Goal: Transaction & Acquisition: Purchase product/service

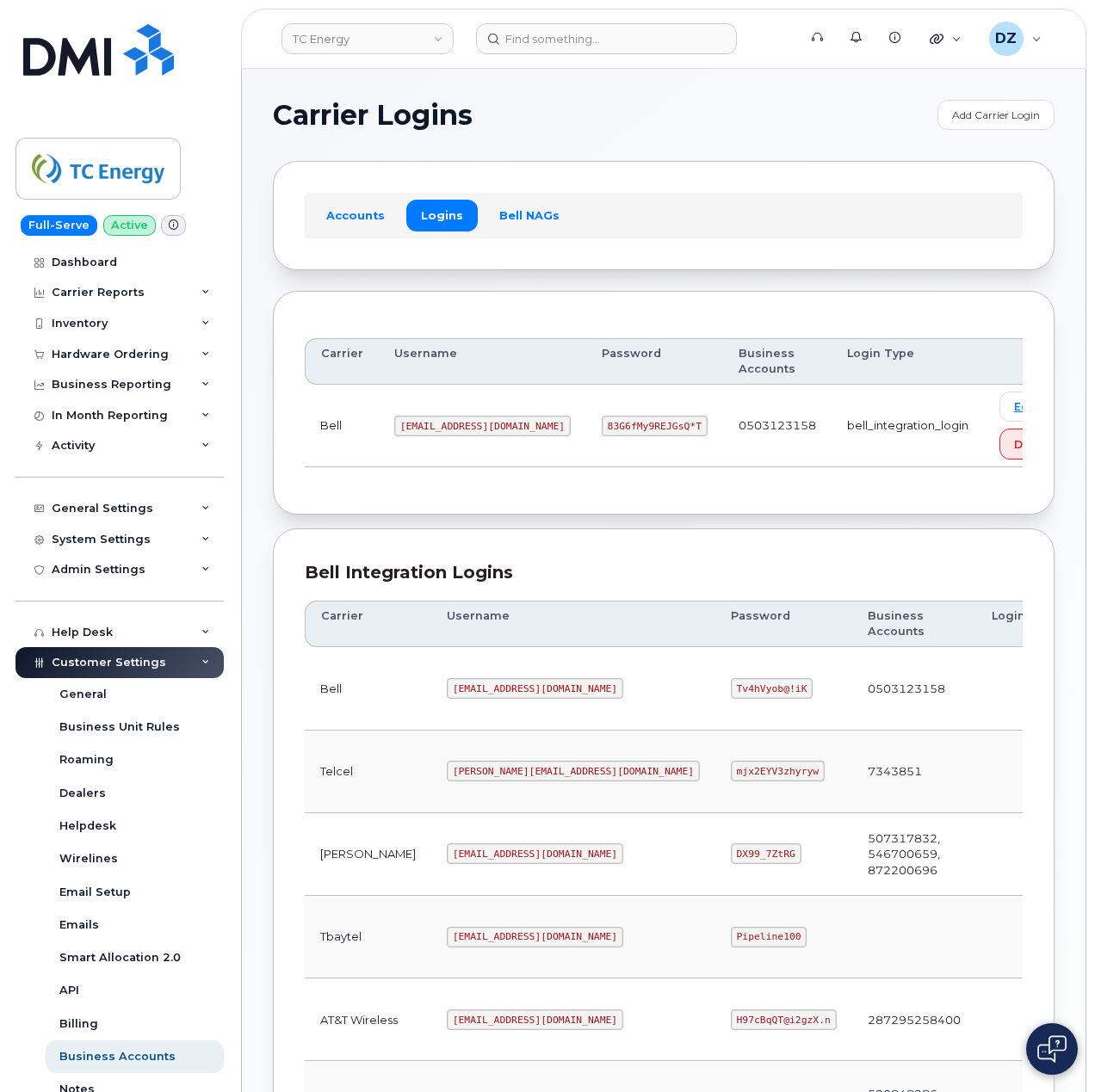
scroll to position [464, 0]
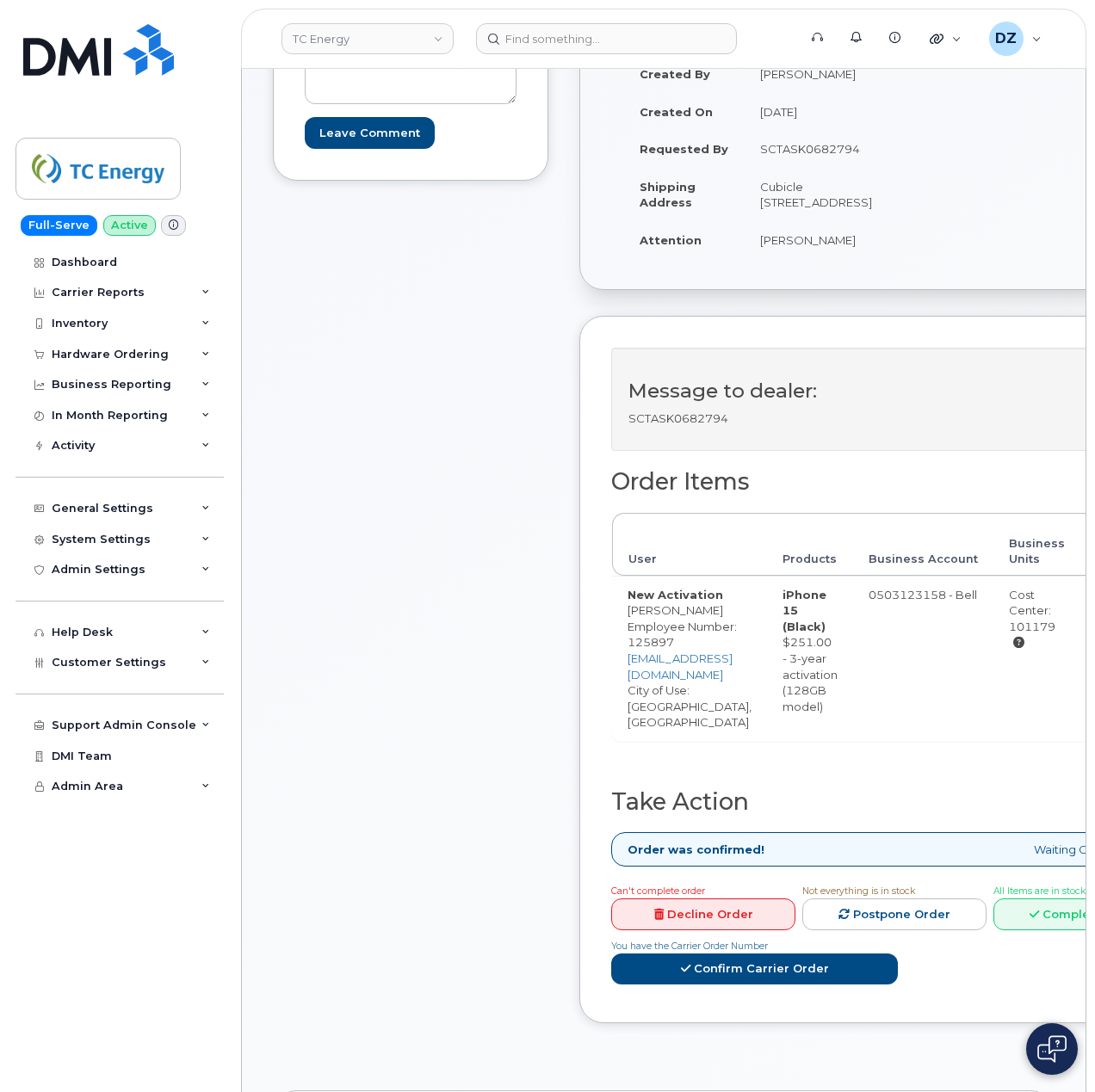
scroll to position [229, 0]
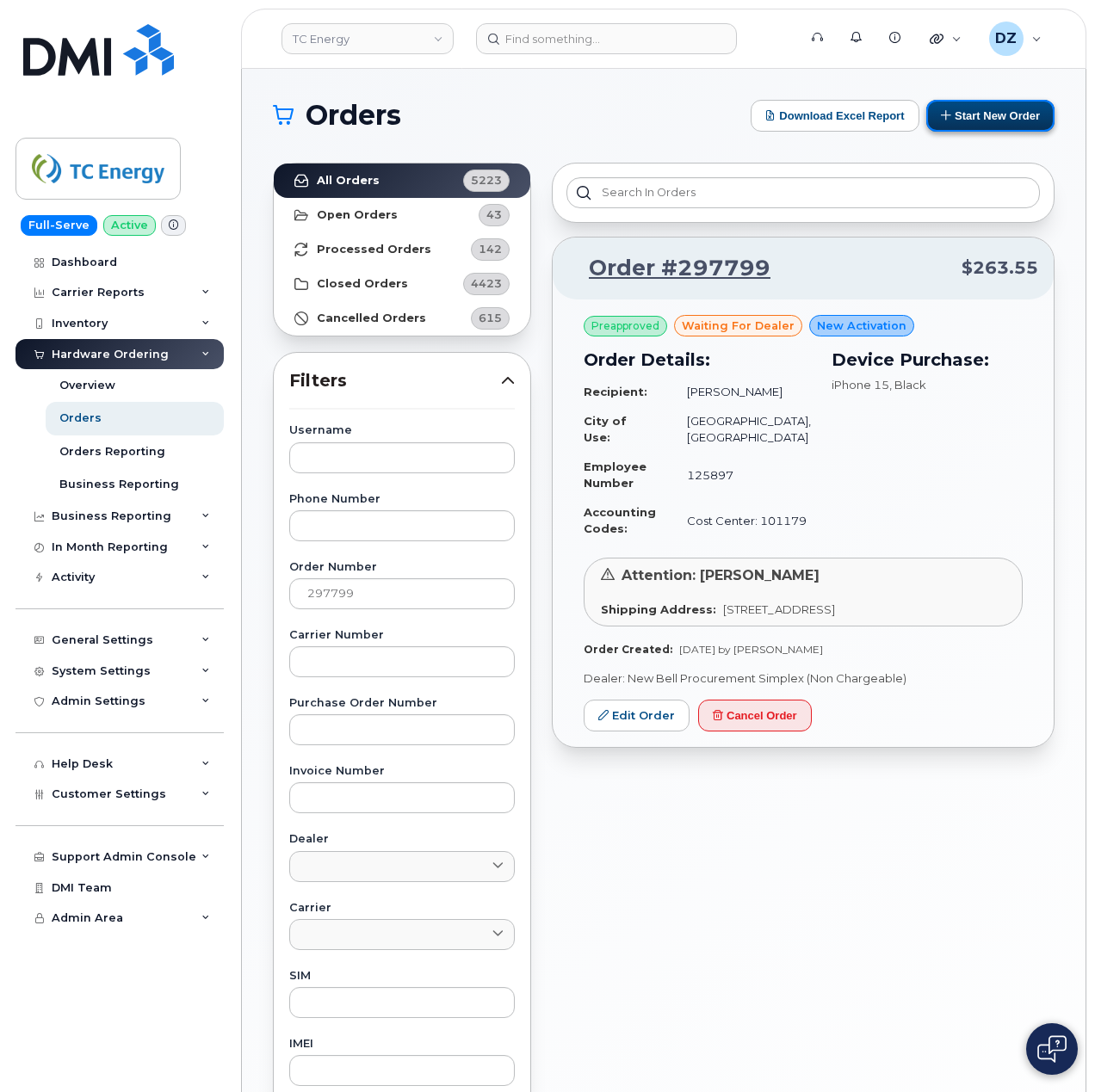
click at [1000, 121] on button "Start New Order" at bounding box center [990, 115] width 128 height 32
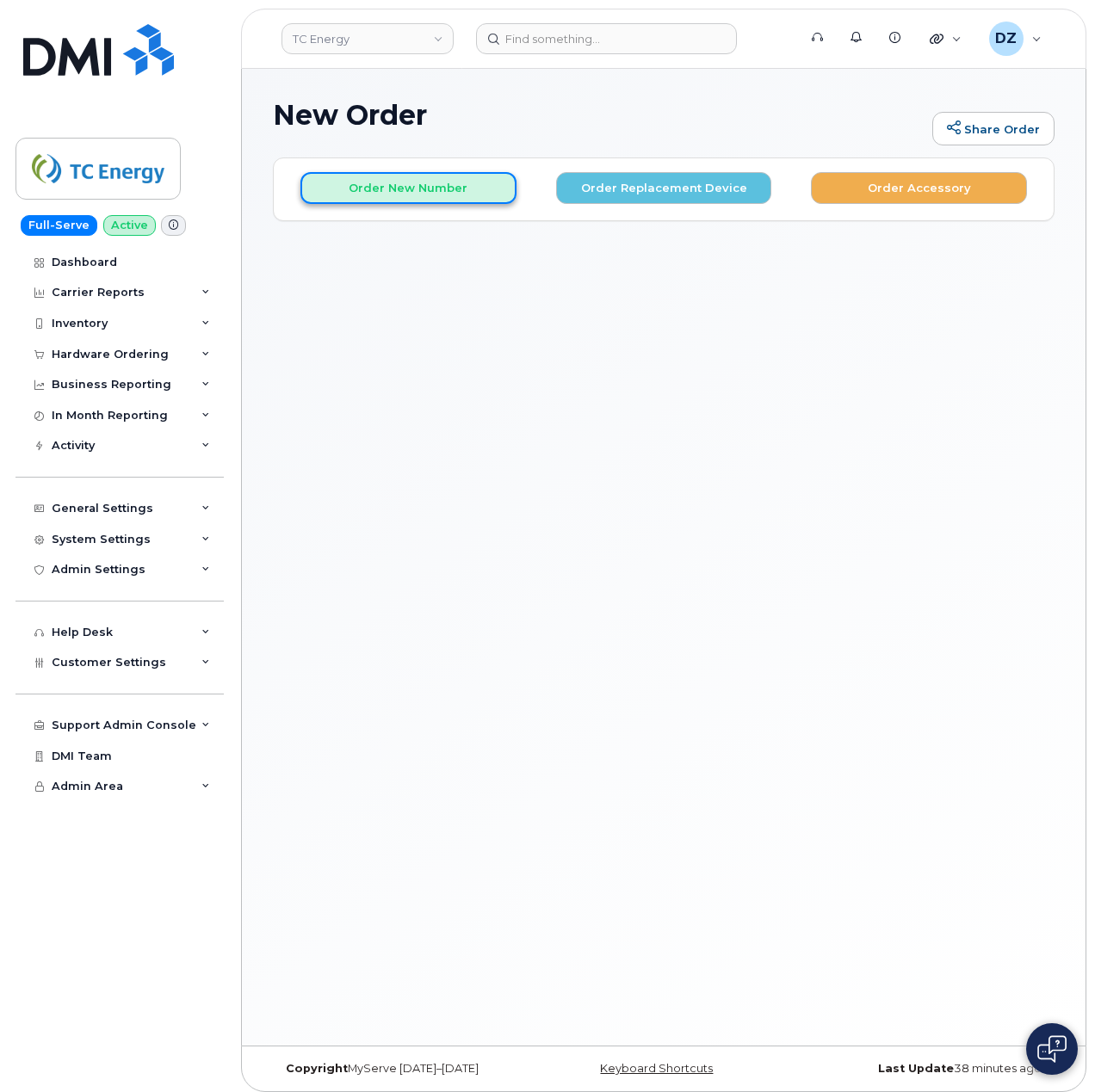
click at [417, 190] on button "Order New Number" at bounding box center [408, 187] width 216 height 32
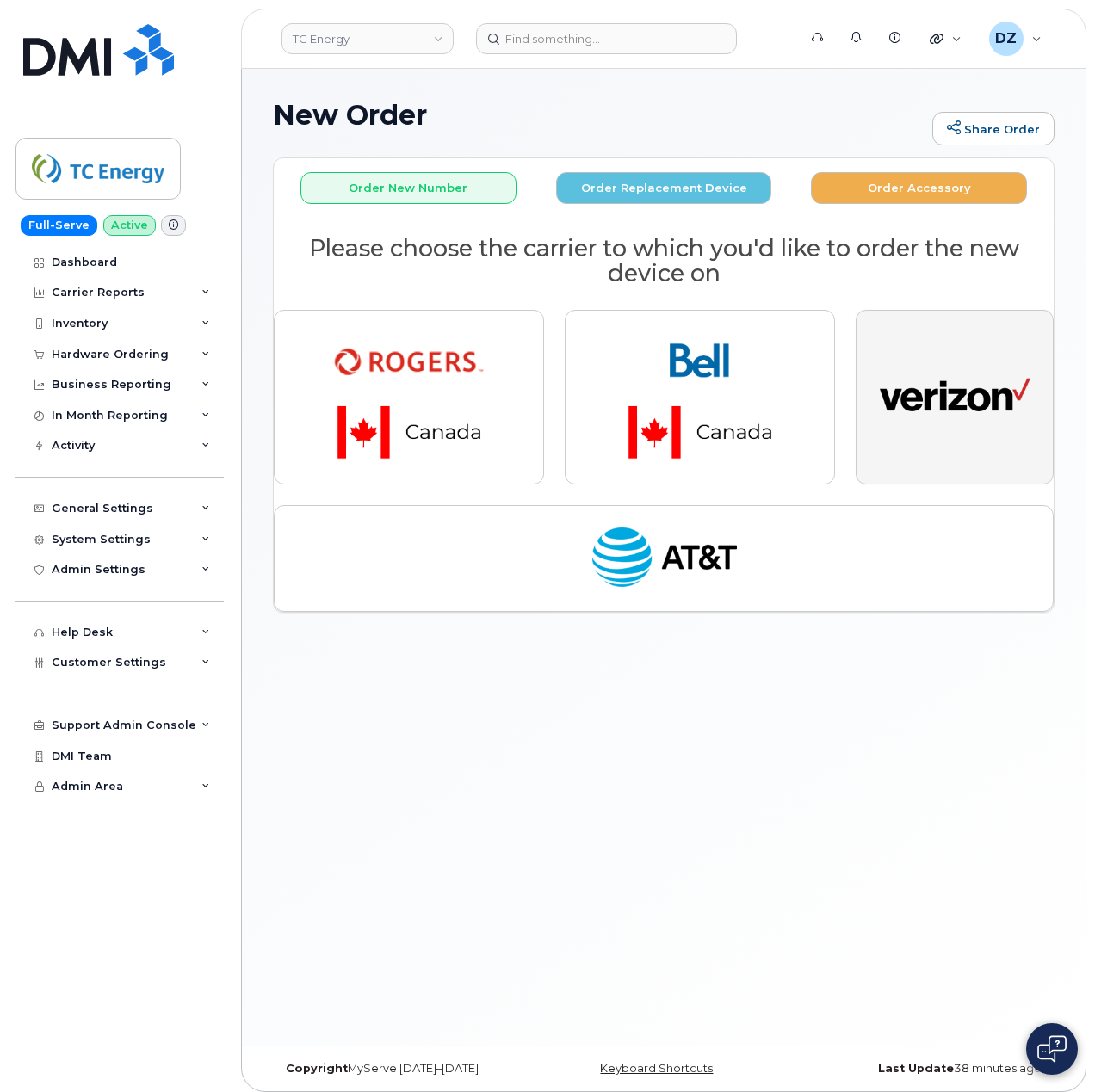
click at [901, 405] on img "button" at bounding box center [955, 398] width 151 height 77
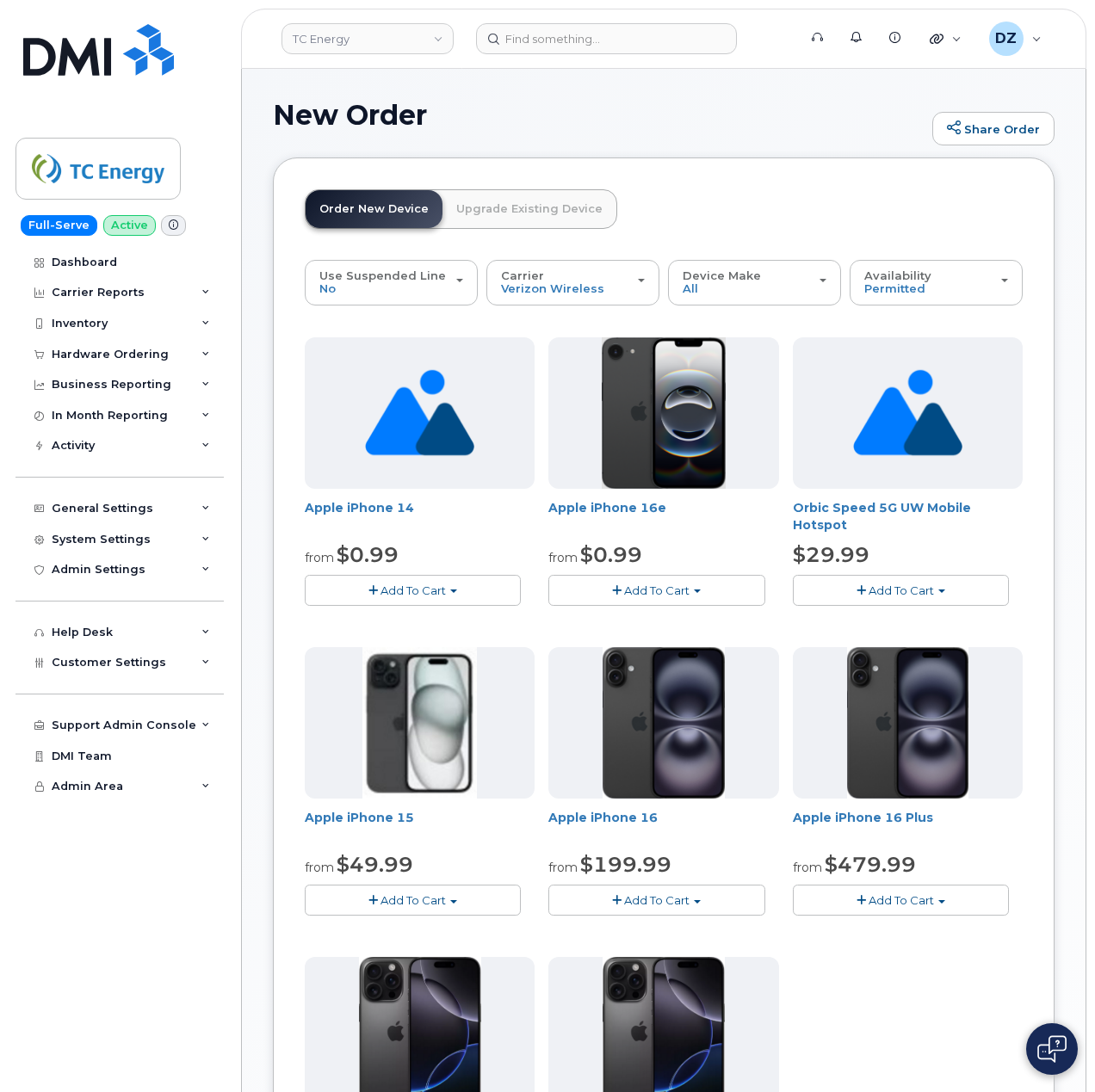
click at [404, 897] on span "Add To Cart" at bounding box center [413, 900] width 66 height 14
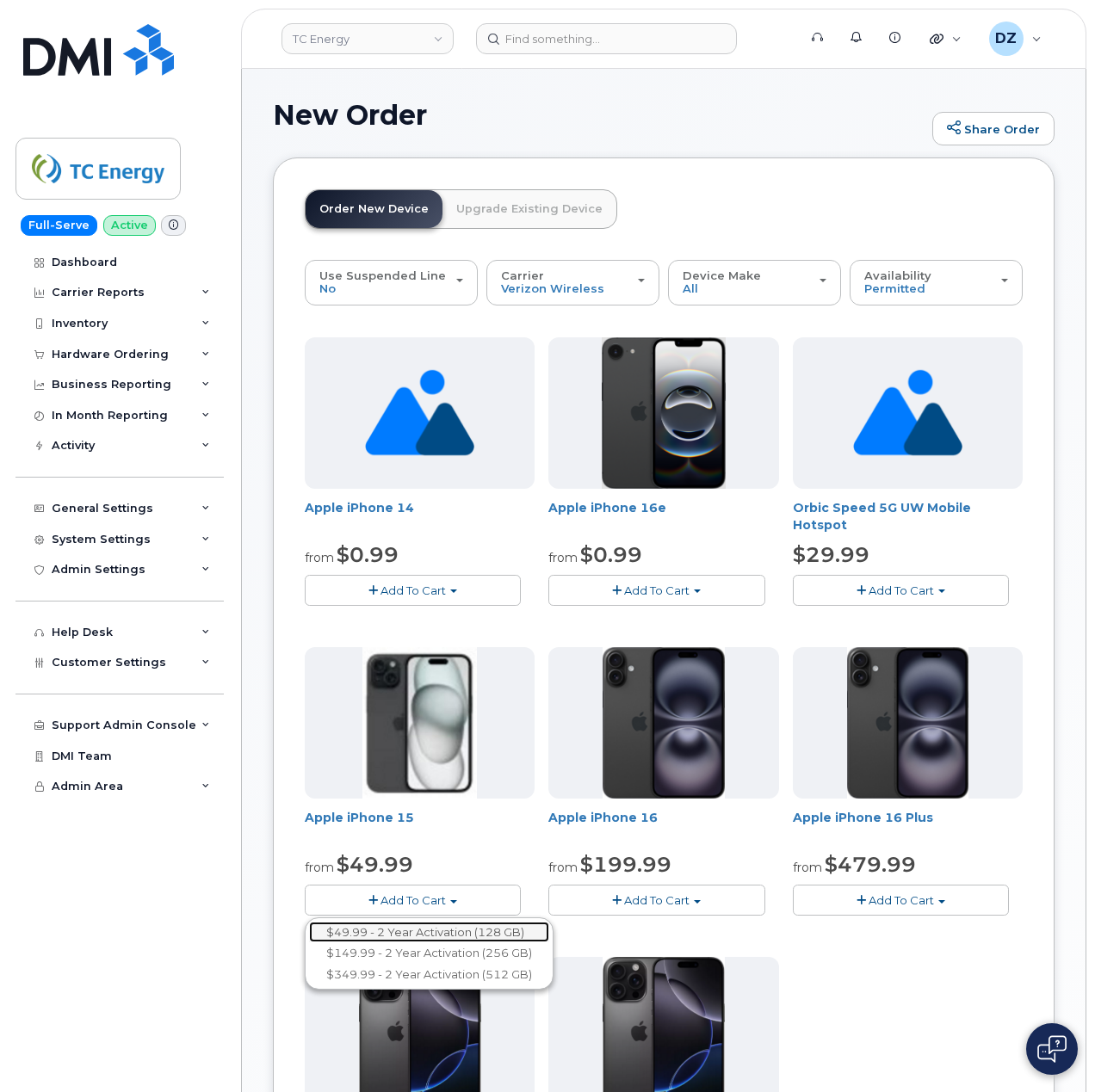
click at [437, 938] on link "$49.99 - 2 Year Activation (128 GB)" at bounding box center [429, 933] width 240 height 21
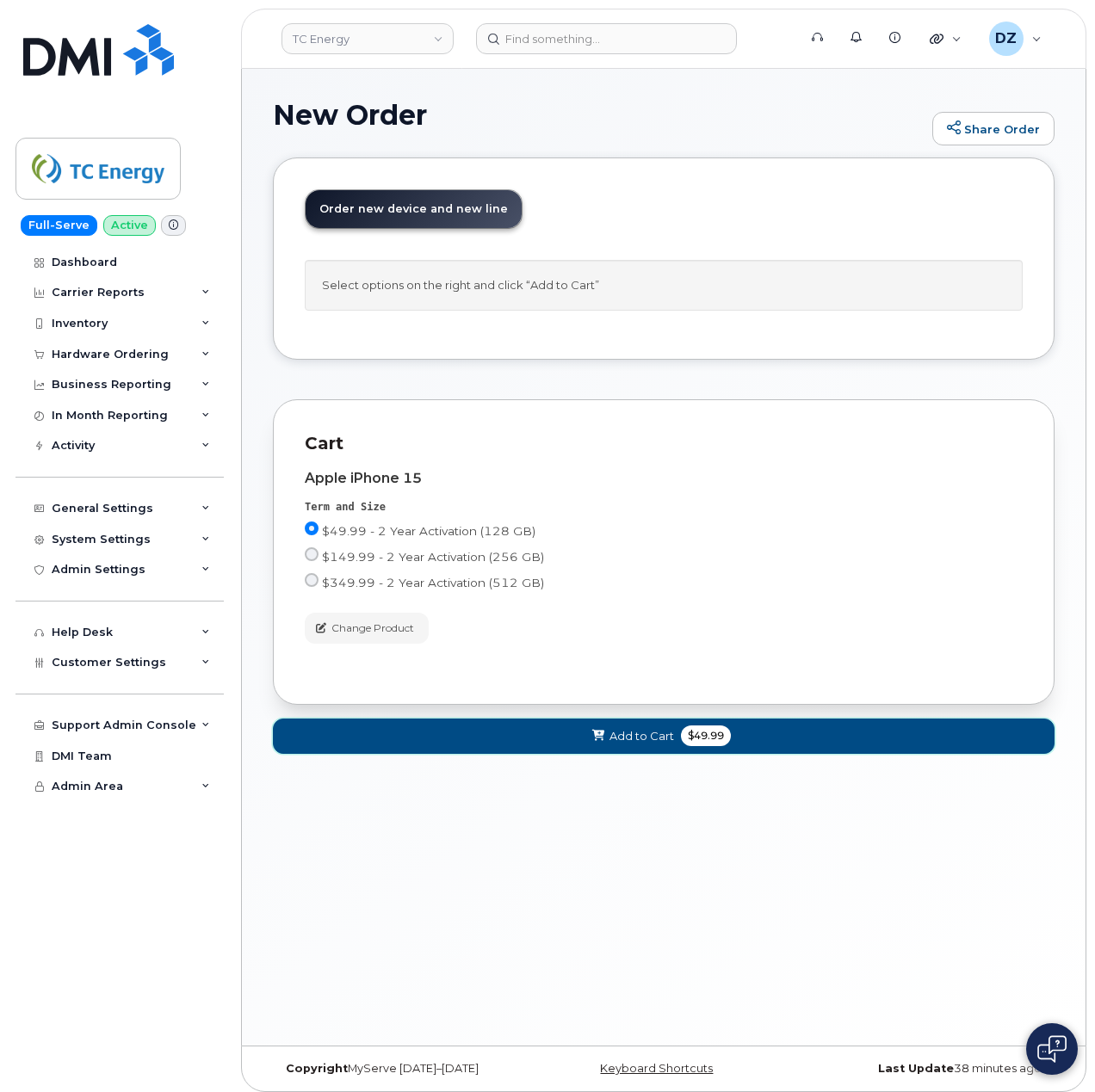
click at [638, 743] on span "Add to Cart" at bounding box center [641, 736] width 65 height 16
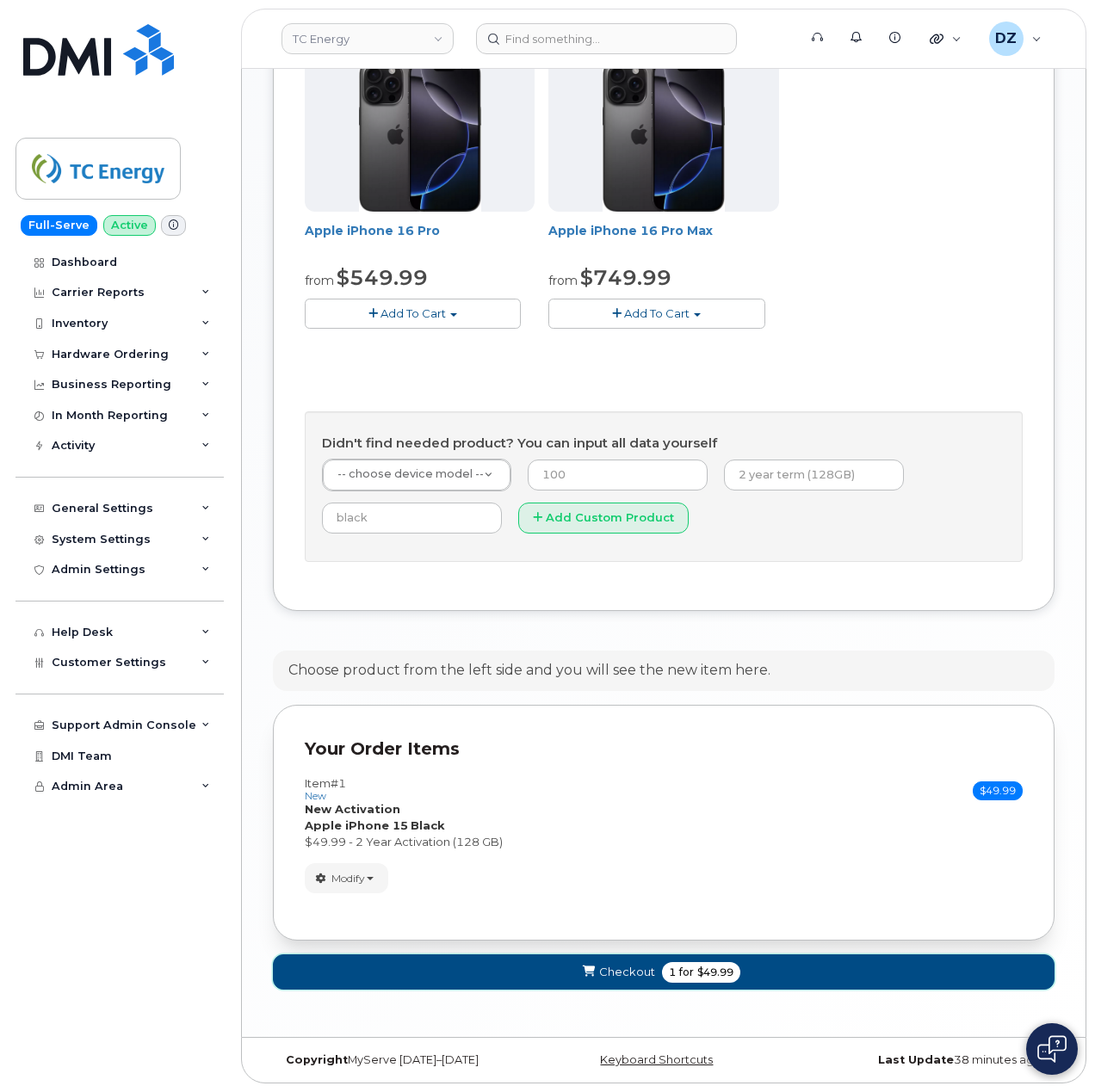
click at [727, 965] on span "$49.99" at bounding box center [715, 972] width 36 height 15
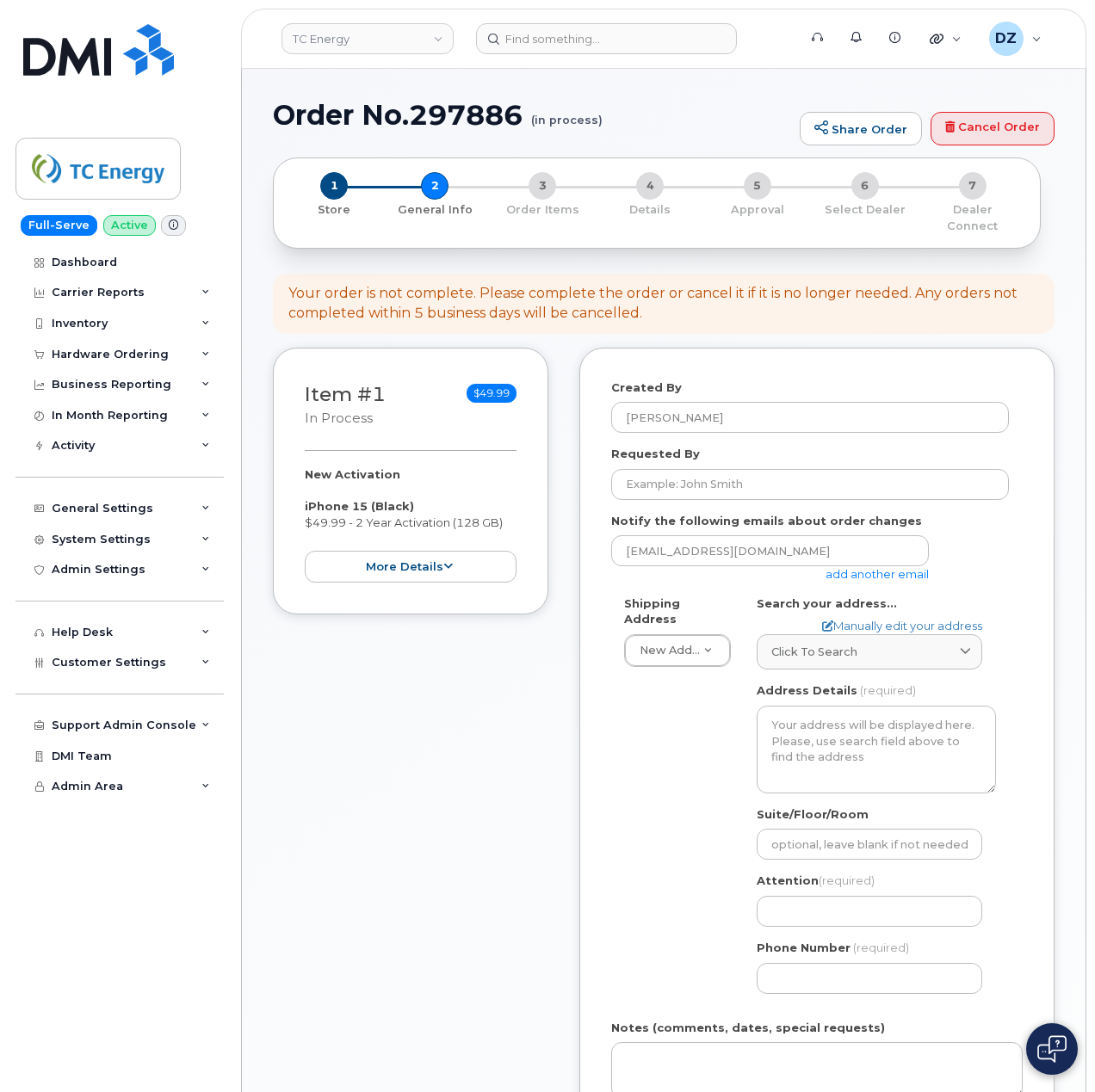
select select
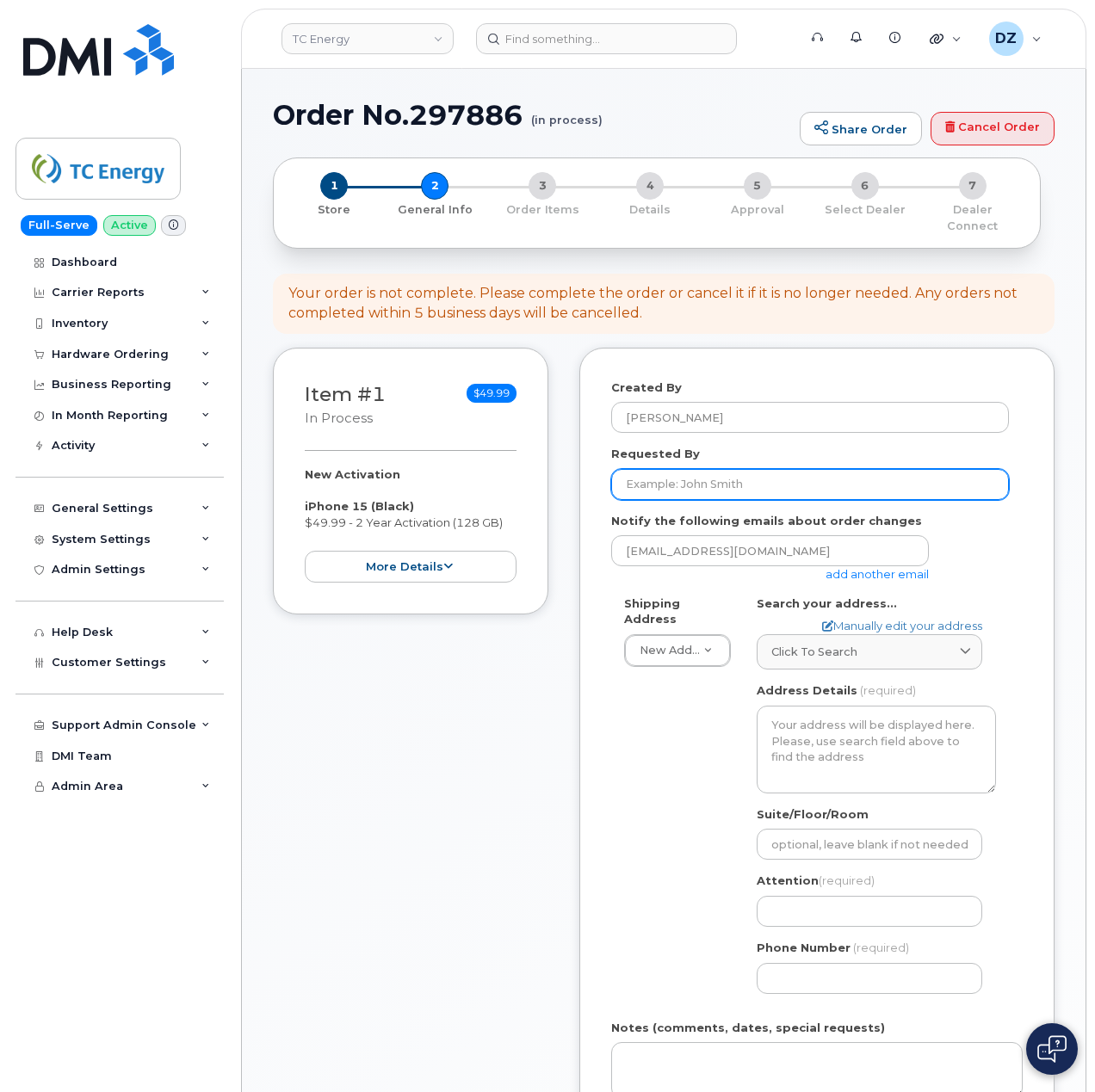
click at [673, 469] on input "Requested By" at bounding box center [810, 485] width 398 height 31
paste input "SCTASK0682994"
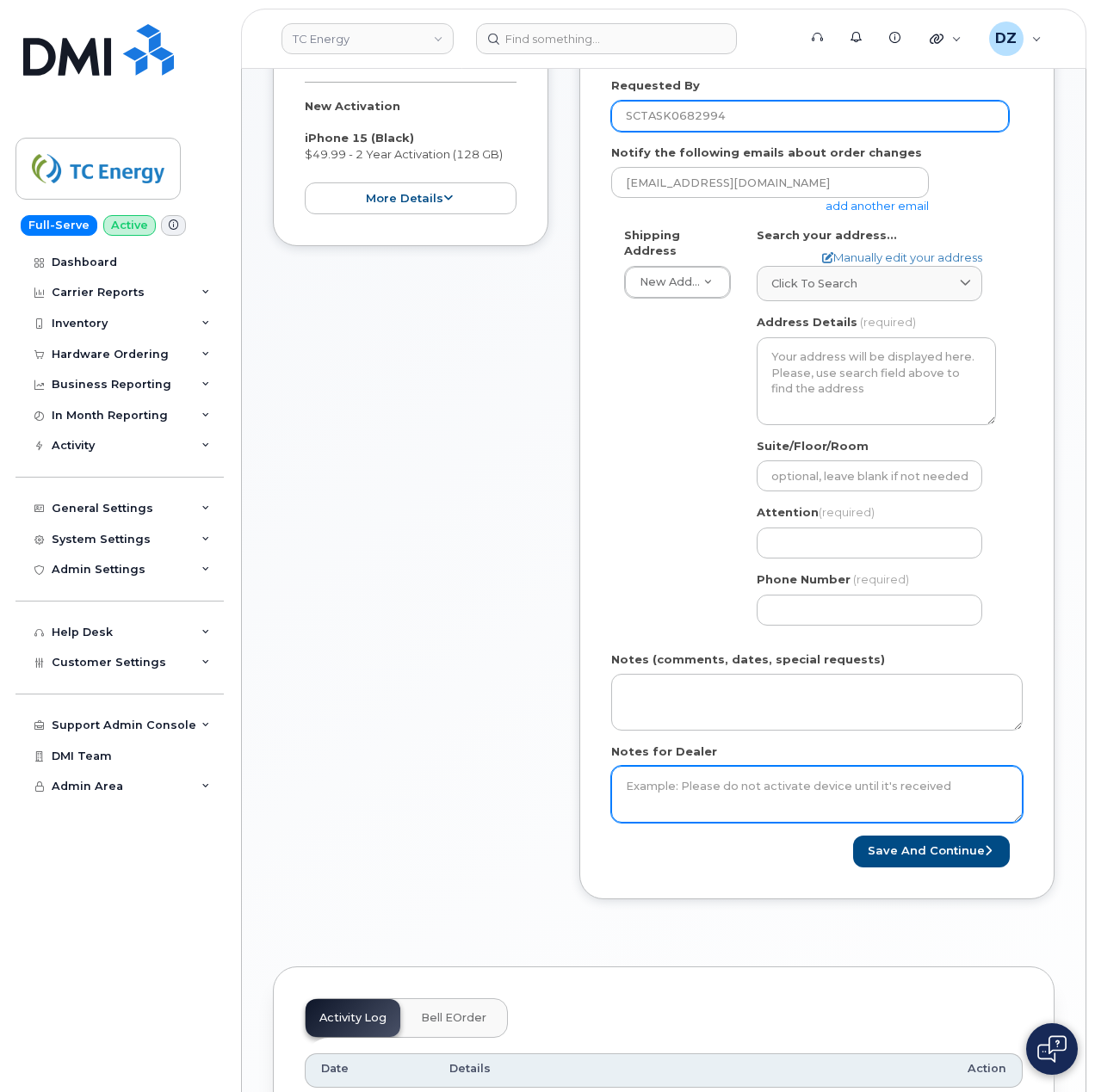
scroll to position [459, 0]
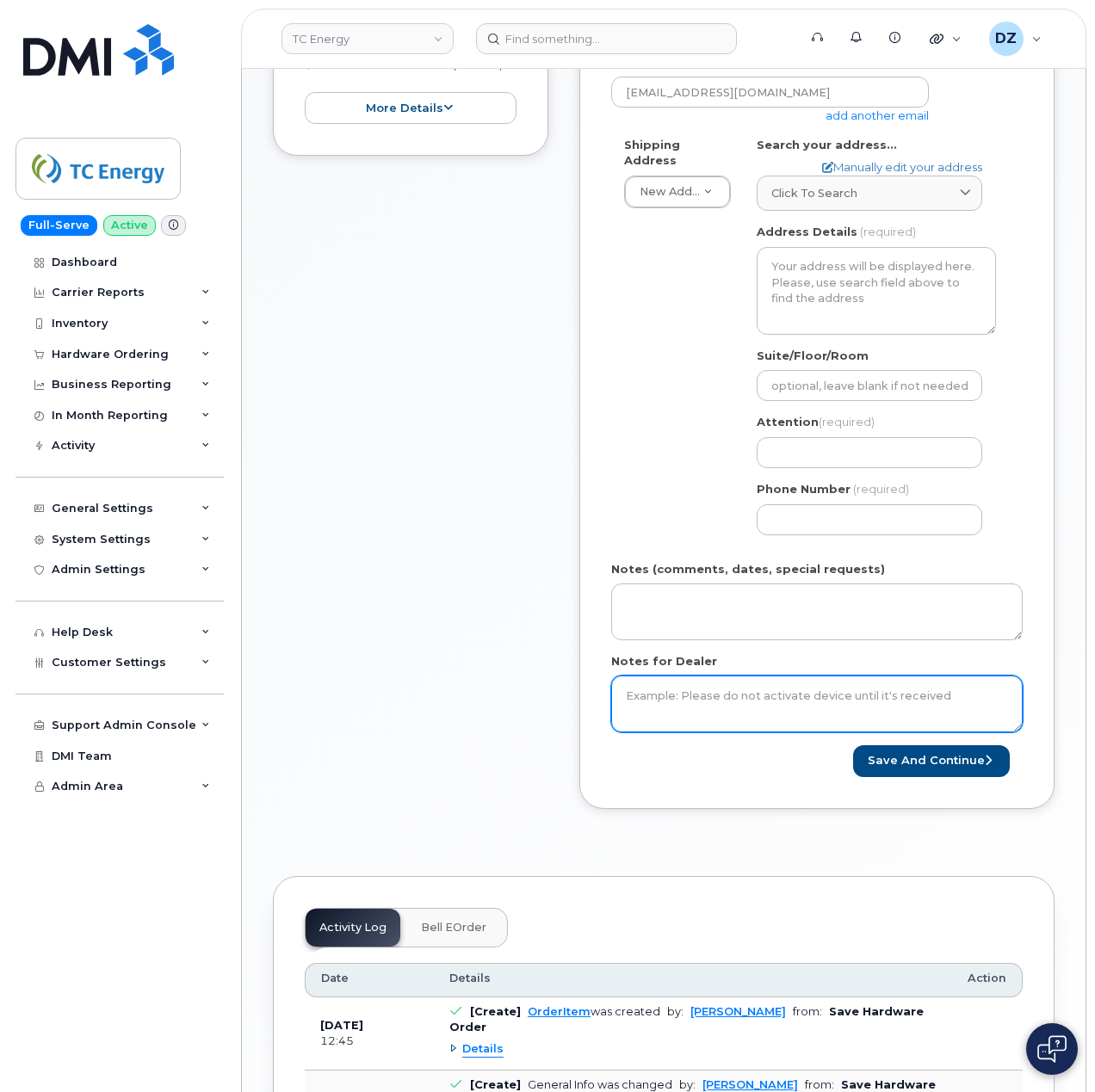
type input "SCTASK0682994"
click at [727, 706] on textarea "Notes for Dealer" at bounding box center [817, 704] width 411 height 57
paste textarea "SCTASK0682994"
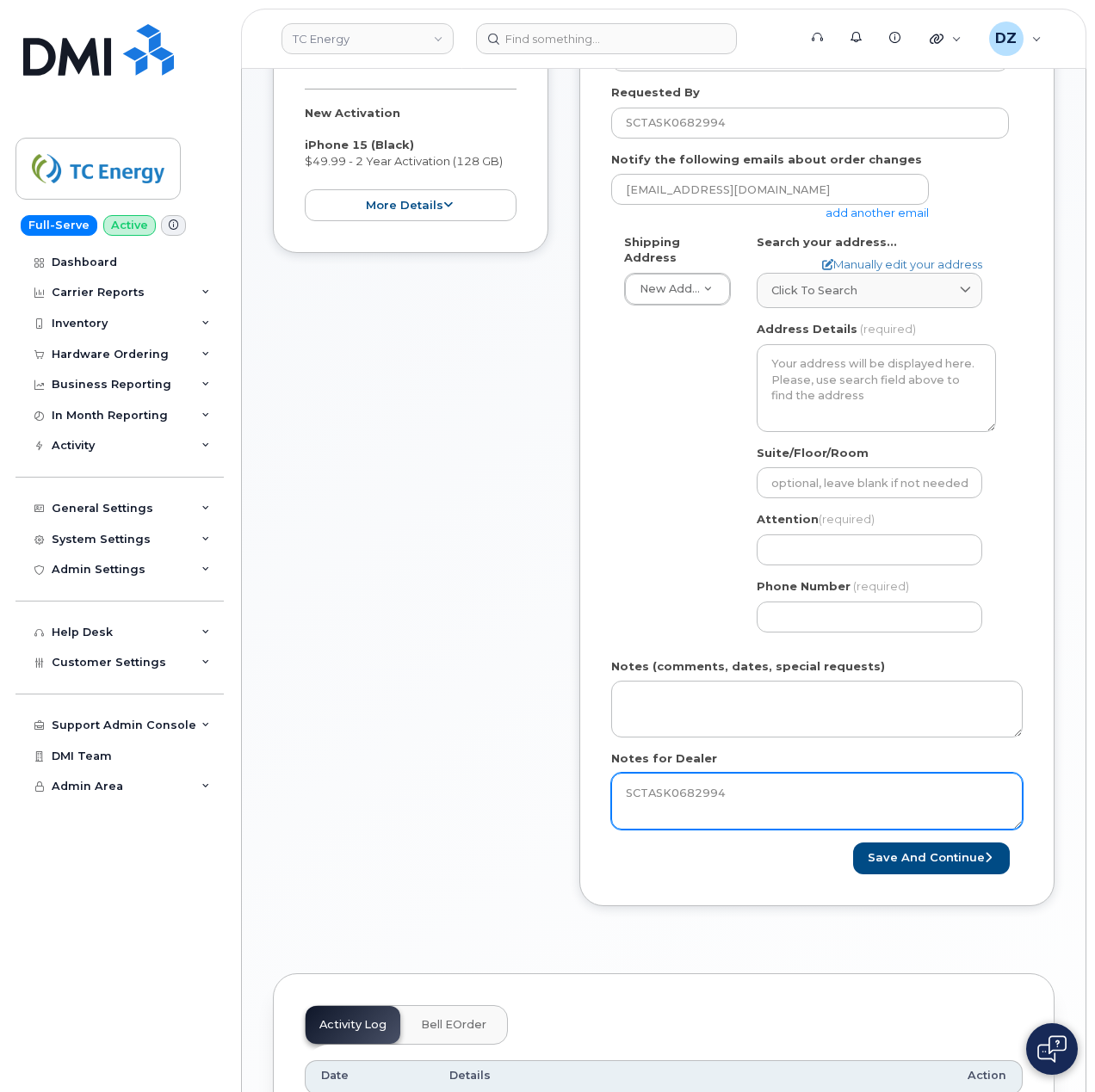
scroll to position [229, 0]
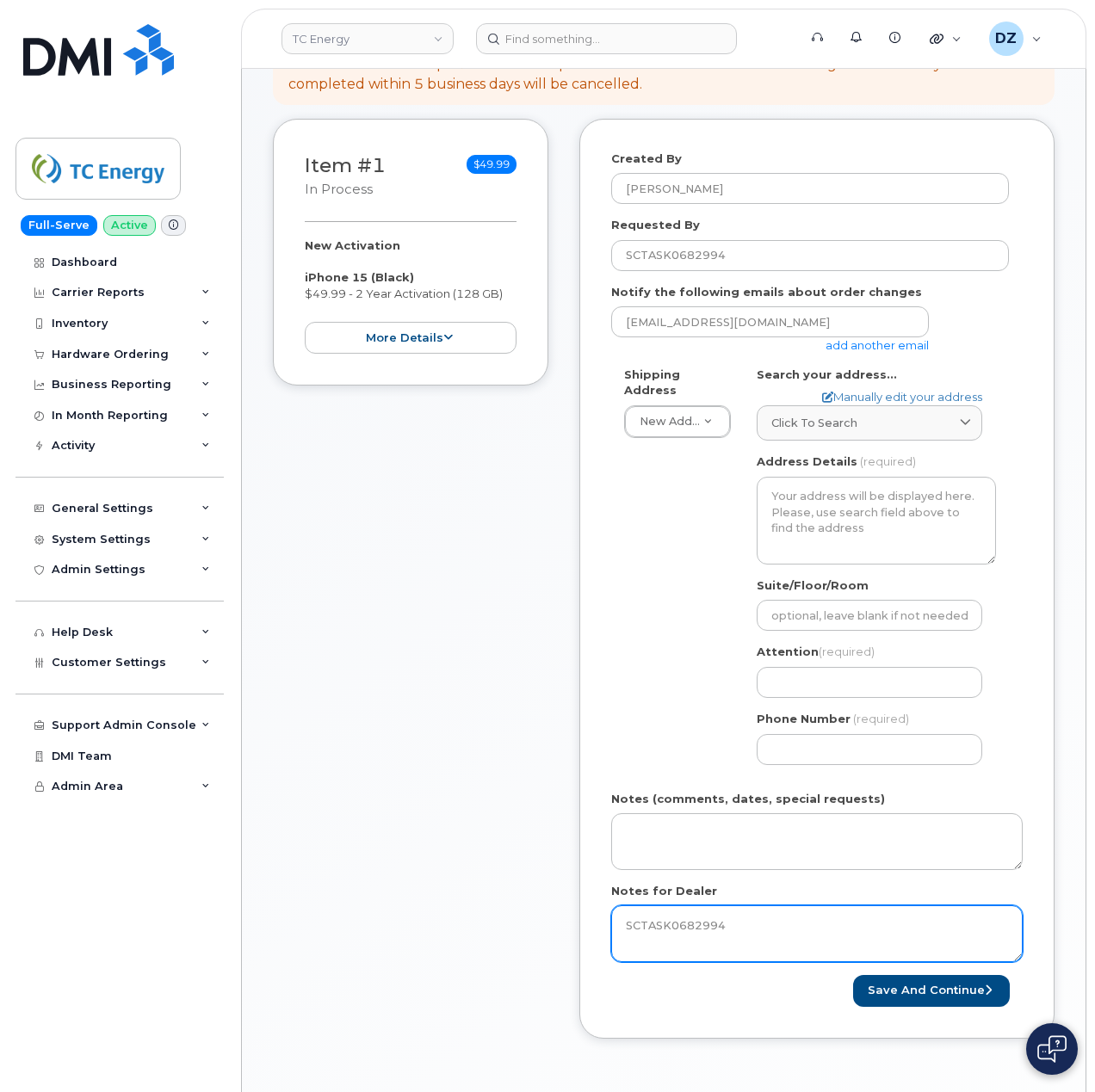
type textarea "SCTASK0682994"
click at [900, 338] on link "add another email" at bounding box center [877, 345] width 103 height 14
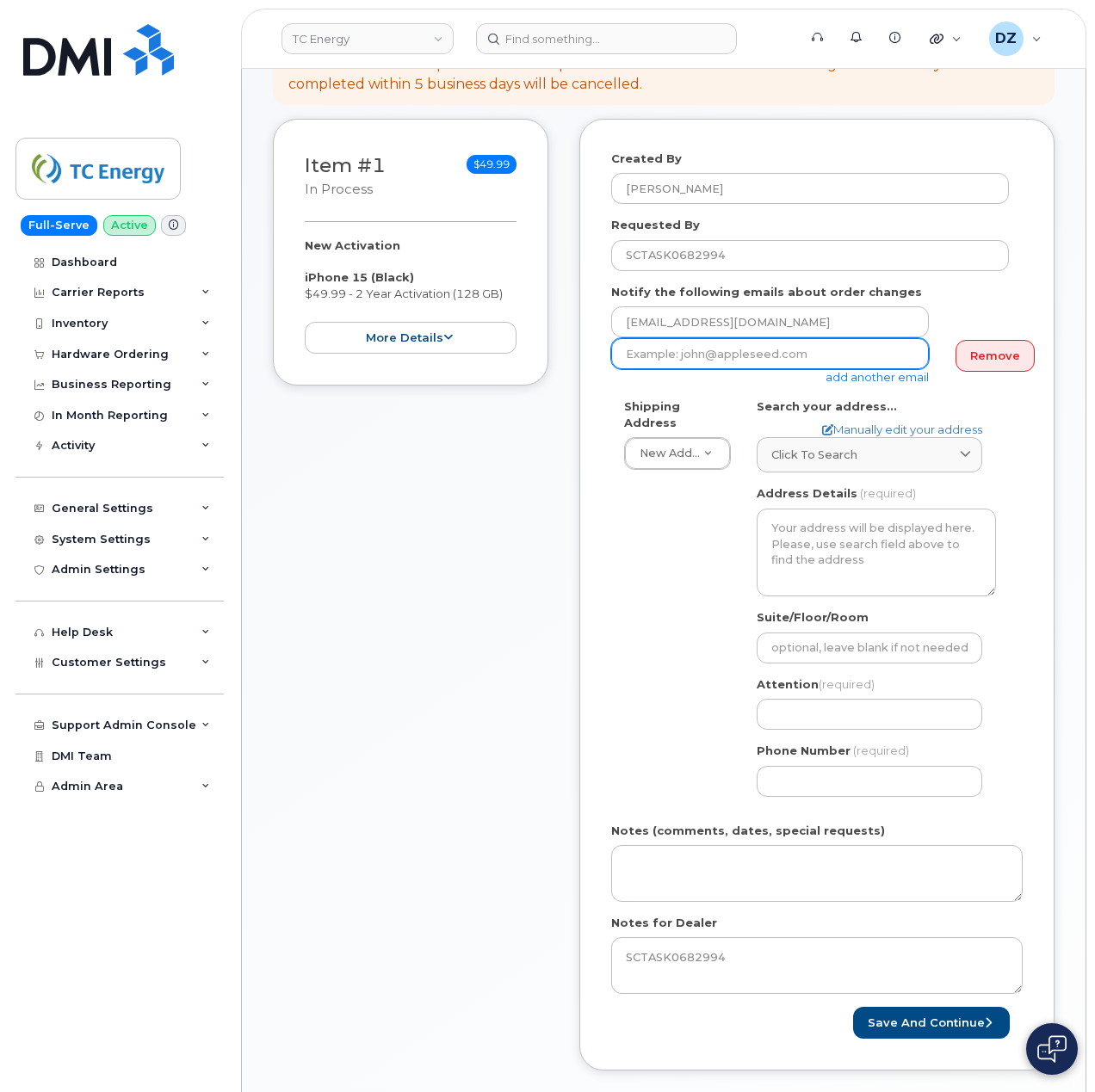
click at [750, 342] on input "email" at bounding box center [770, 353] width 318 height 31
paste input "kyle_wishard@tcenergy.com"
type input "kyle_wishard@tcenergy.com"
click at [844, 447] on span "Click to search" at bounding box center [814, 455] width 86 height 16
paste input "1440 SE LAKE ROAD REDMOND, OR 97756"
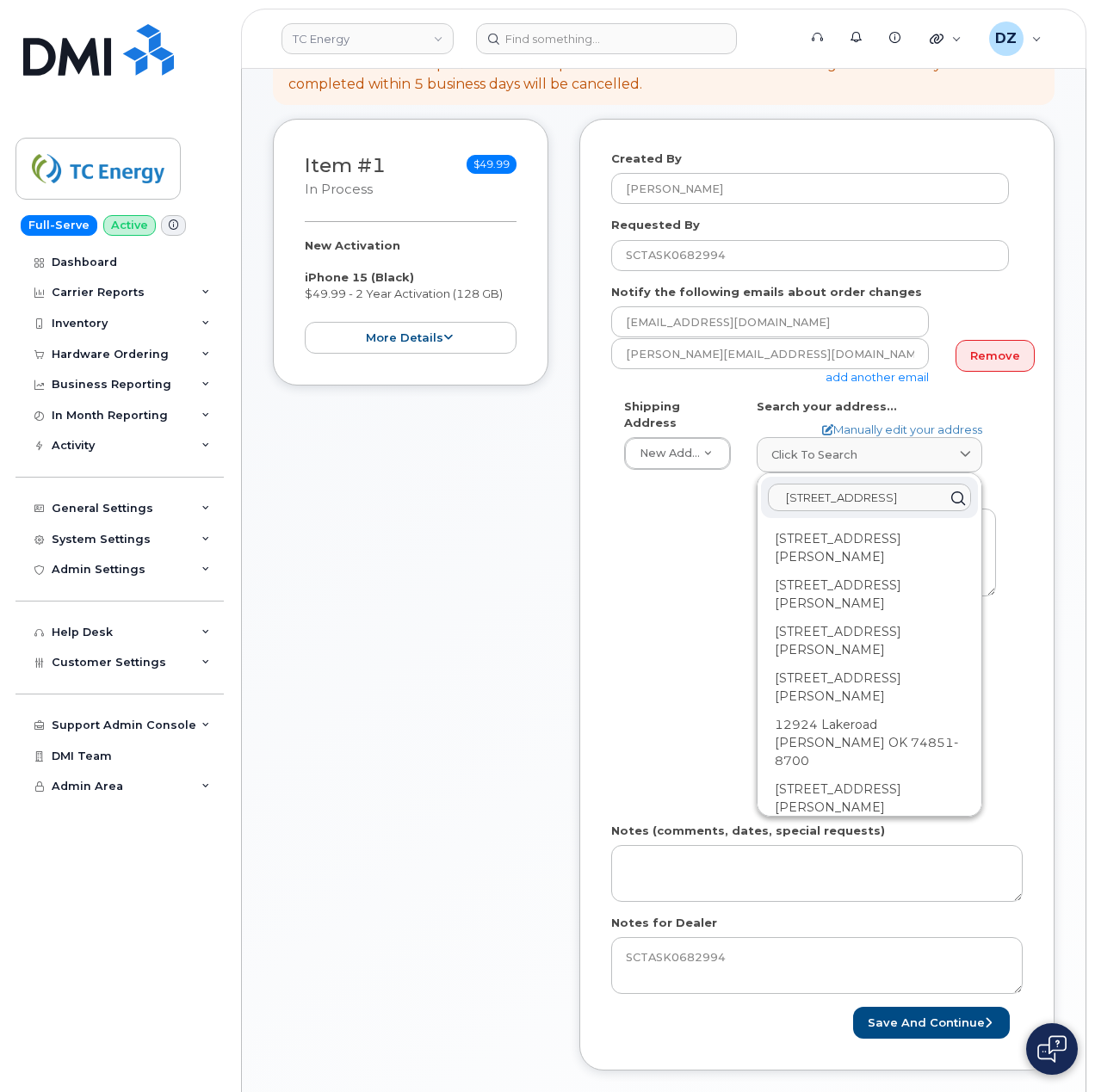
scroll to position [0, 0]
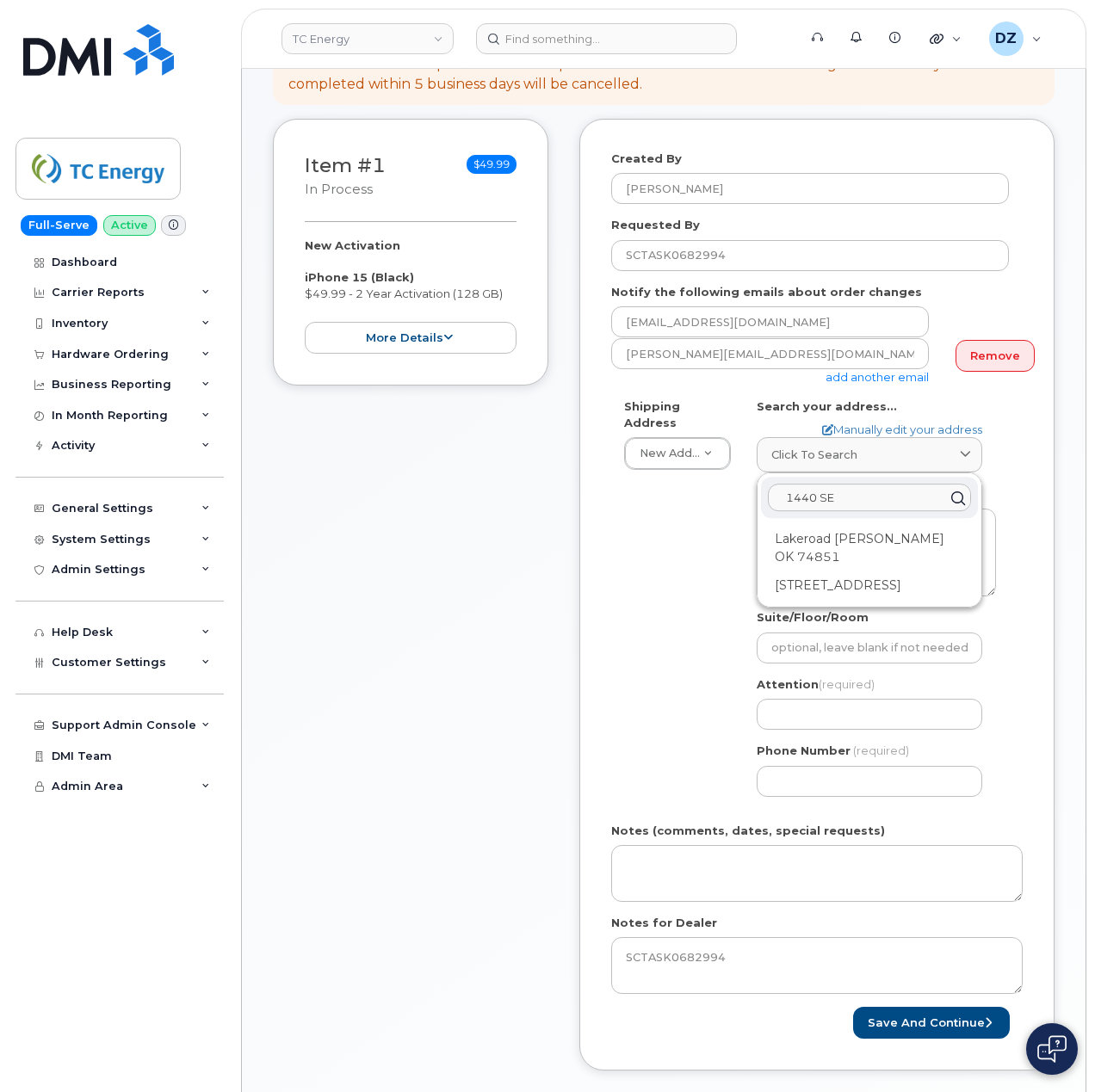
type input "1440"
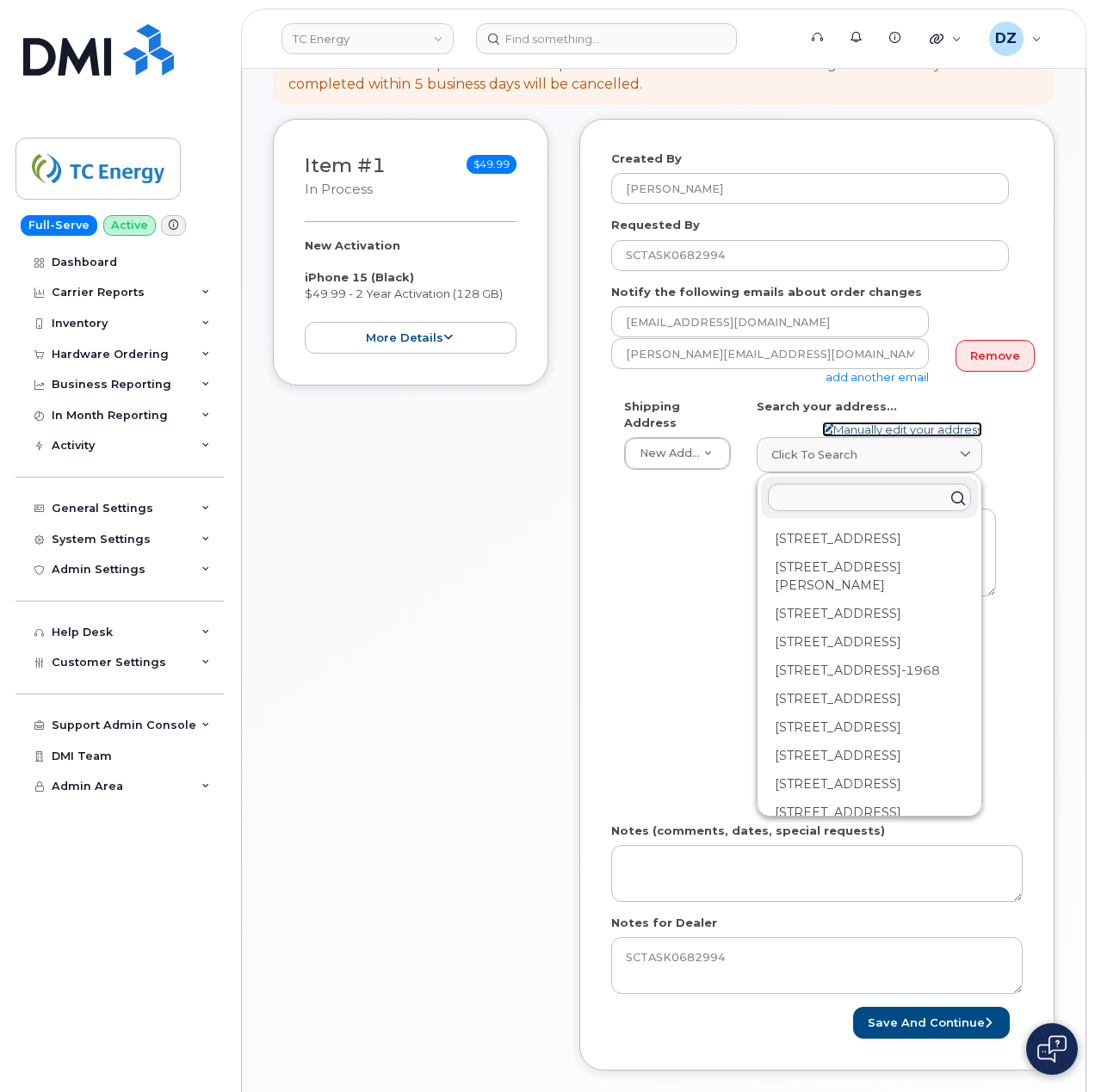
click at [906, 422] on link "Manually edit your address" at bounding box center [902, 430] width 160 height 16
select select
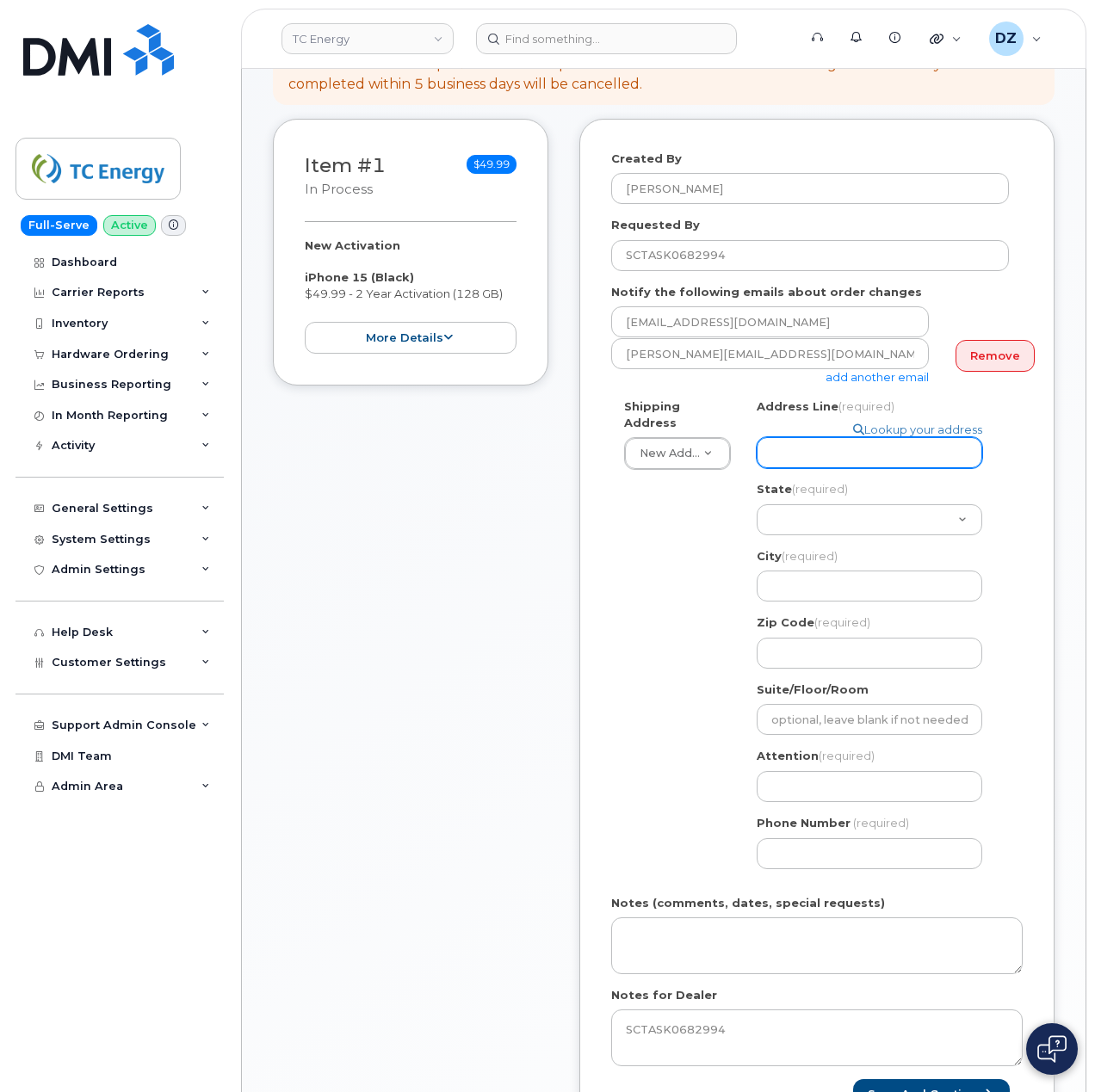
click at [844, 437] on input "Address Line (required)" at bounding box center [870, 453] width 226 height 31
paste input "1440 SE LAKE ROAD REDMOND, OR 97756"
type input "1440 SE LAKE ROAD REDMOND, OR 97756"
select select
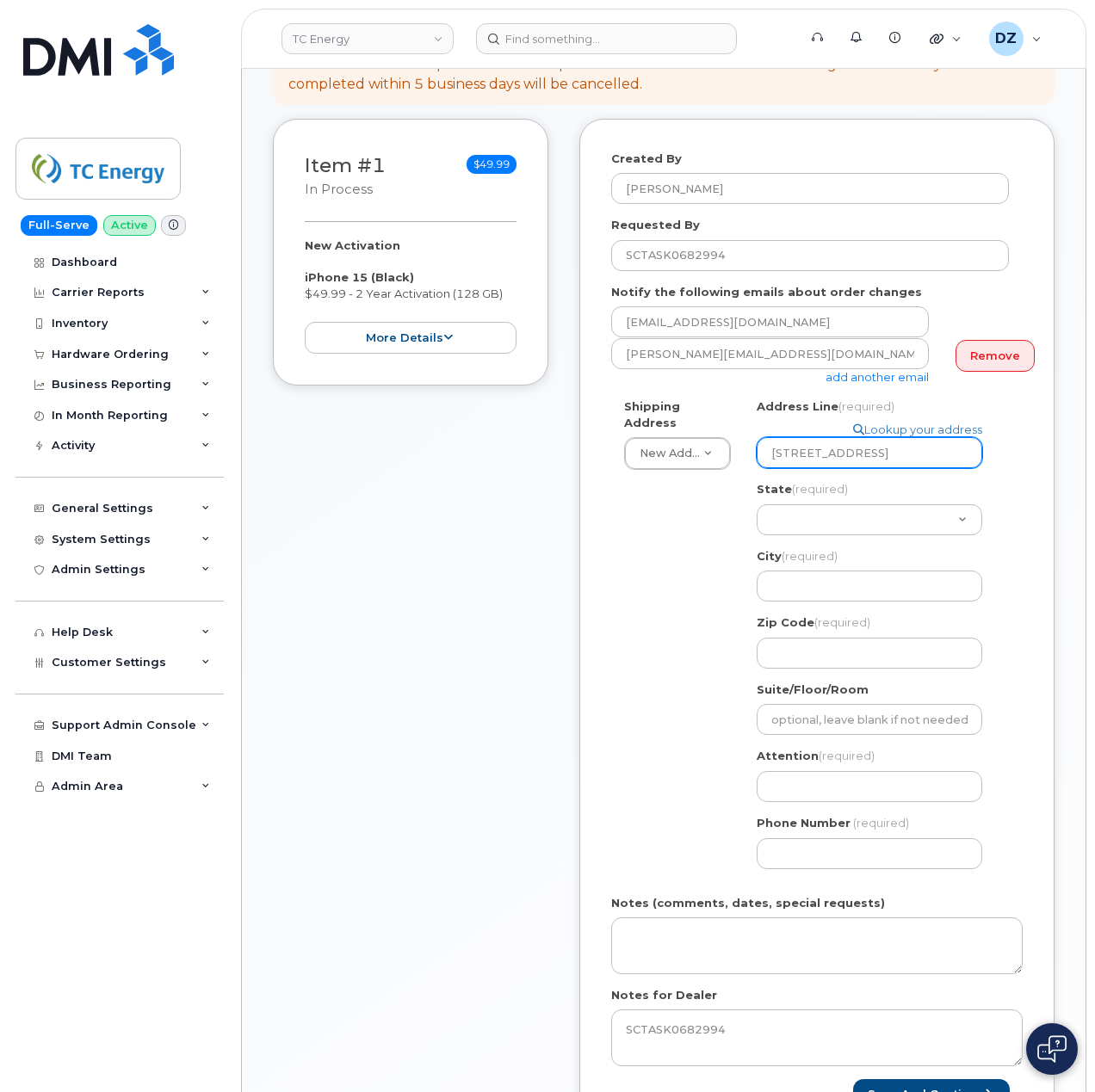
scroll to position [0, 14]
type input "1440 SE LAKE ROAD REDMOND, OR"
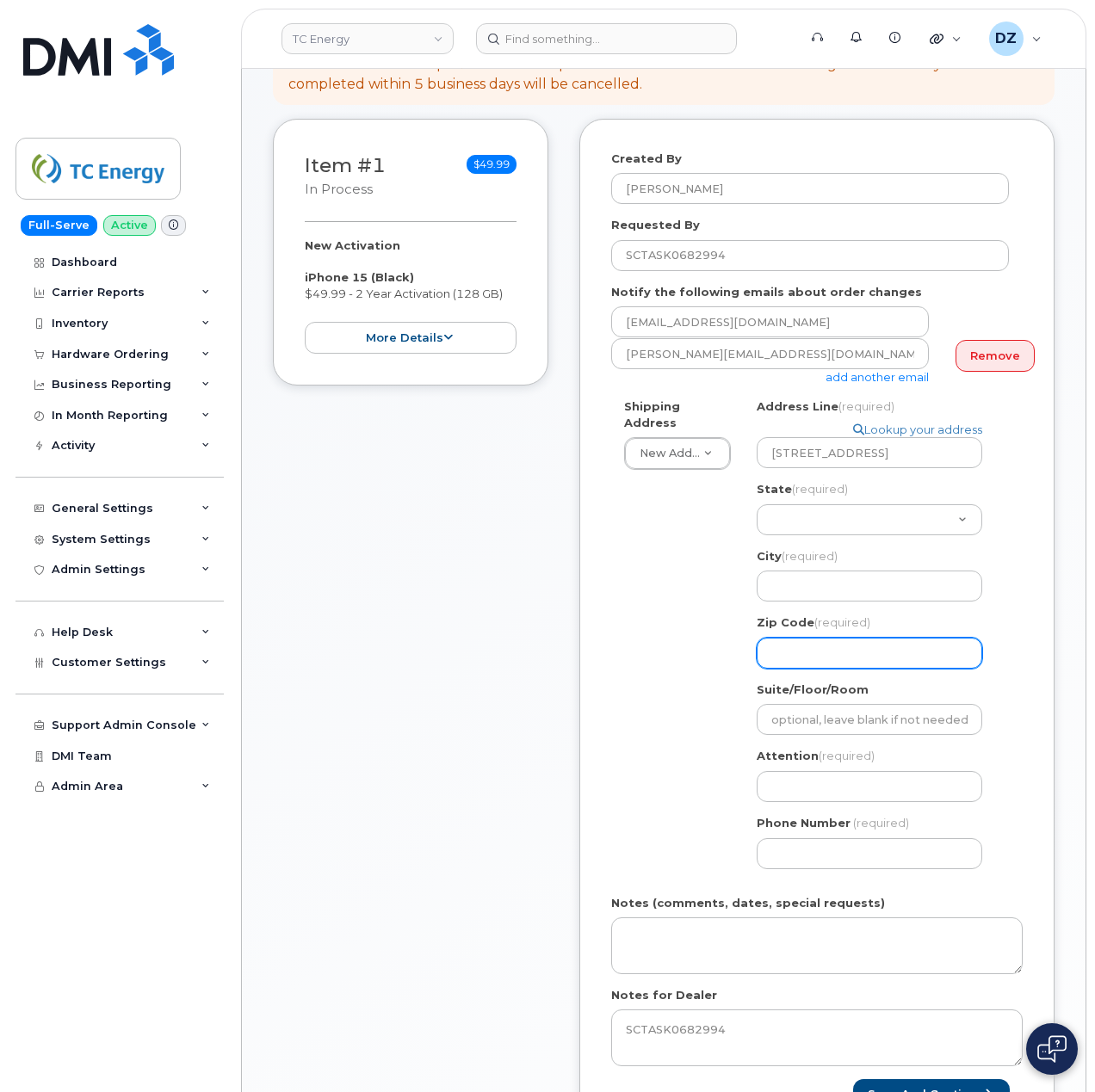
drag, startPoint x: 792, startPoint y: 635, endPoint x: 792, endPoint y: 618, distance: 17.0
click at [792, 638] on input "Zip Code (required)" at bounding box center [870, 654] width 226 height 31
paste input "97756"
select select
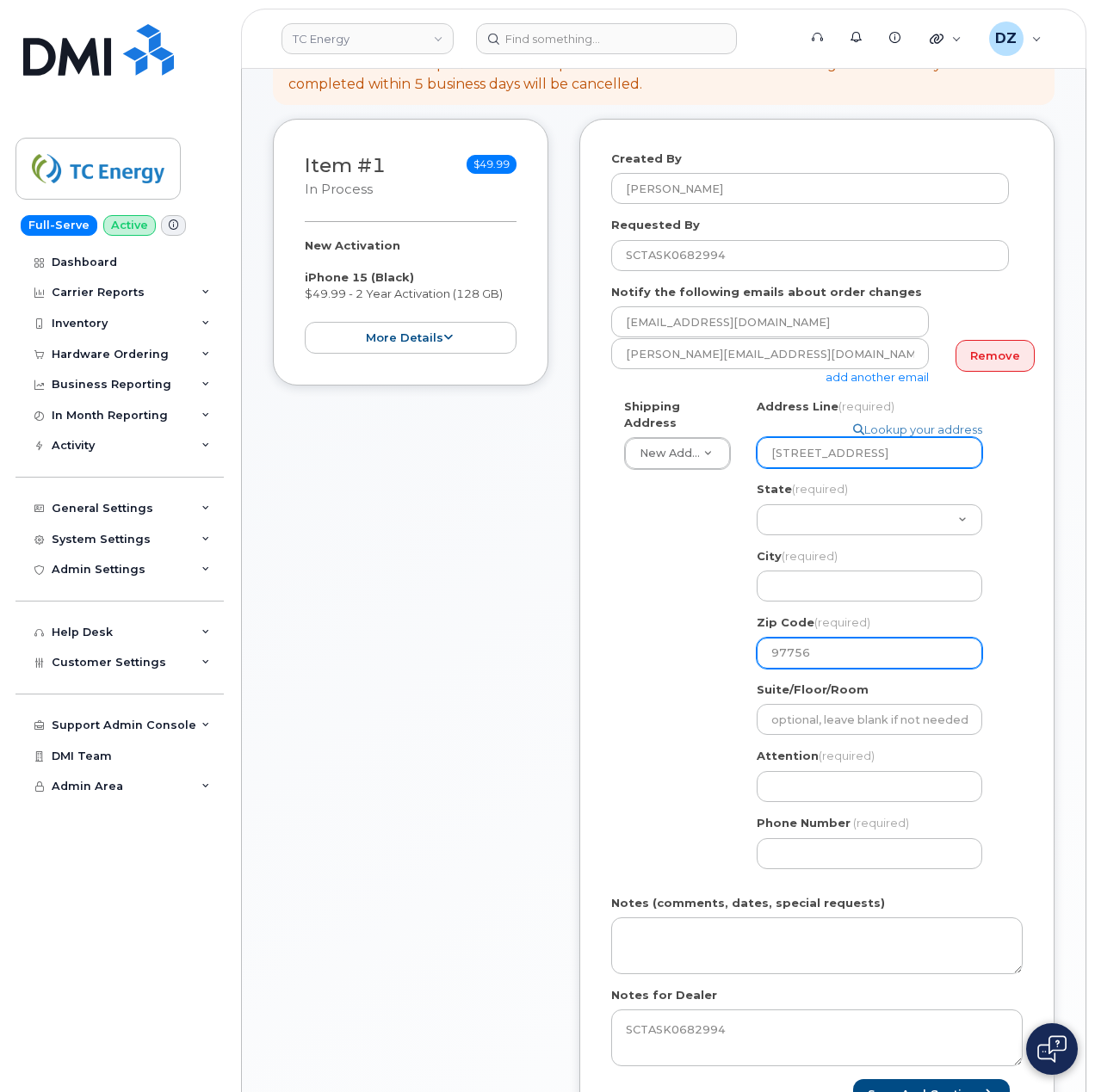
type input "97756"
click at [928, 441] on input "1440 SE LAKE ROAD REDMOND, OR" at bounding box center [870, 453] width 226 height 31
select select
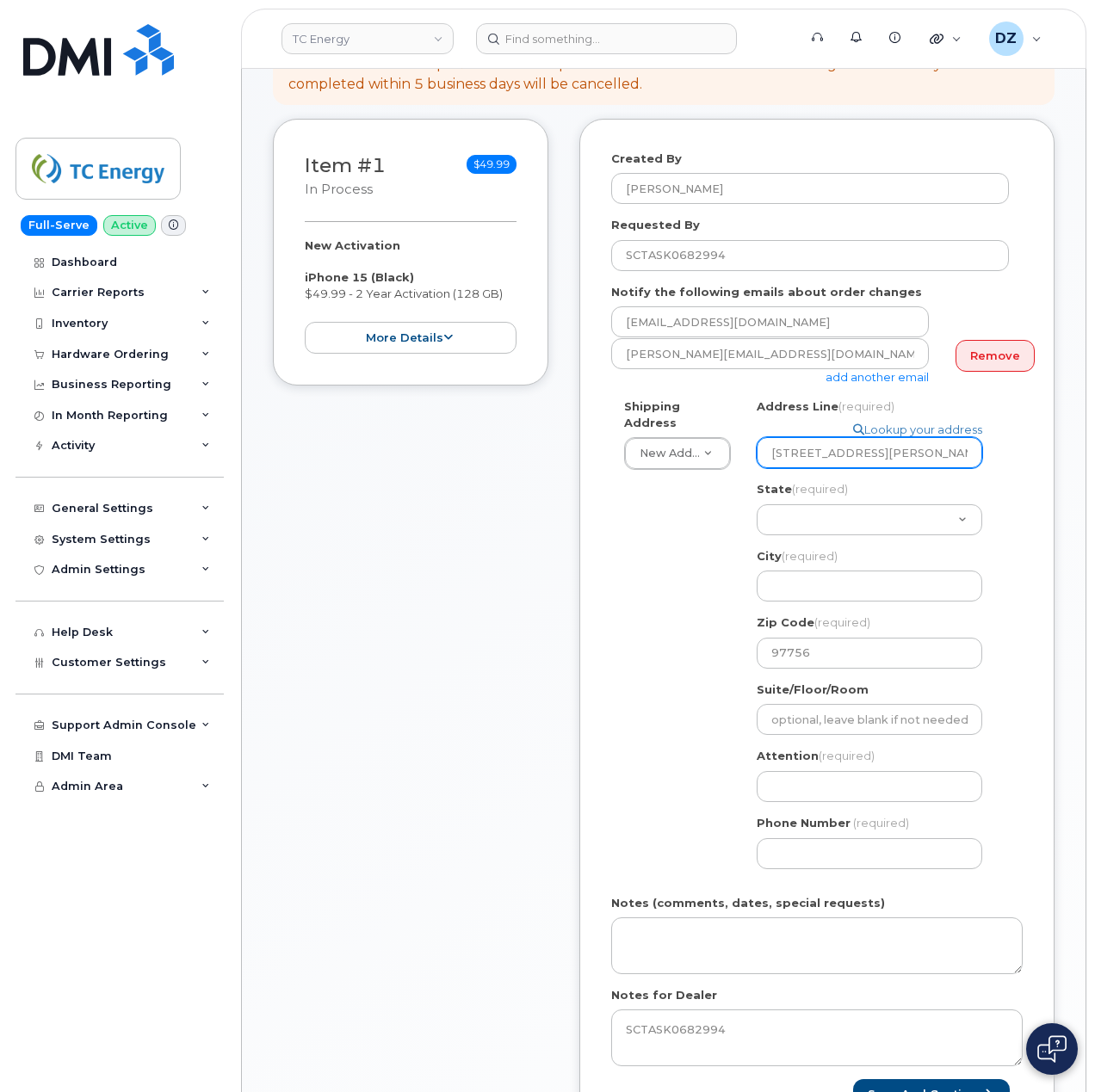
type input "1440 SE LAKE ROAD REDMOND,"
select select
type input "1440 SE LAKE ROAD REDMOND"
select select
type input "1440 SE LAKE ROAD"
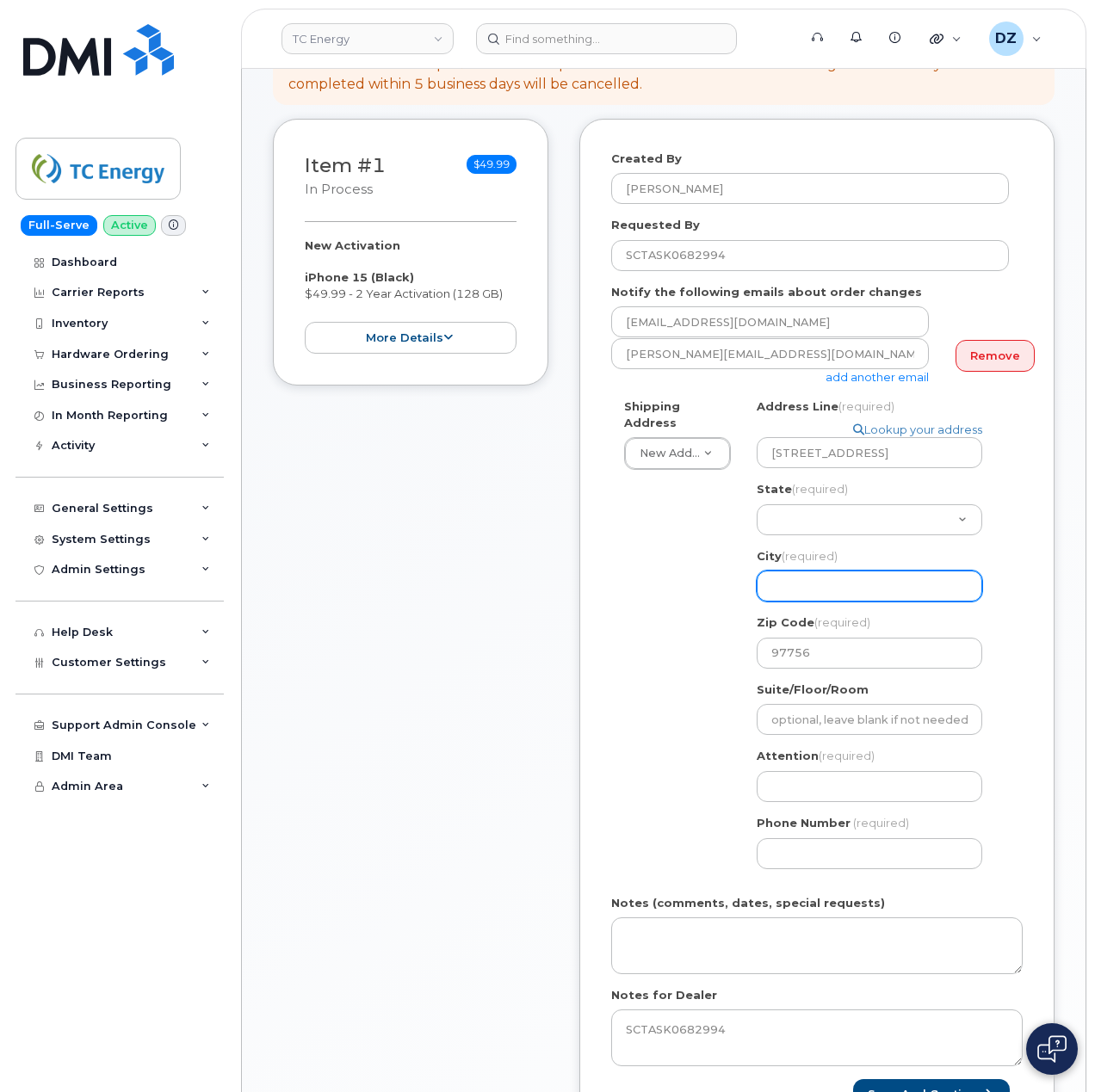
drag, startPoint x: 886, startPoint y: 574, endPoint x: 876, endPoint y: 555, distance: 21.5
click at [886, 574] on input "City (required)" at bounding box center [870, 586] width 226 height 31
paste input "REDMOND"
select select
type input "REDMOND"
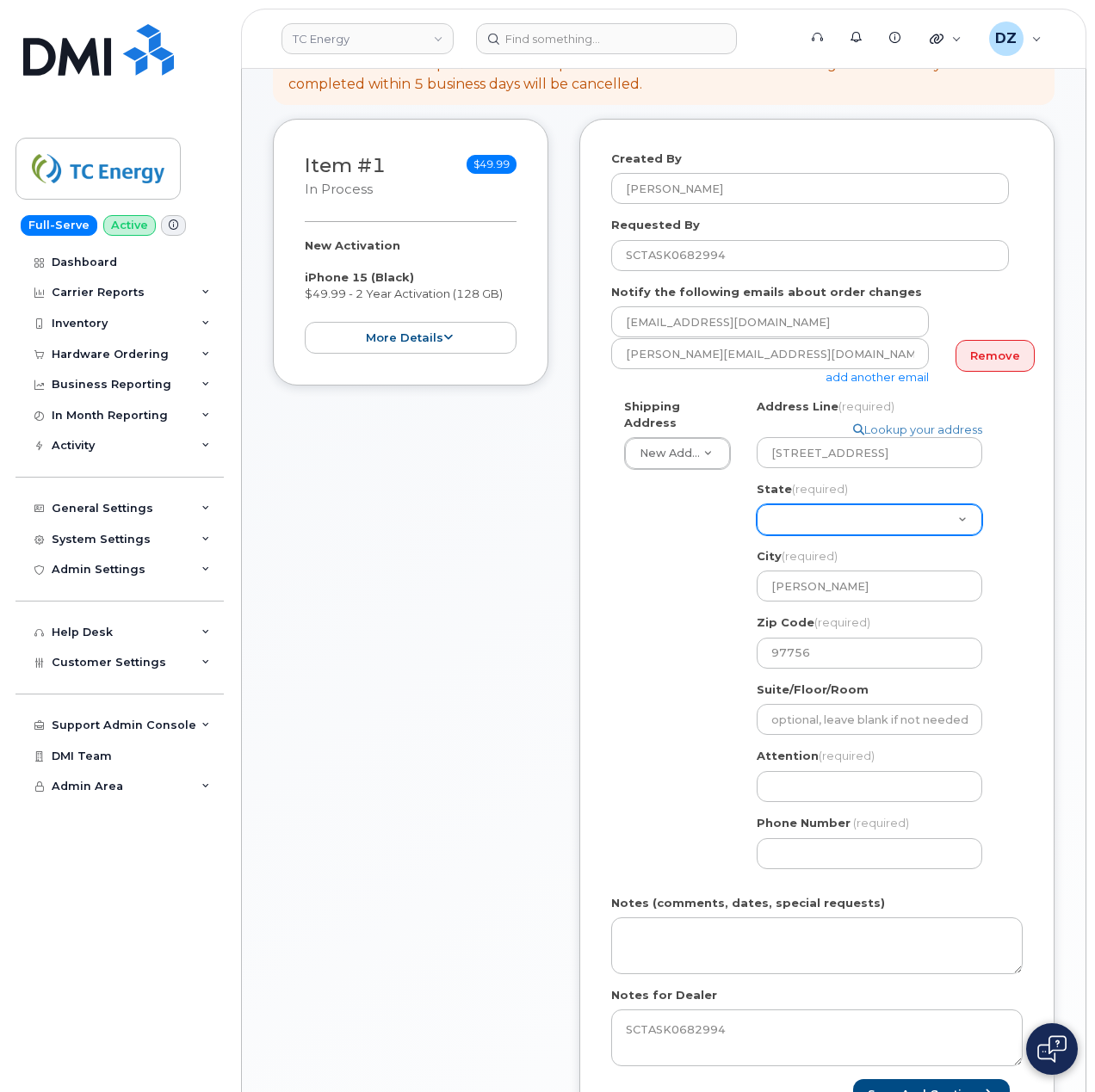
click at [829, 504] on select "Alabama Alaska American Samoa Arizona Arkansas California Colorado Connecticut …" at bounding box center [870, 519] width 226 height 31
select select "OR"
click at [757, 504] on select "Alabama Alaska American Samoa Arizona Arkansas California Colorado Connecticut …" at bounding box center [870, 519] width 226 height 31
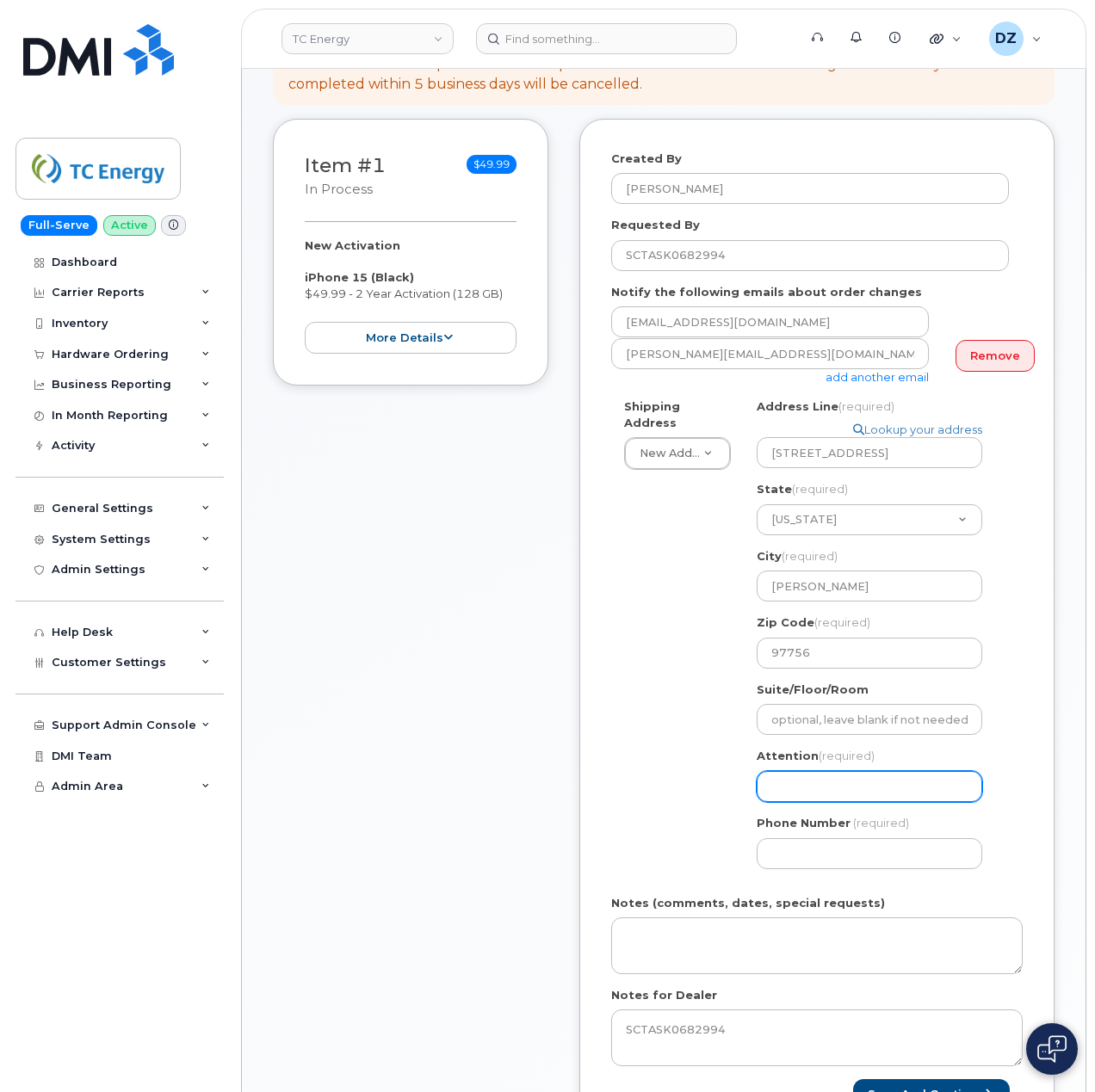
click at [787, 751] on div "Attention (required)" at bounding box center [877, 775] width 239 height 54
click at [802, 776] on input "Attention (required)" at bounding box center [870, 787] width 226 height 31
paste input "Kyle Wishard"
select select
type input "Kyle Wishard"
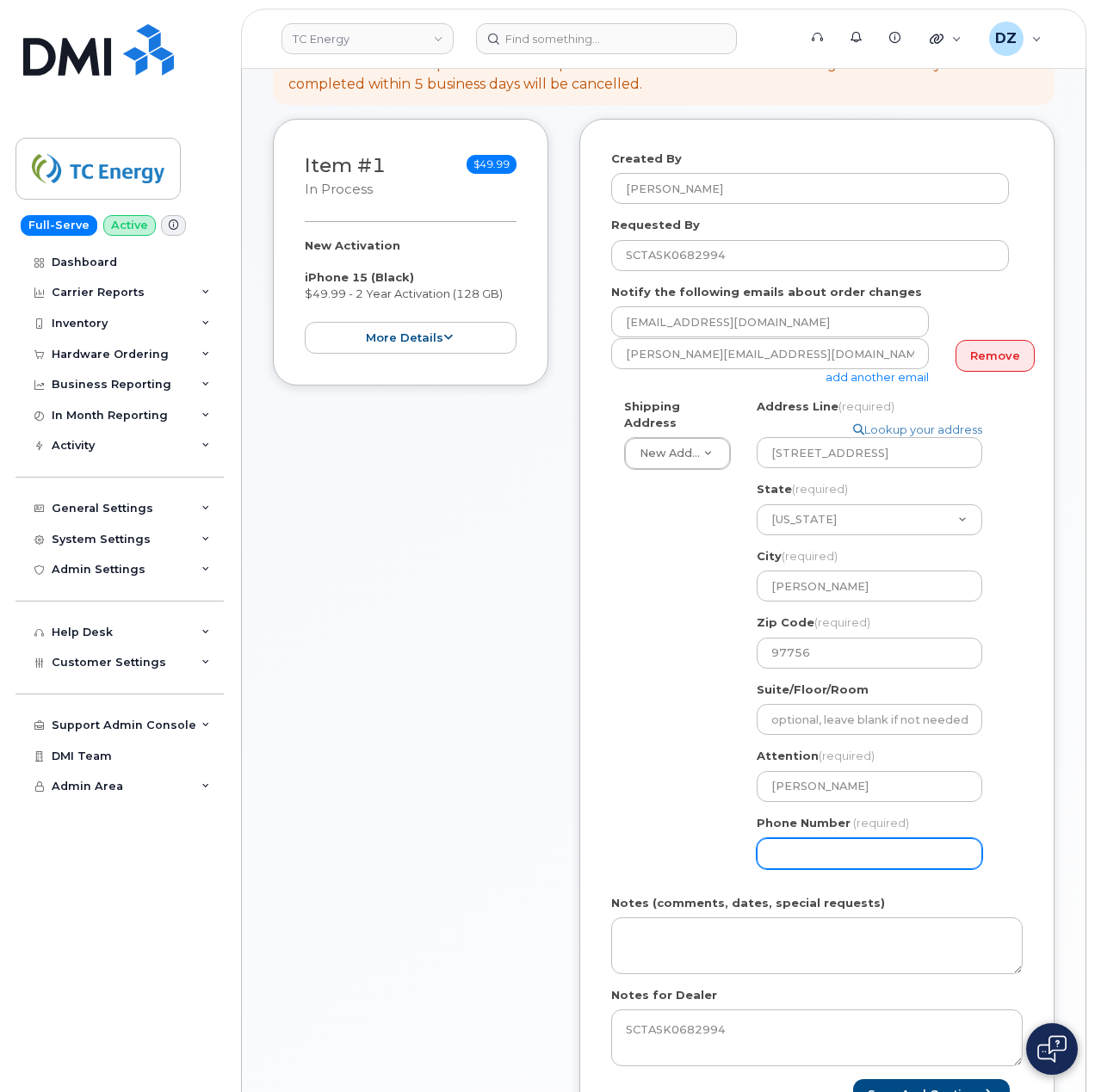
click at [774, 838] on input "Phone Number" at bounding box center [870, 854] width 226 height 31
type input "513354115"
select select
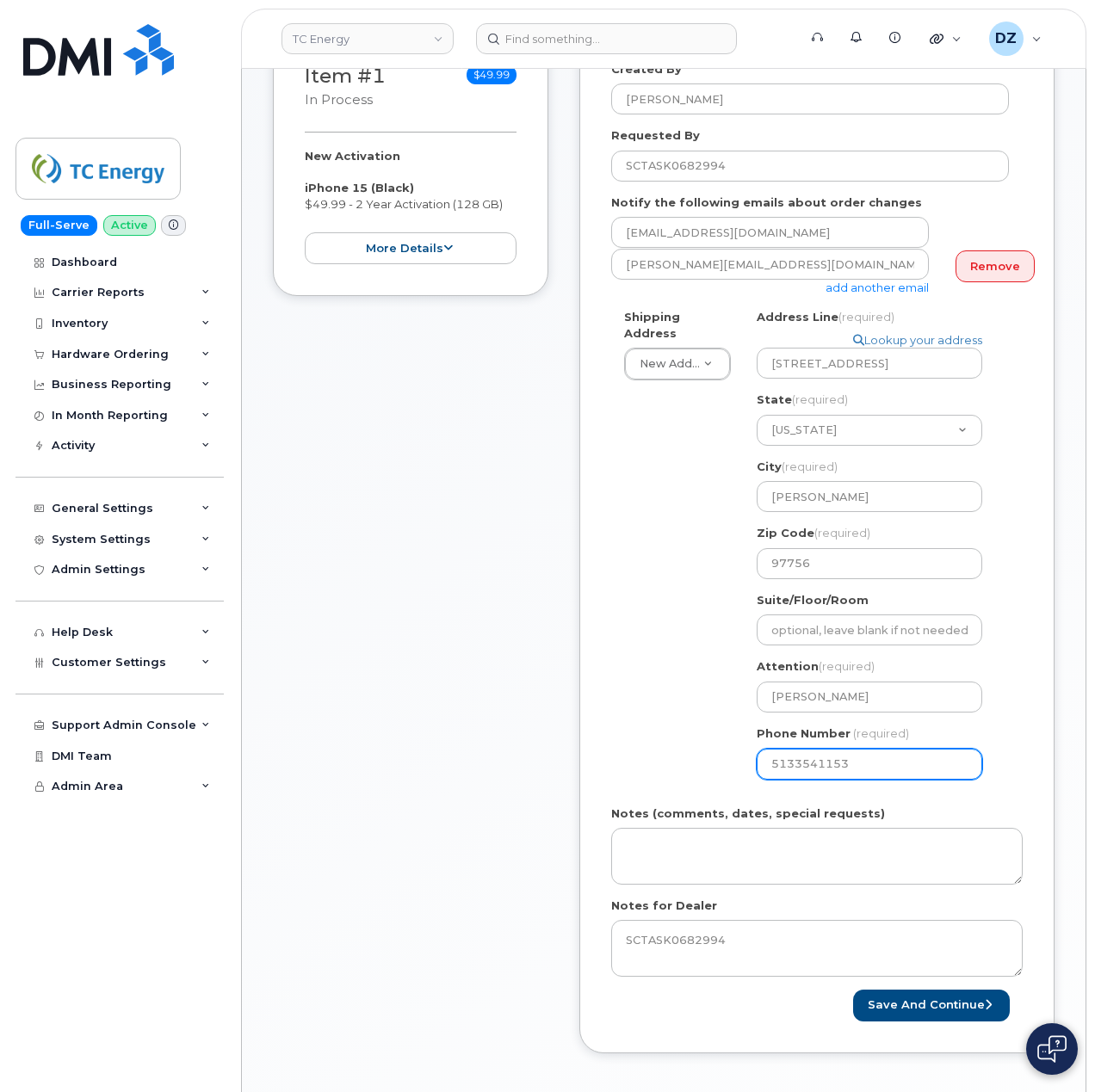
scroll to position [345, 0]
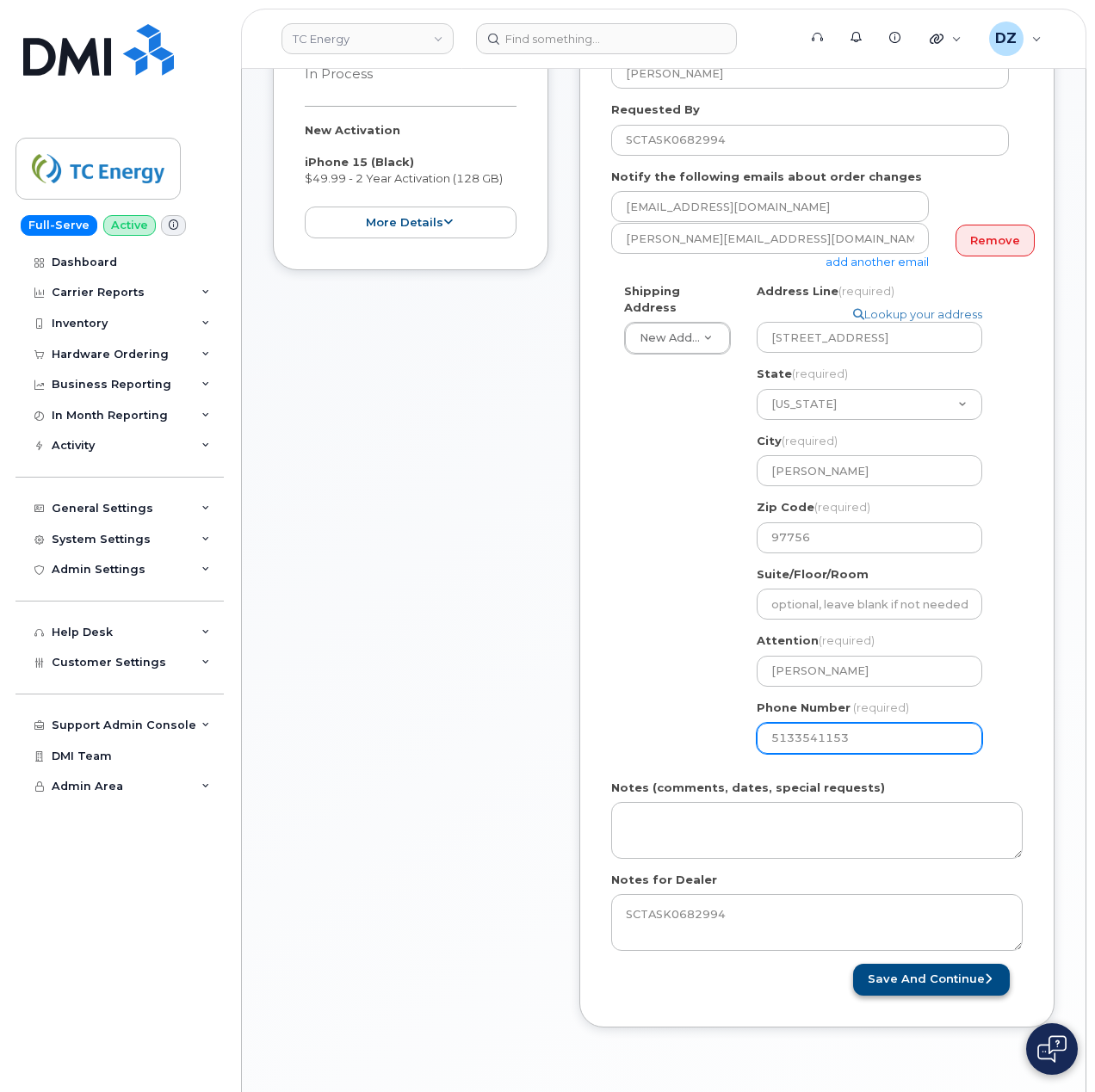
type input "5133541153"
click at [927, 965] on button "Save and Continue" at bounding box center [932, 980] width 156 height 32
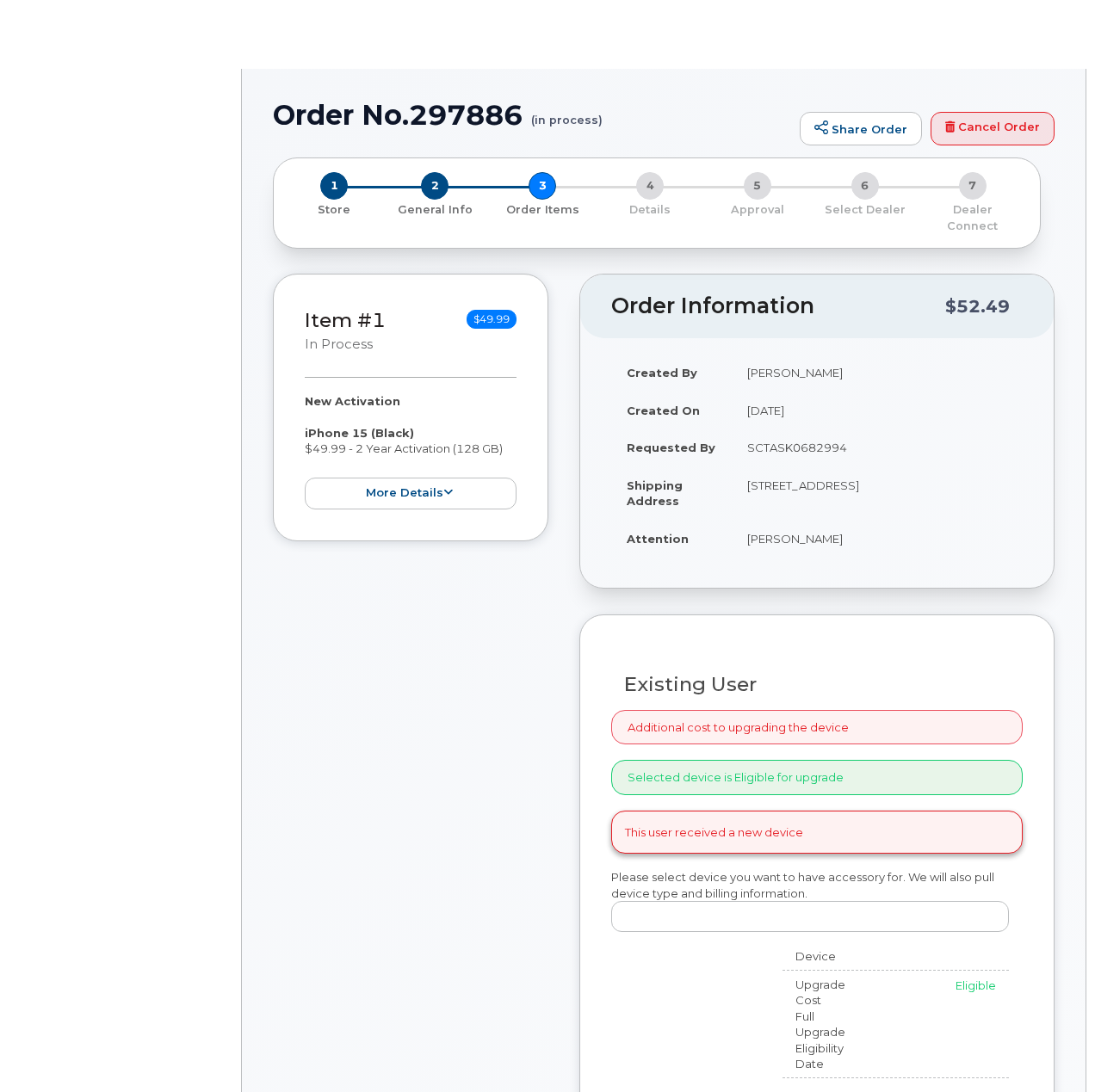
select select "1120196"
radio input "true"
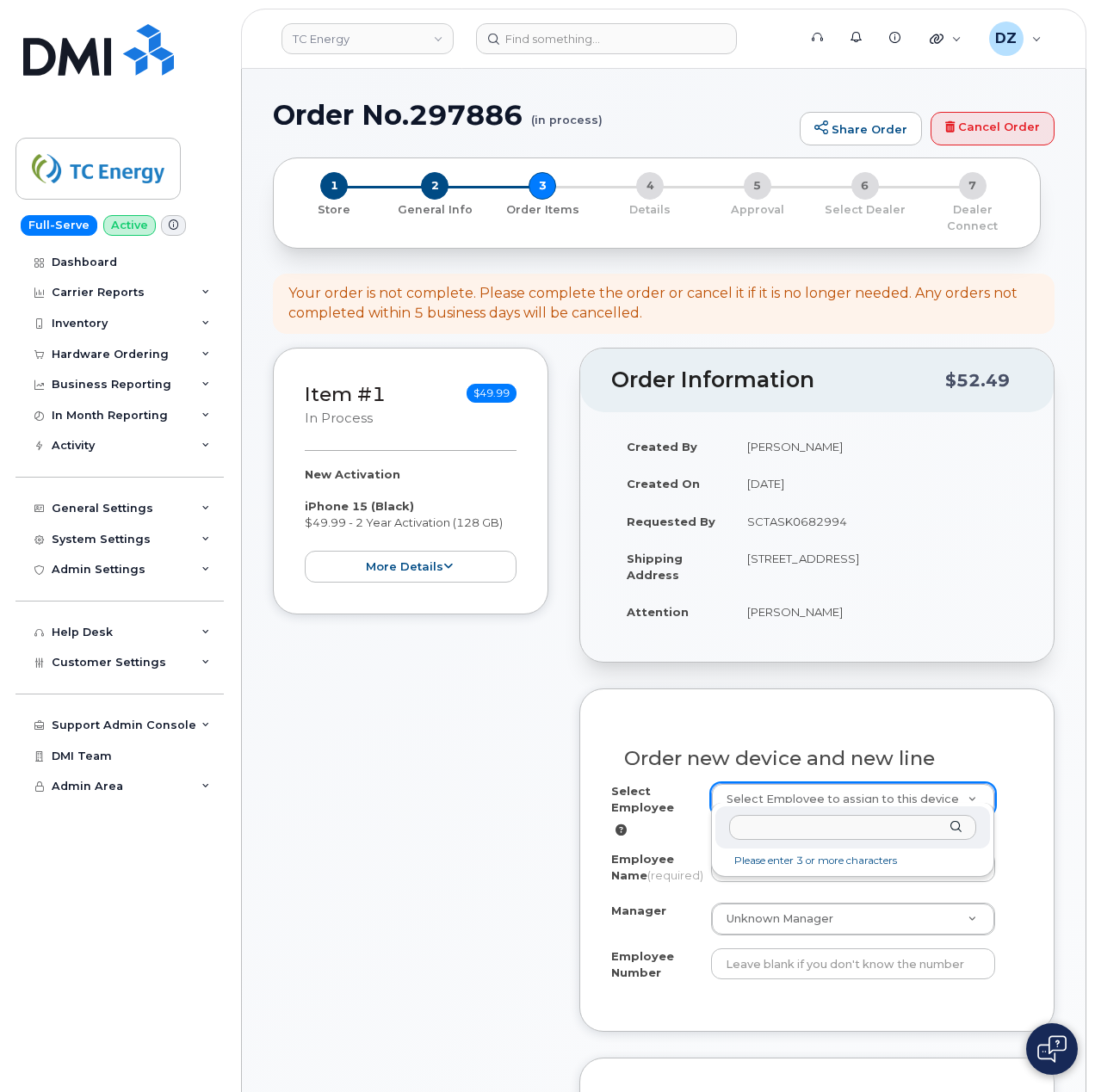
type input "207853"
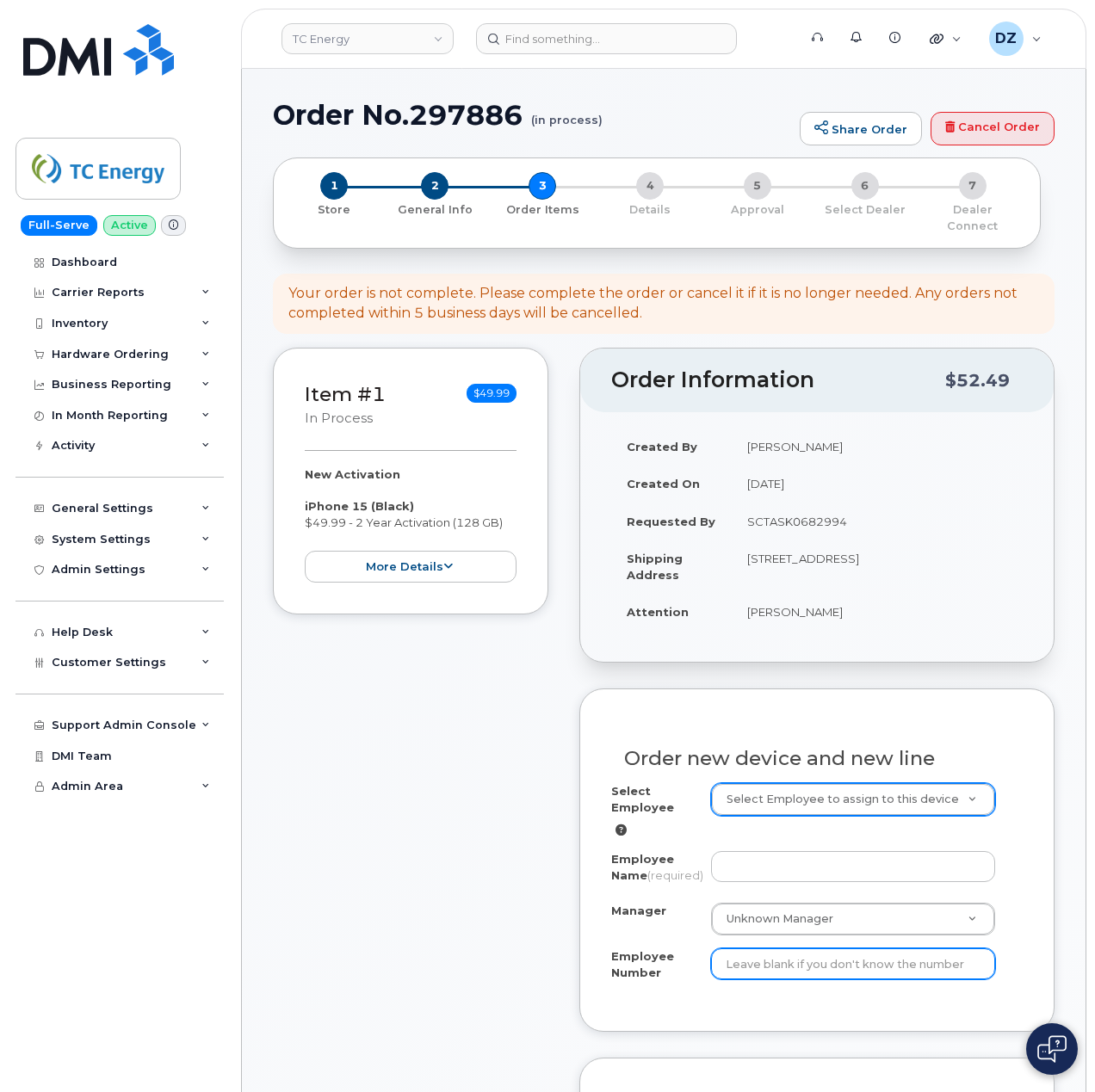
click at [799, 976] on input "Employee Number" at bounding box center [853, 965] width 285 height 31
paste input "207853"
type input "207853"
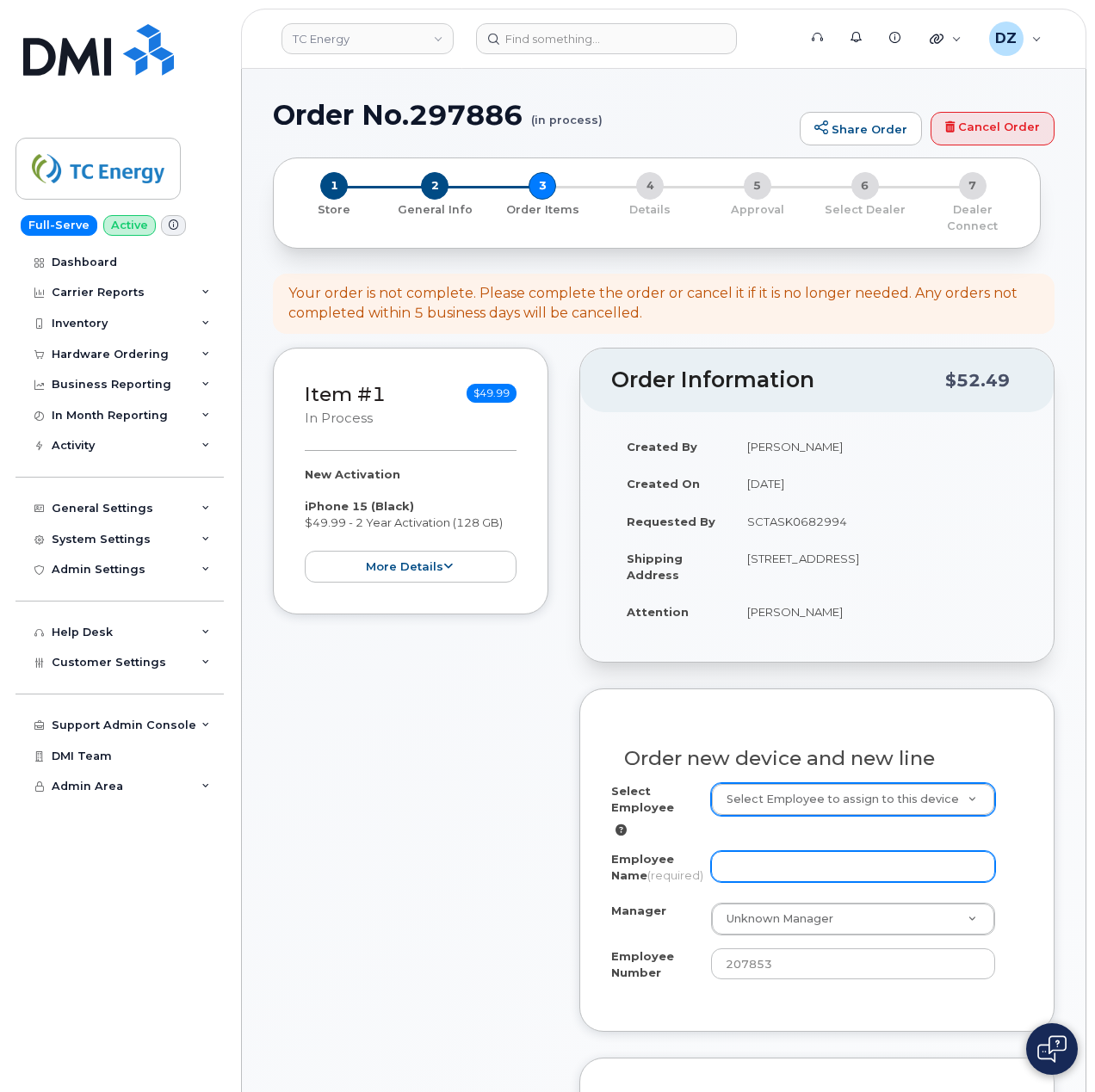
click at [774, 861] on input "Employee Name (required)" at bounding box center [853, 867] width 285 height 31
paste input "[PERSON_NAME]"
type input "[PERSON_NAME]"
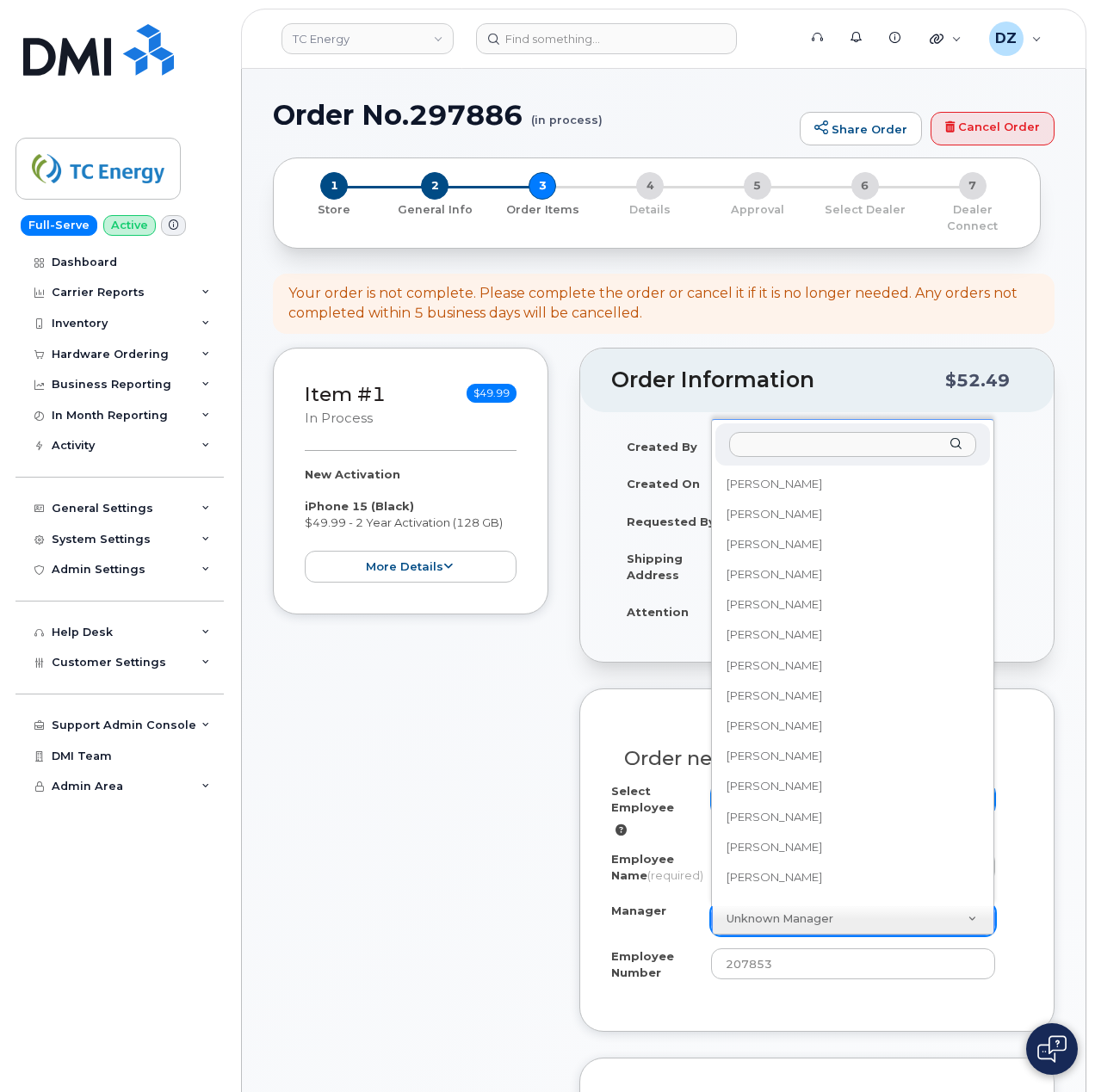
scroll to position [66940, 0]
click at [800, 452] on input "Manager" at bounding box center [853, 445] width 248 height 25
paste input "[PERSON_NAME]"
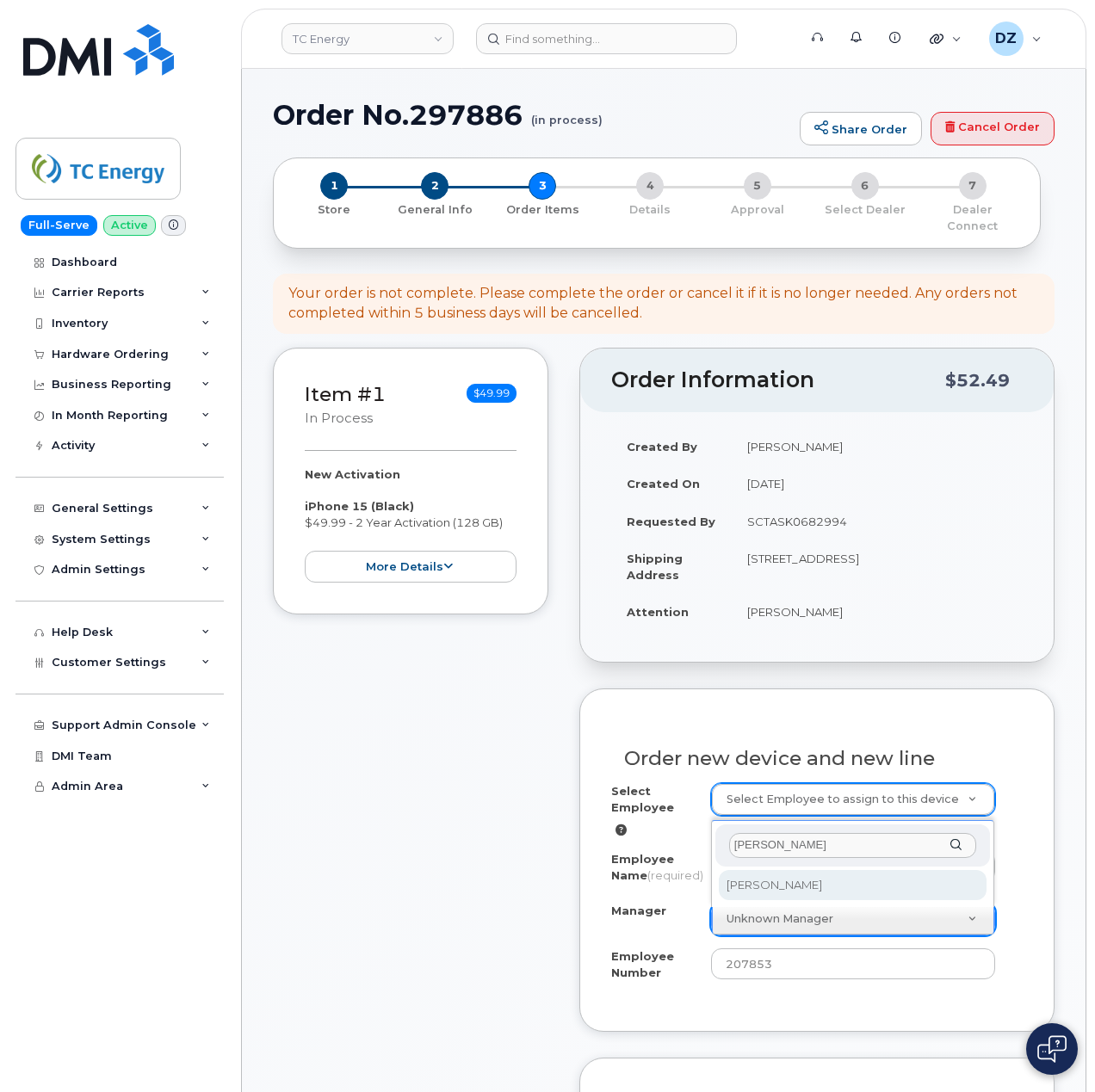
scroll to position [0, 0]
type input "Sam Kreger"
select select "1382770"
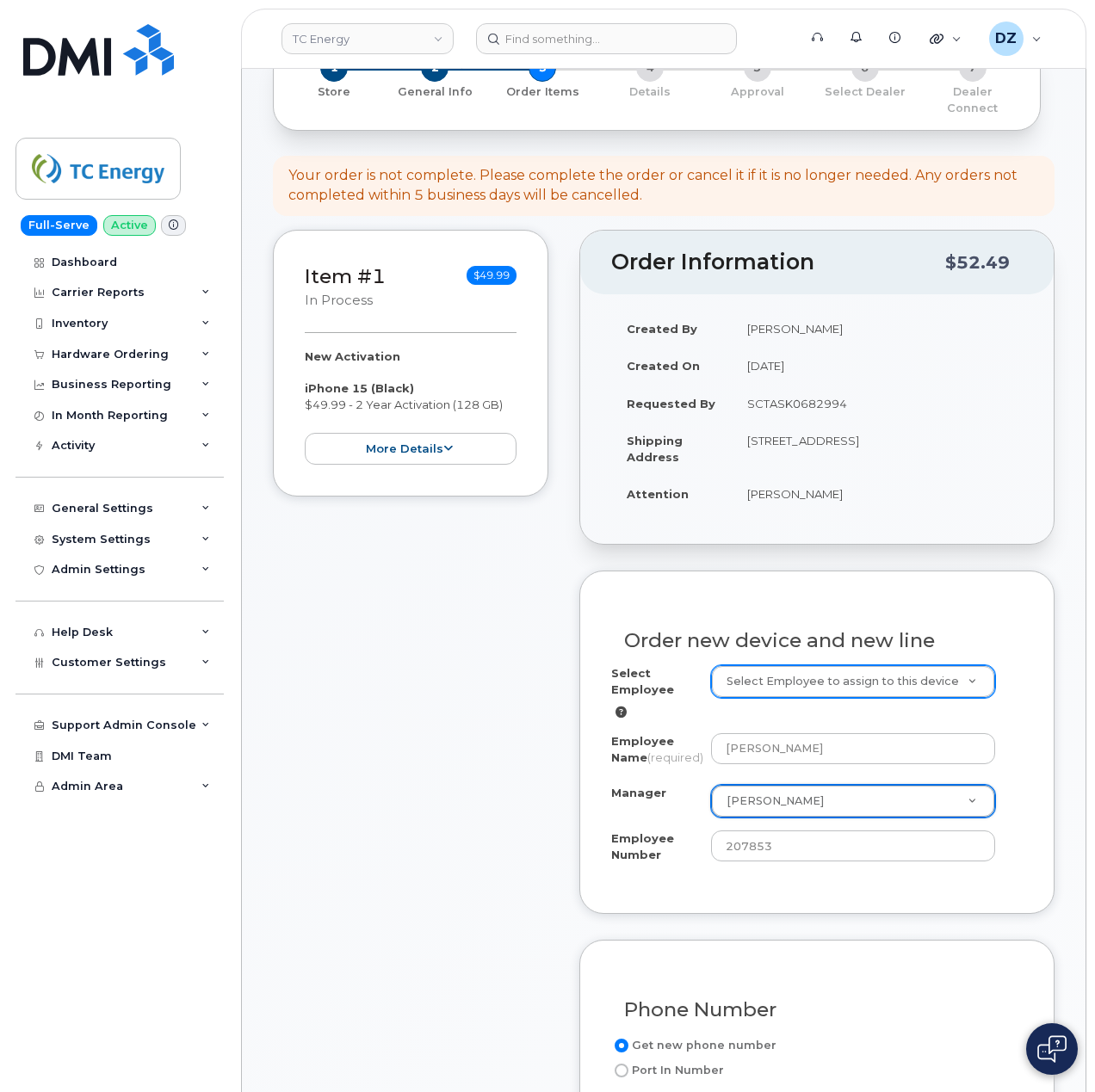
scroll to position [115, 0]
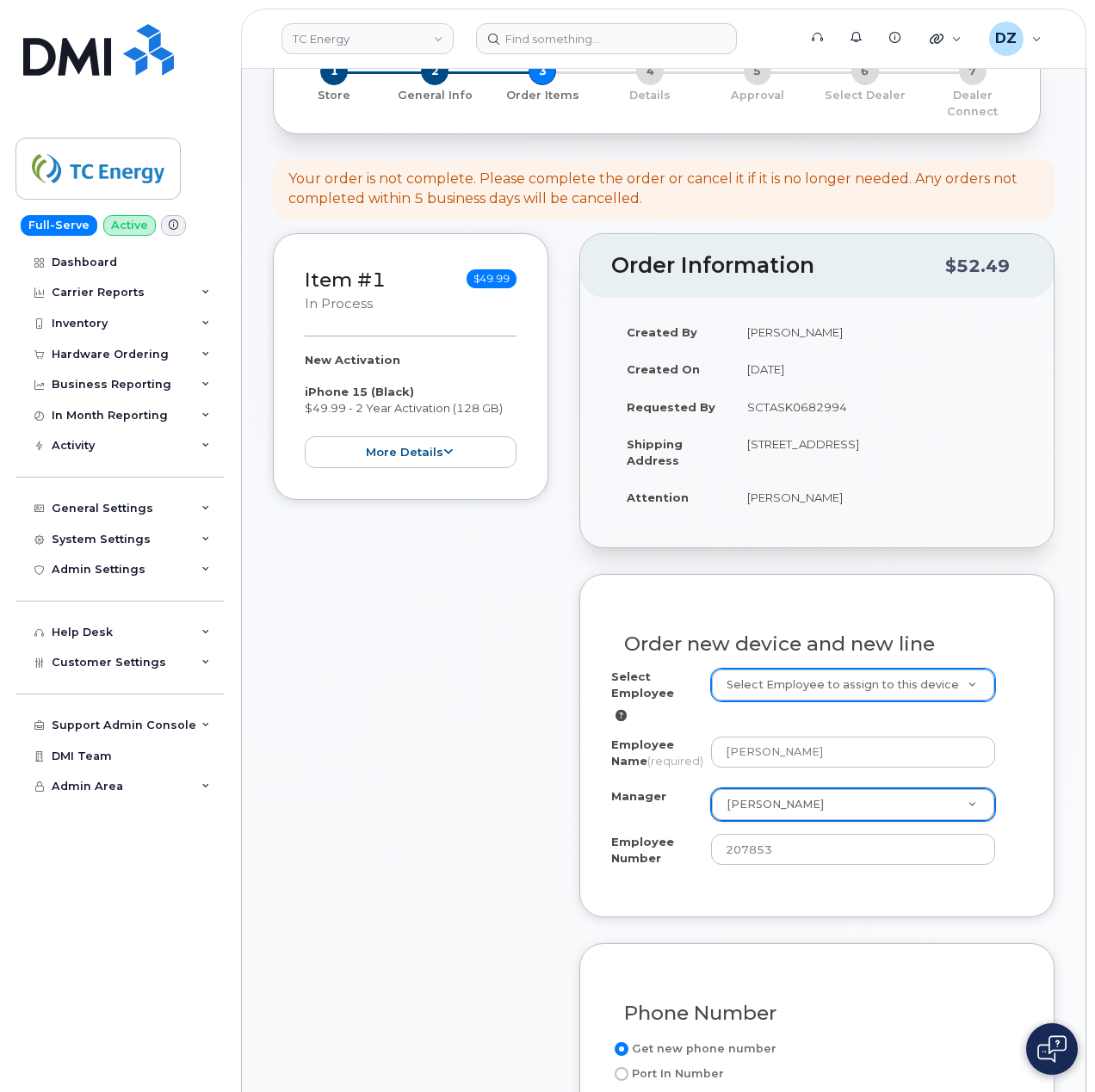
click at [981, 428] on td "[STREET_ADDRESS]" at bounding box center [877, 451] width 291 height 53
copy td "97756"
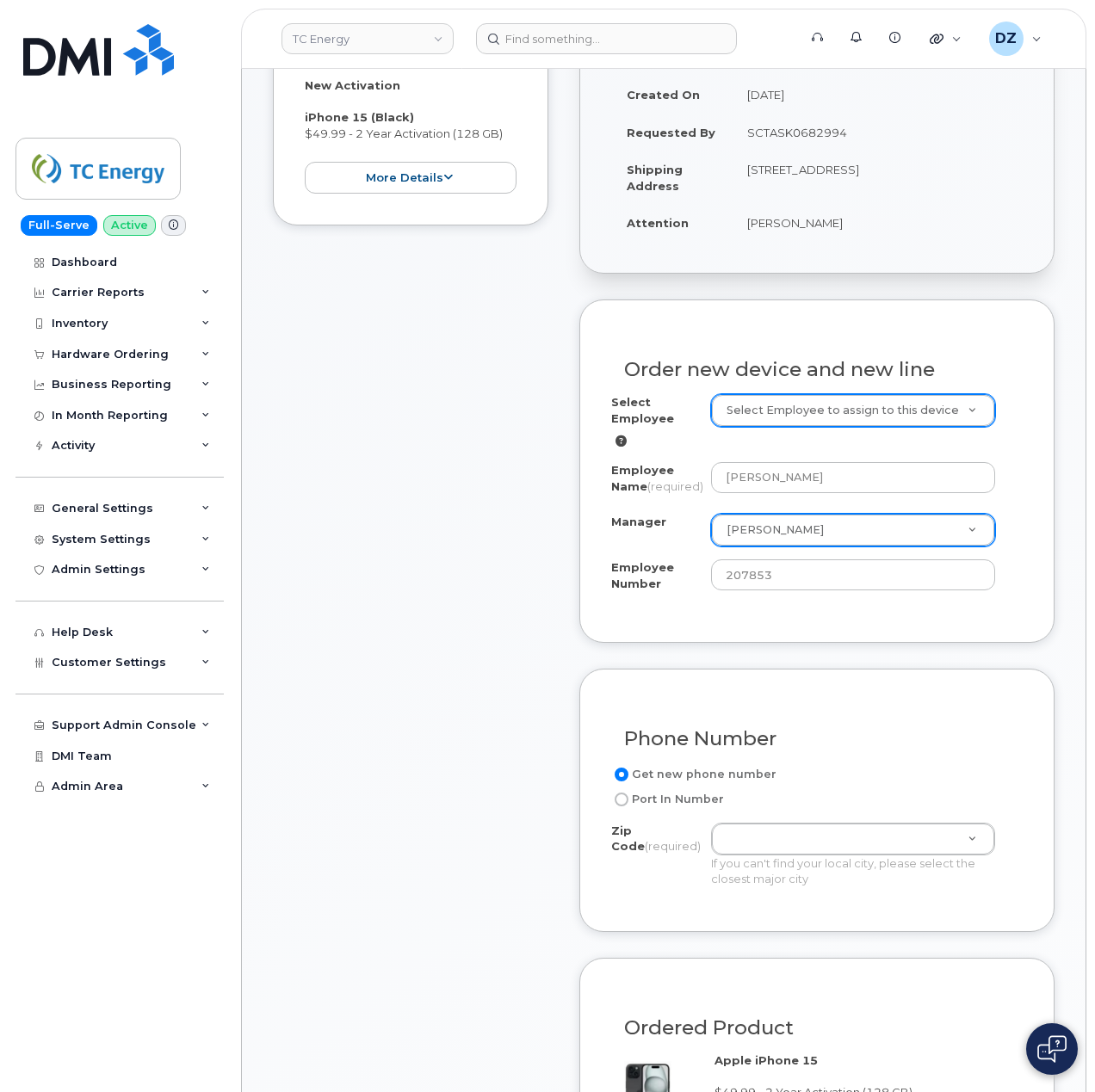
scroll to position [574, 0]
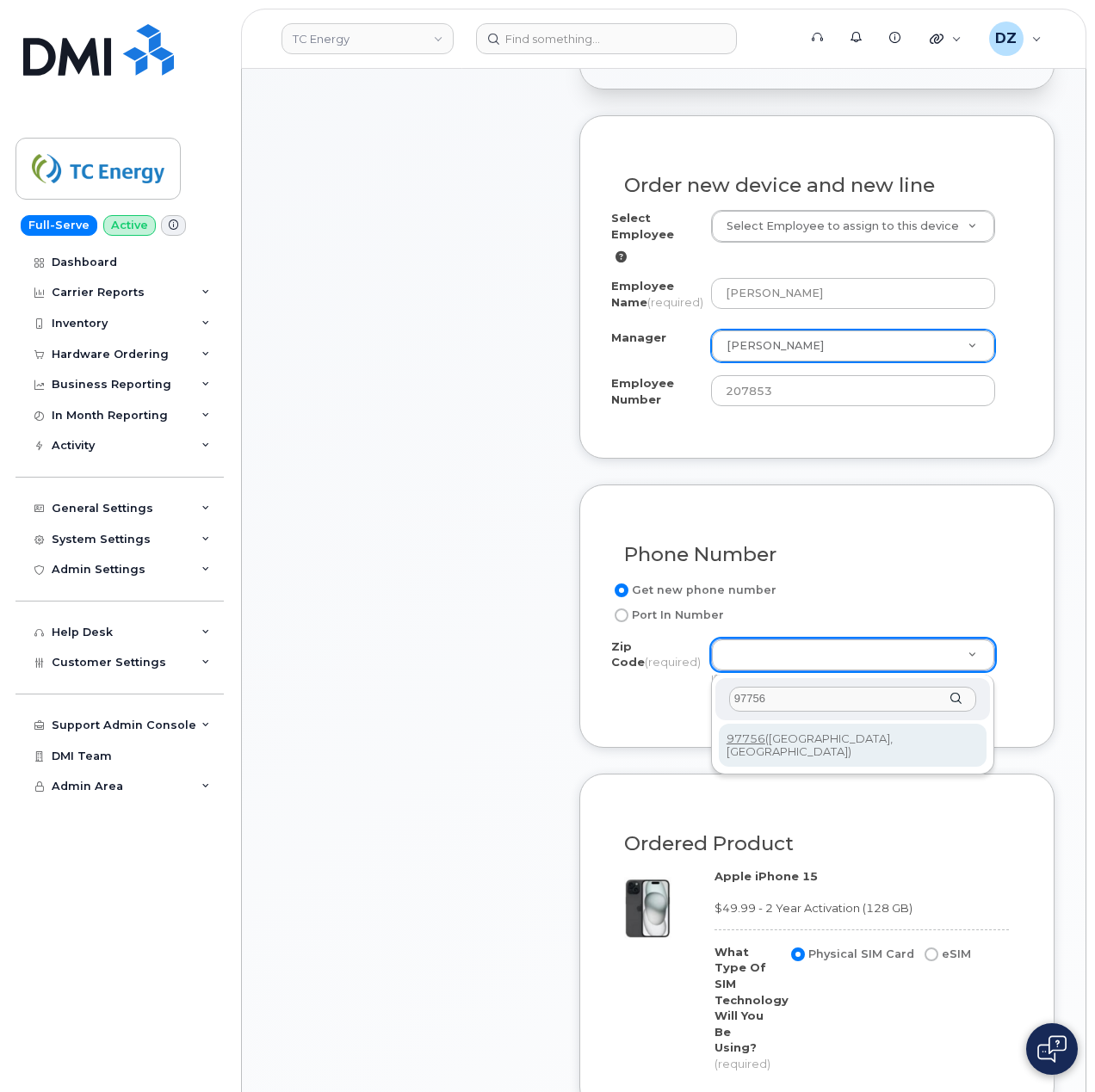
type input "97756"
type input "97756 (Redmond, OR)"
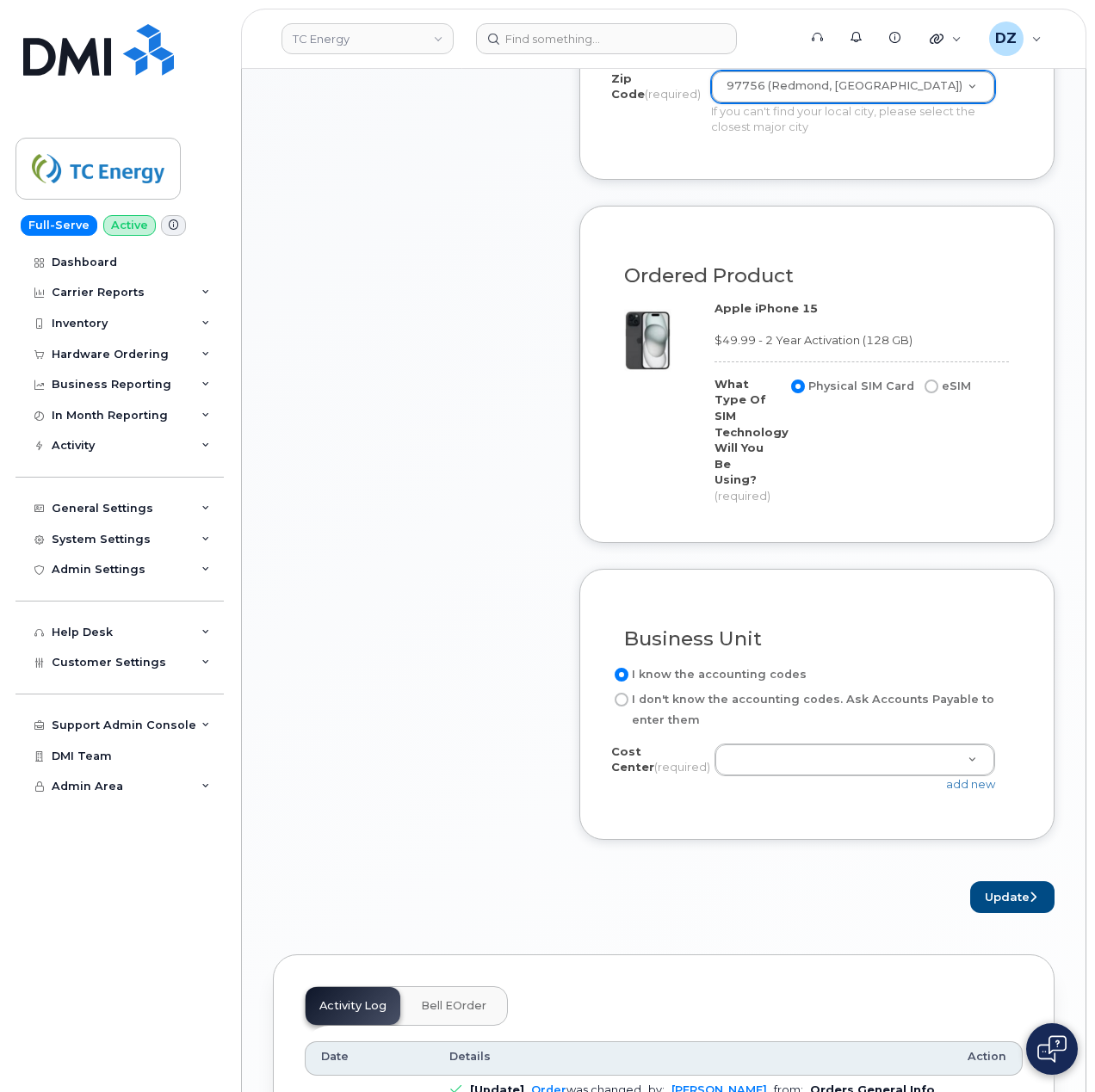
scroll to position [1147, 0]
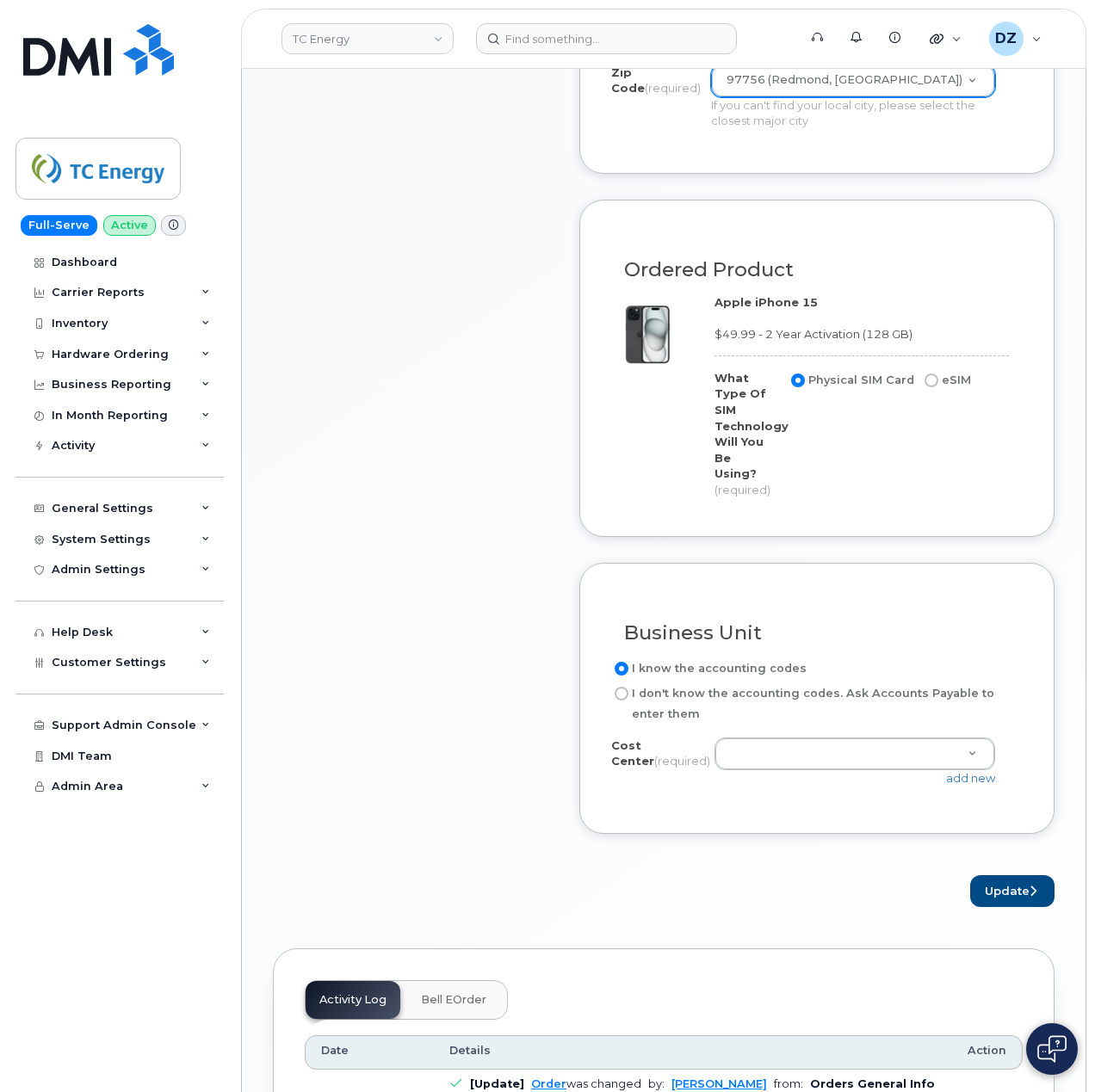
click at [616, 686] on input "I don't know the accounting codes. Ask Accounts Payable to enter them" at bounding box center [622, 693] width 14 height 14
radio input "true"
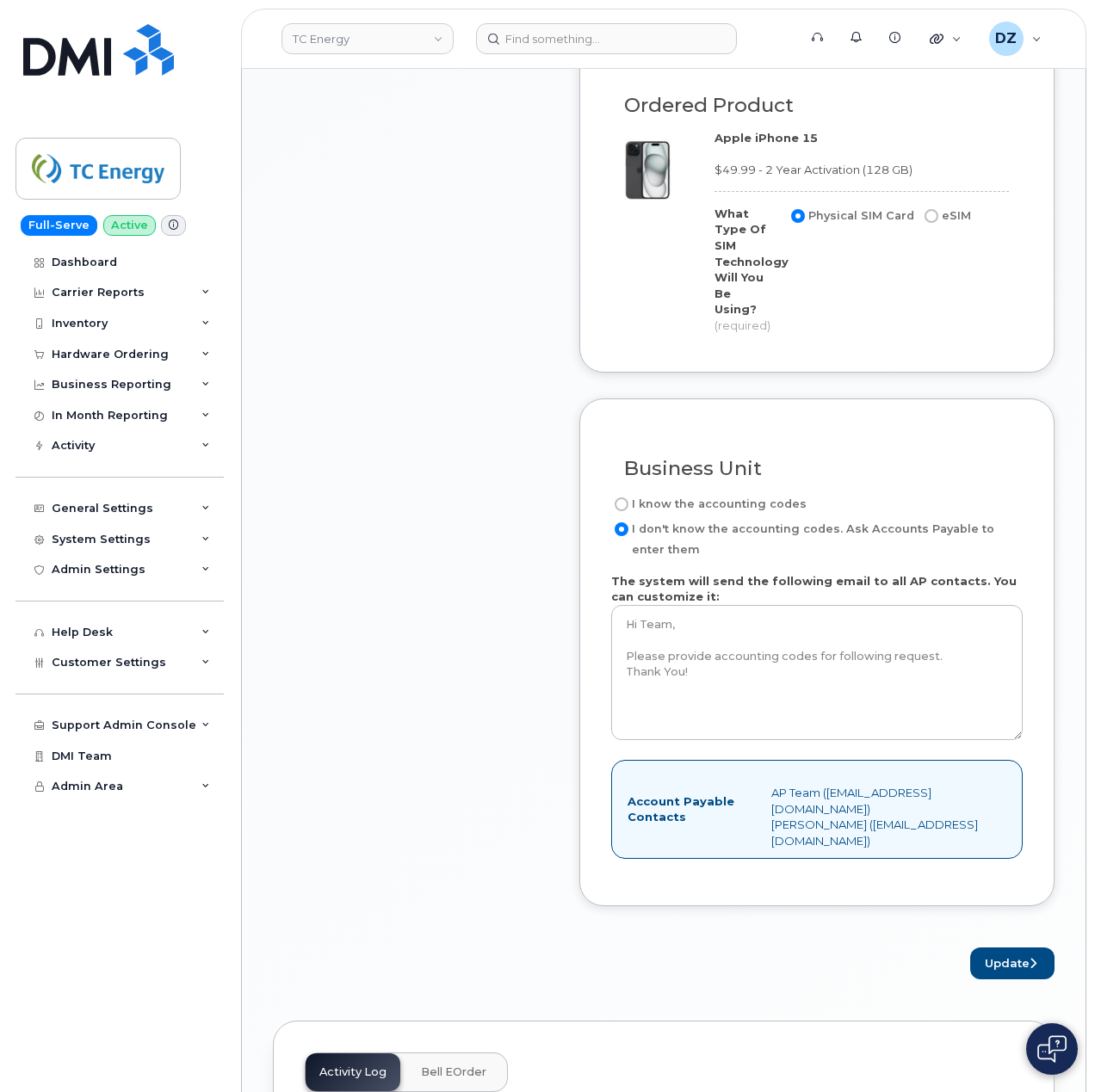
scroll to position [1492, 0]
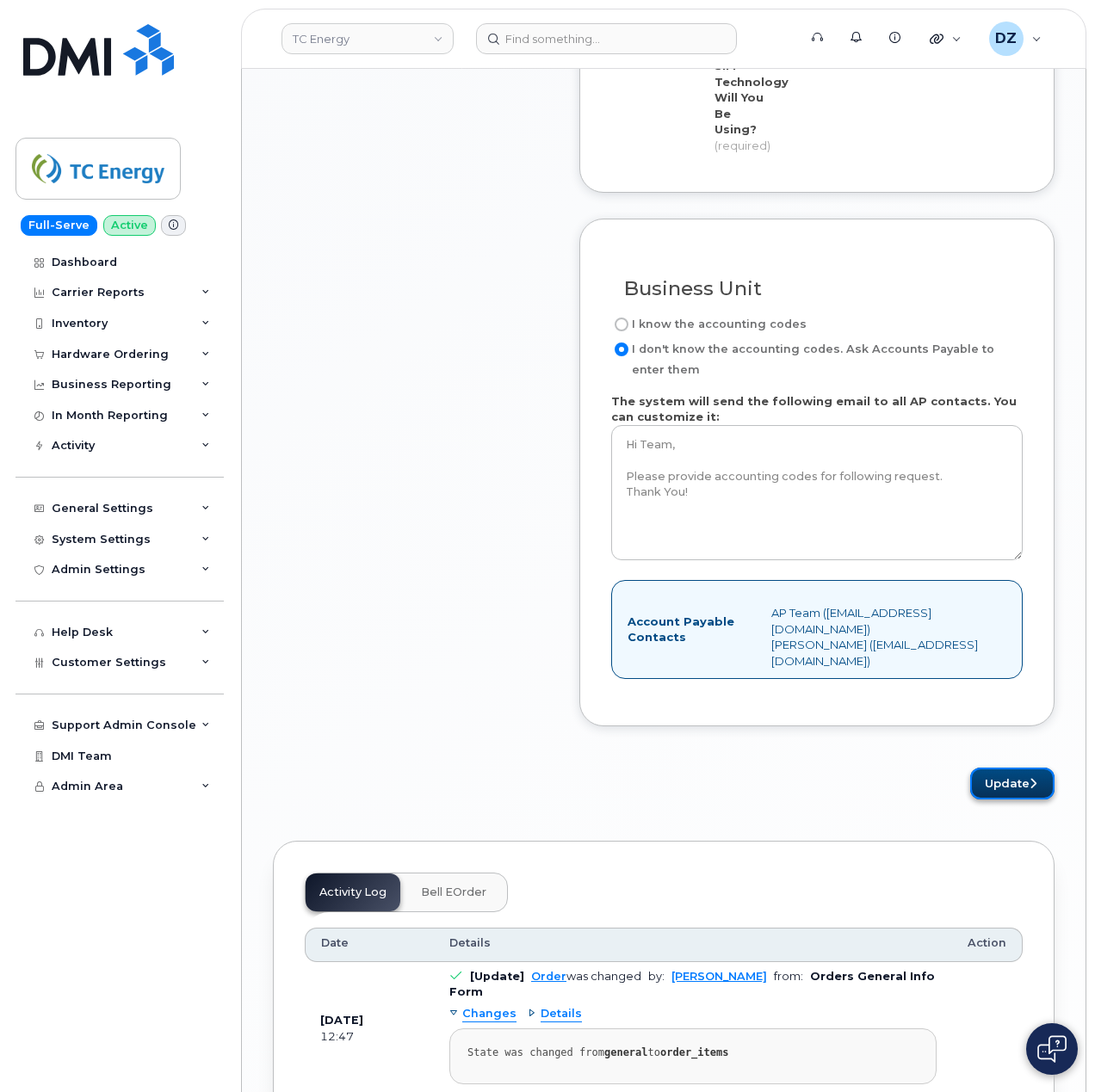
click at [1020, 773] on button "Update" at bounding box center [1012, 783] width 84 height 32
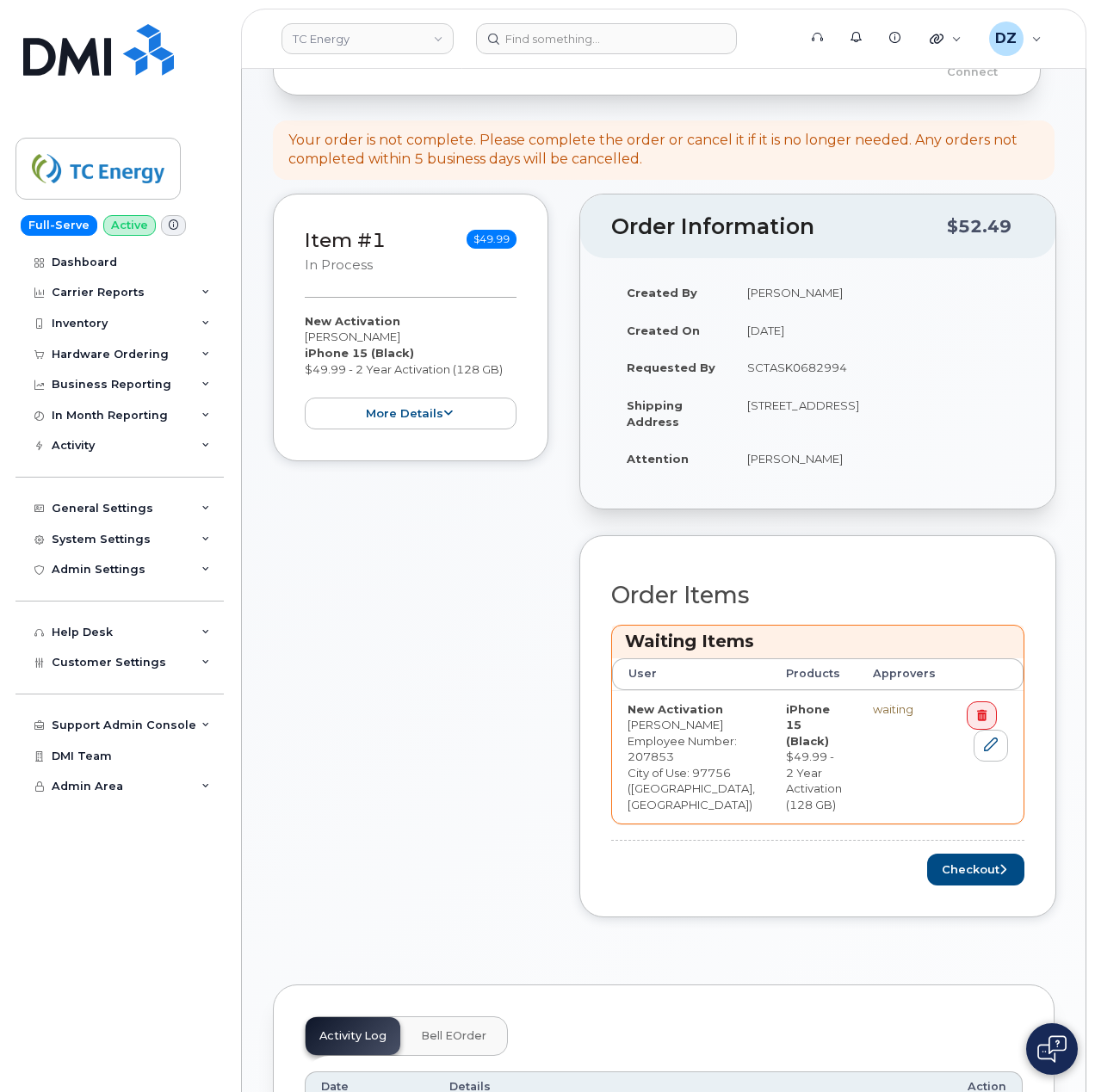
scroll to position [229, 0]
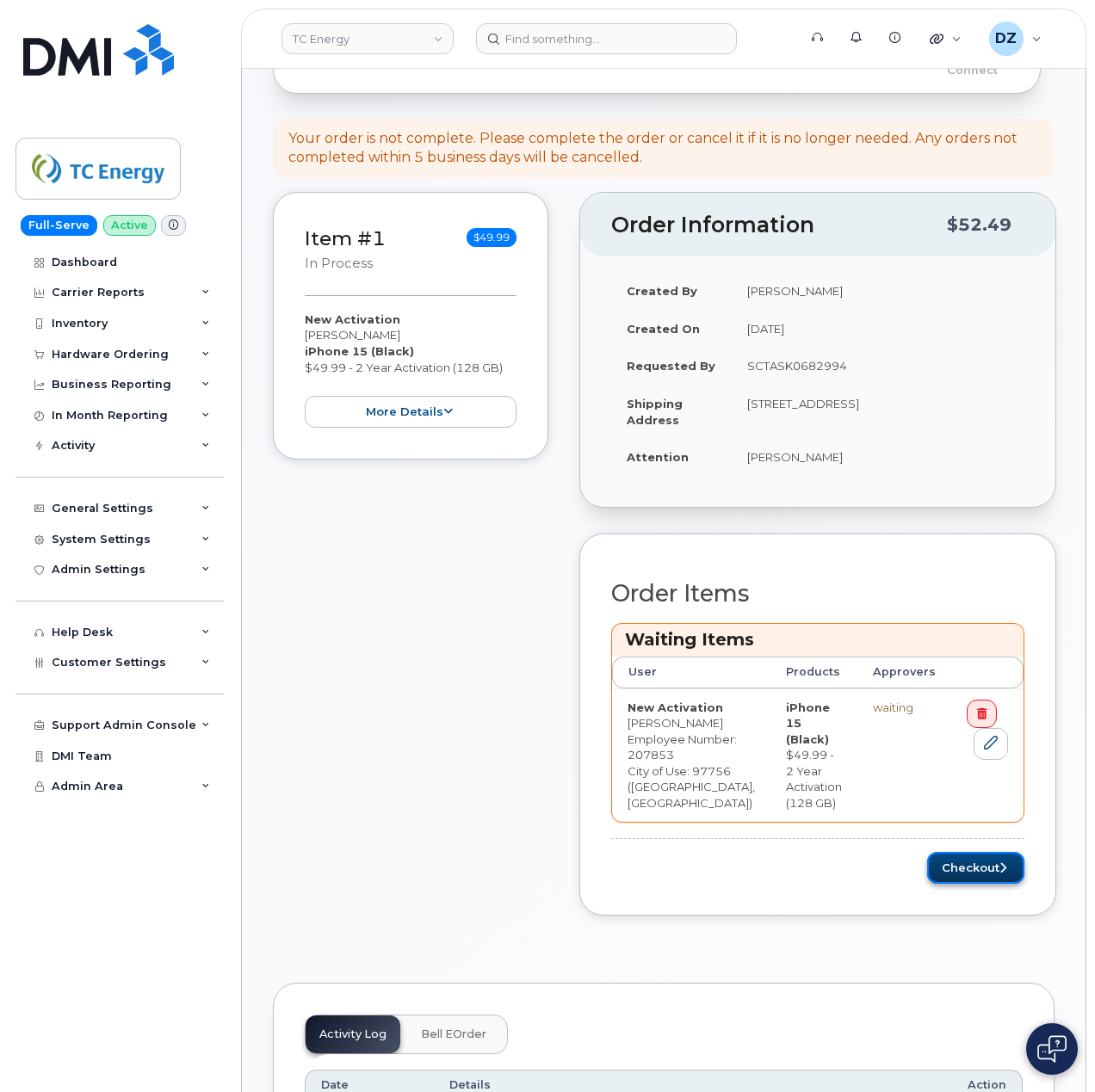
click at [969, 870] on button "Checkout" at bounding box center [975, 868] width 98 height 32
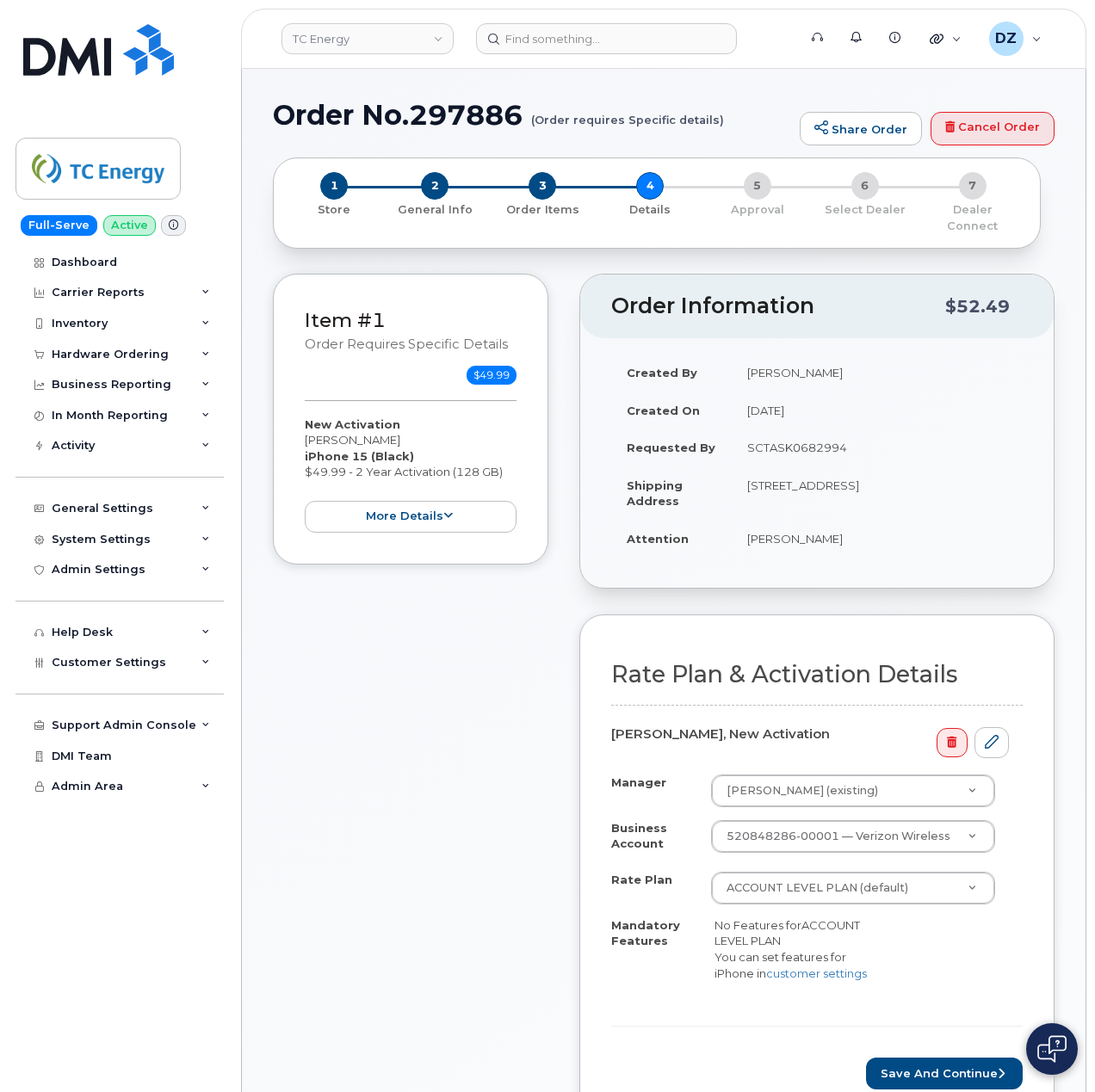
click at [986, 470] on td "[STREET_ADDRESS]" at bounding box center [877, 492] width 291 height 53
copy td "97756"
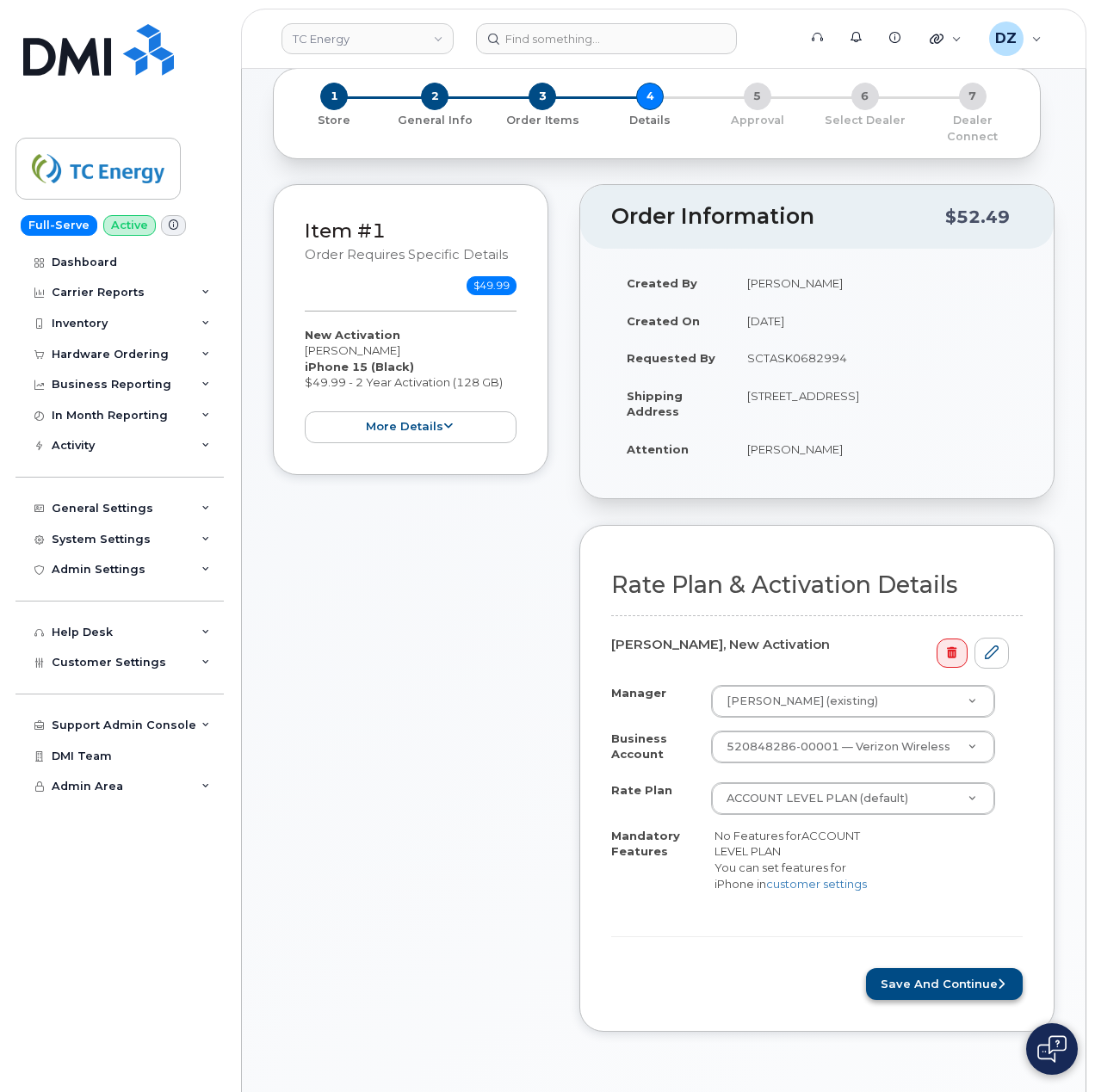
scroll to position [115, 0]
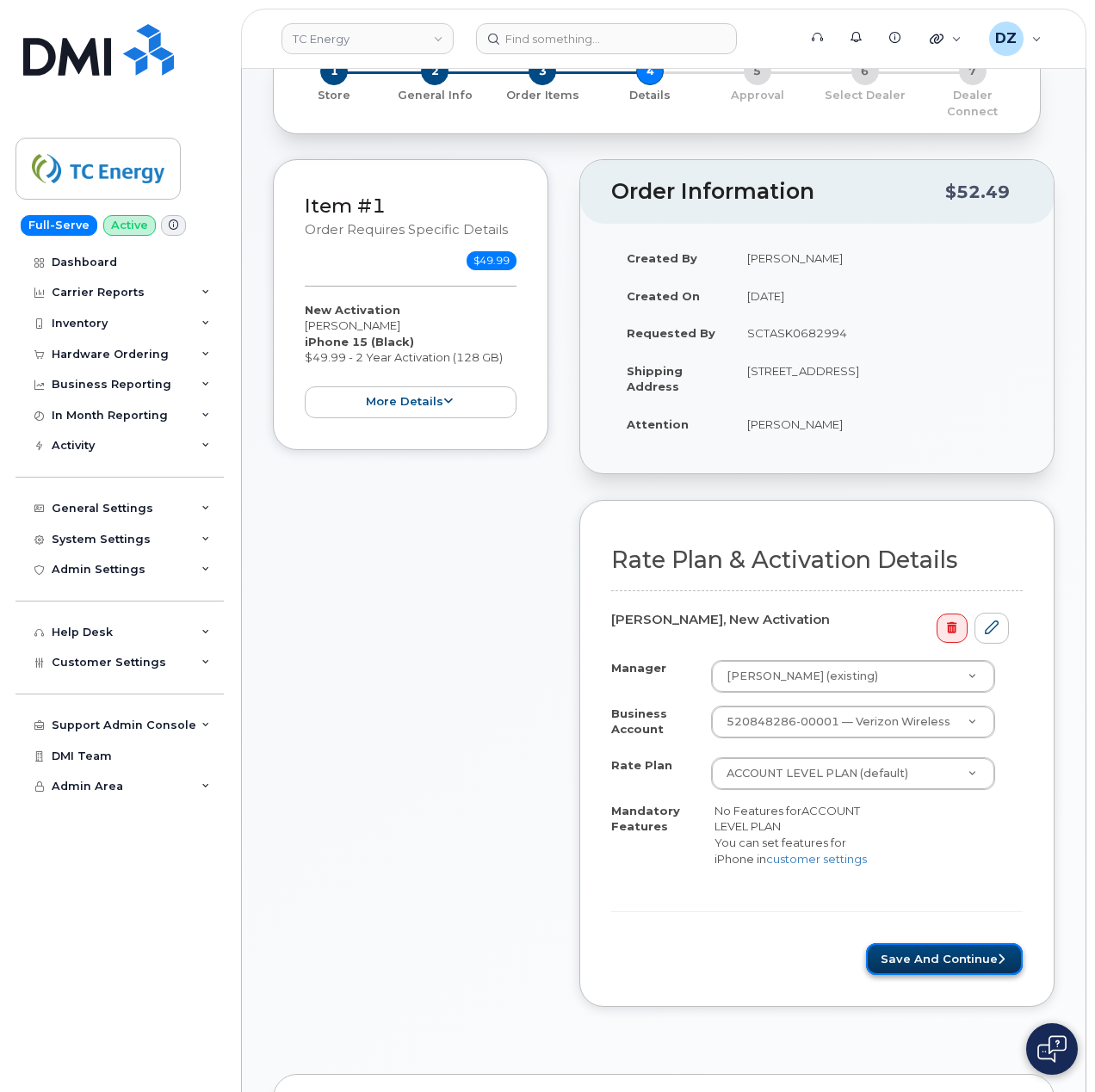
click at [959, 965] on button "Save and Continue" at bounding box center [944, 959] width 156 height 32
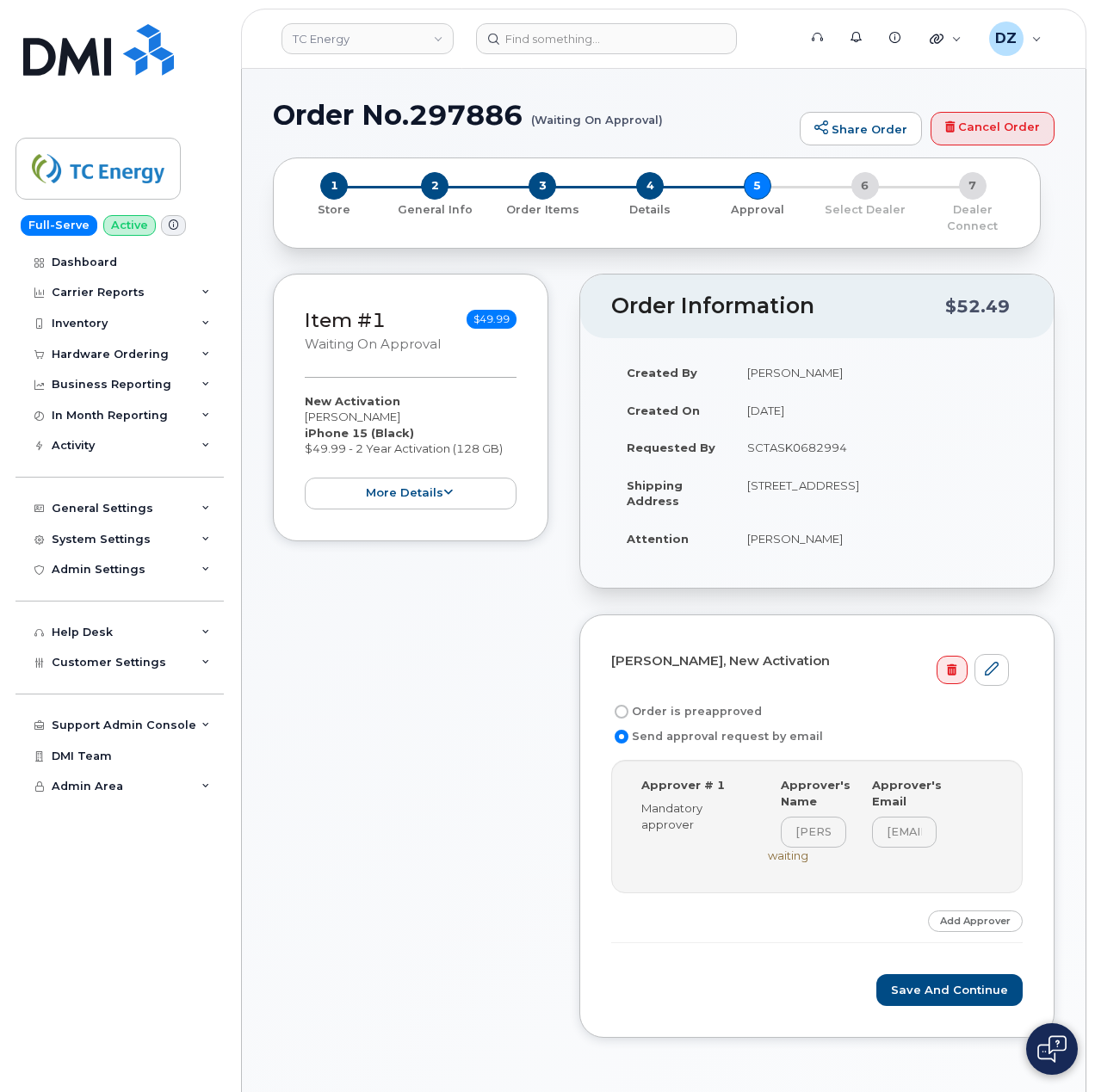
click at [661, 702] on label "Order is preapproved" at bounding box center [687, 712] width 151 height 20
click at [629, 705] on input "Order is preapproved" at bounding box center [622, 712] width 14 height 14
radio input "true"
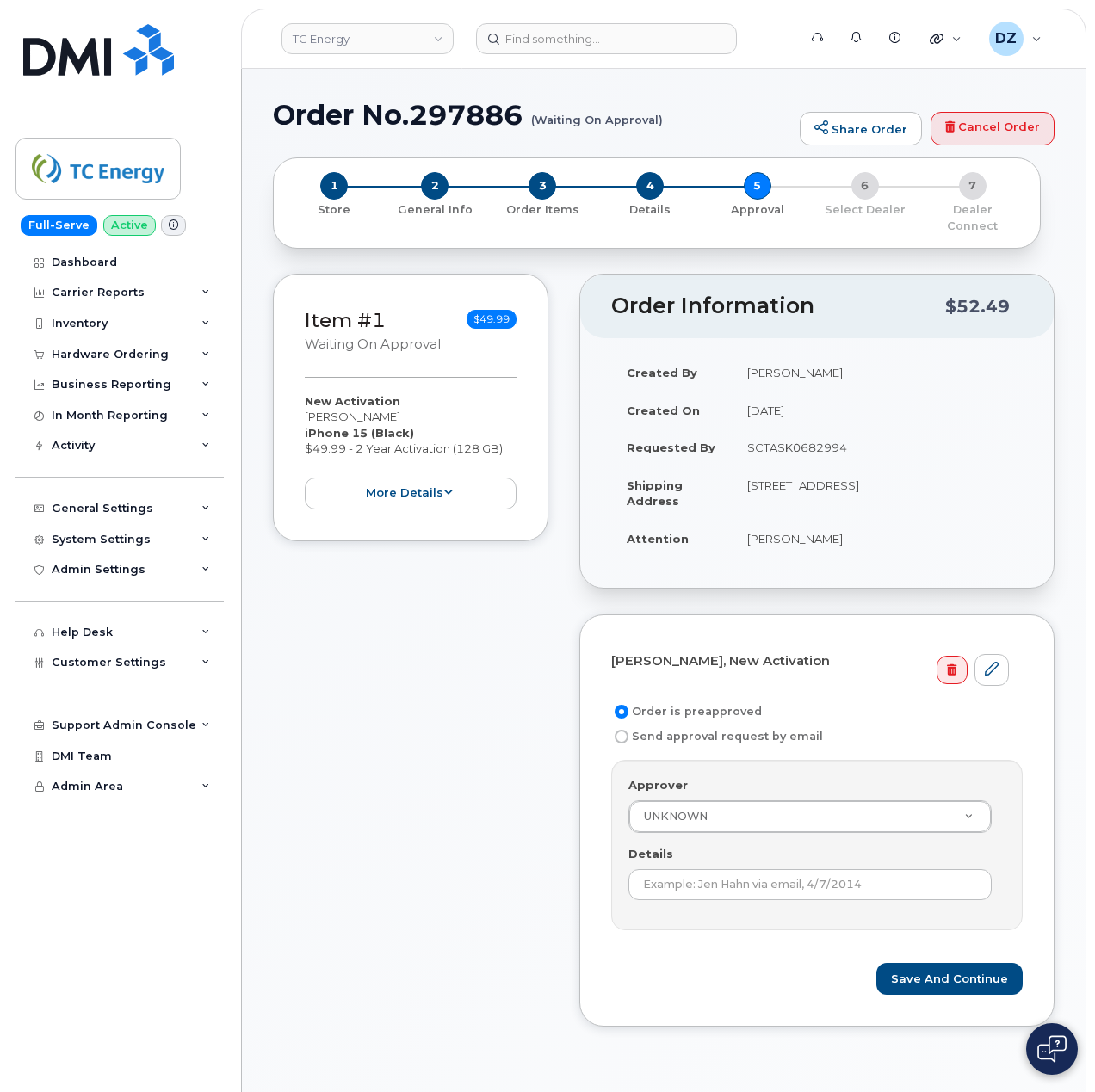
click at [790, 437] on td "SCTASK0682994" at bounding box center [877, 447] width 291 height 38
copy td "SCTASK0682994"
click at [728, 870] on input "Details" at bounding box center [810, 885] width 363 height 31
paste input "SCTASK0682994"
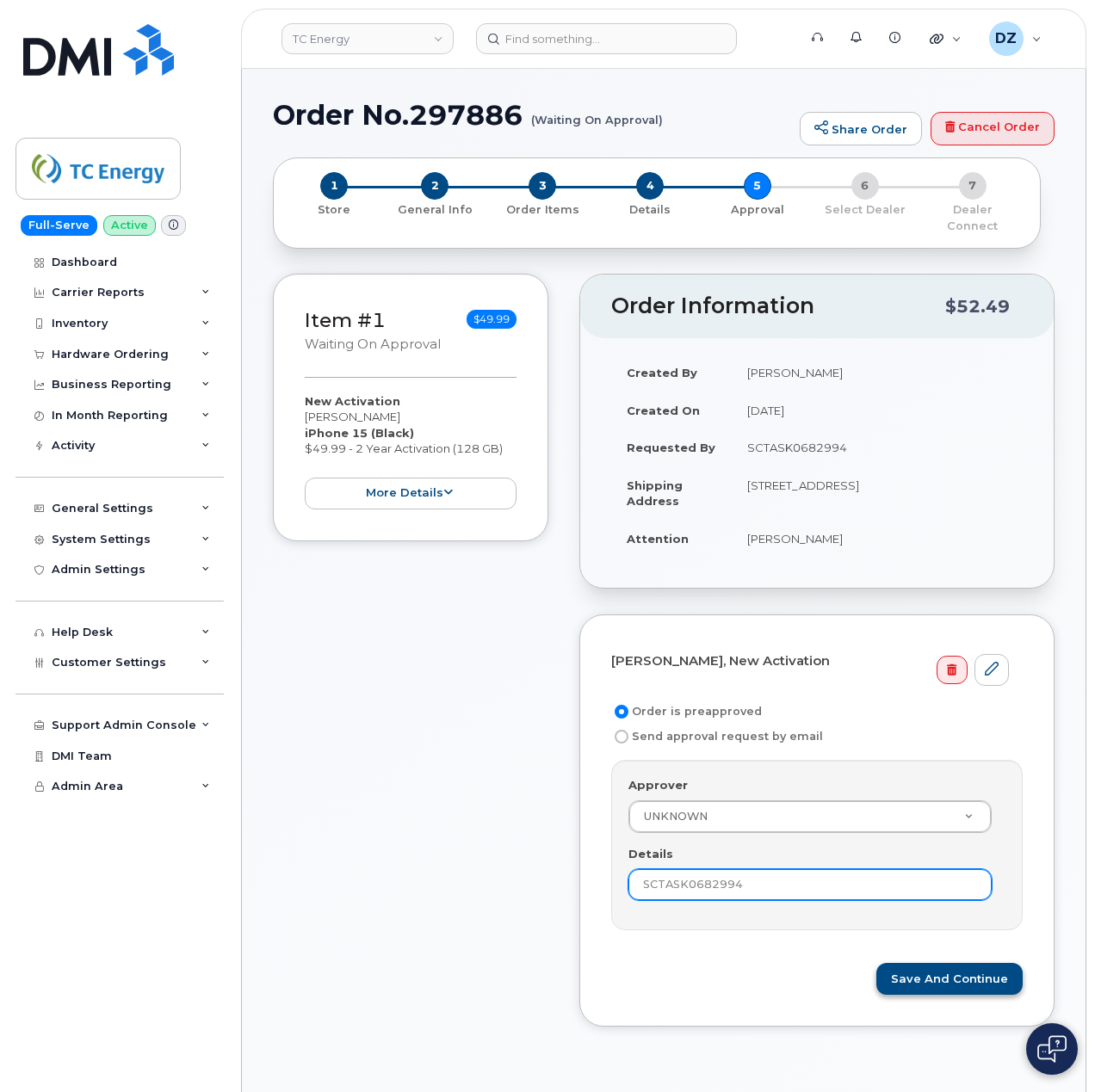
type input "SCTASK0682994"
click at [982, 971] on button "Save and Continue" at bounding box center [950, 979] width 147 height 32
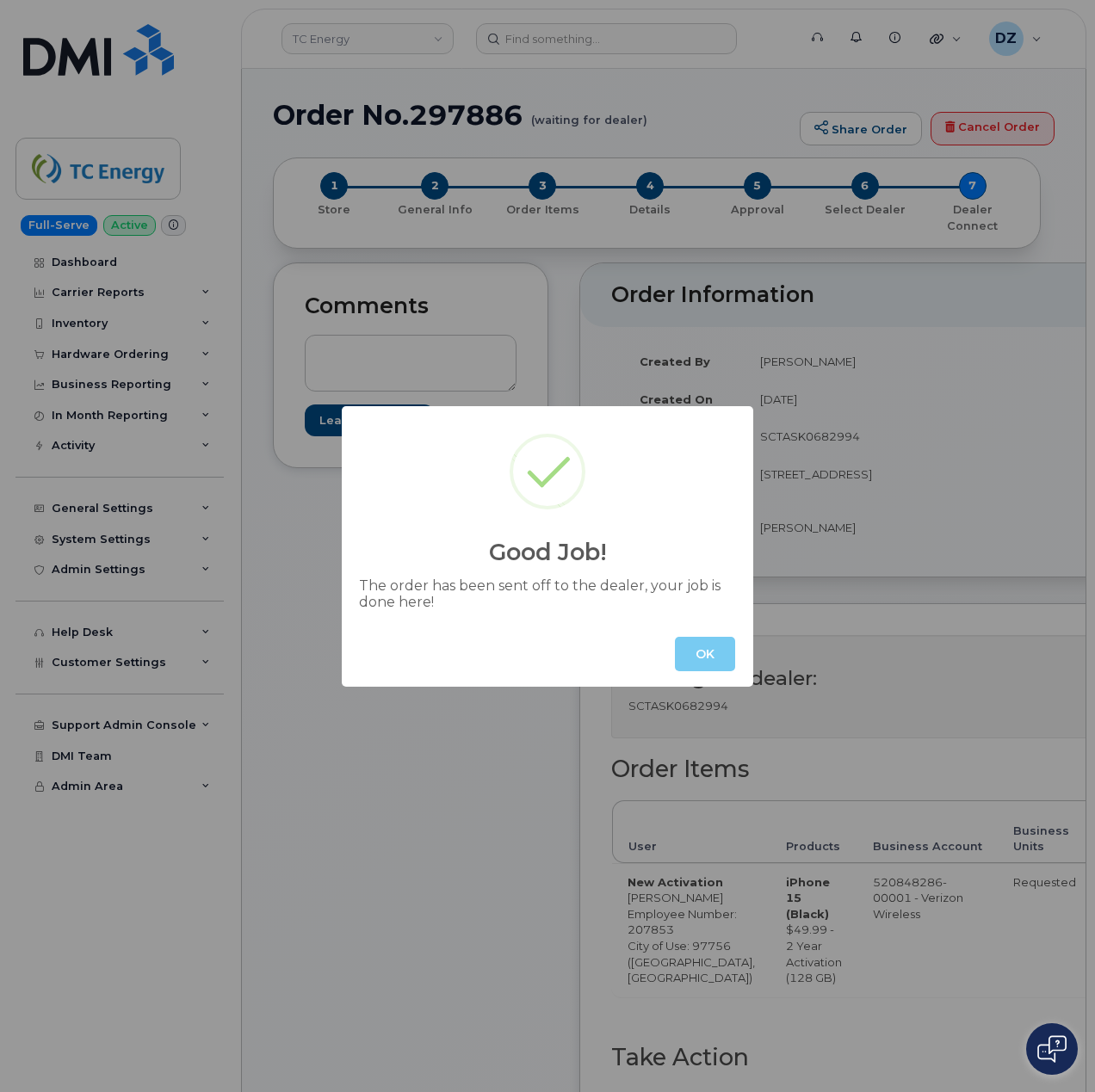
click at [703, 649] on button "OK" at bounding box center [705, 655] width 60 height 35
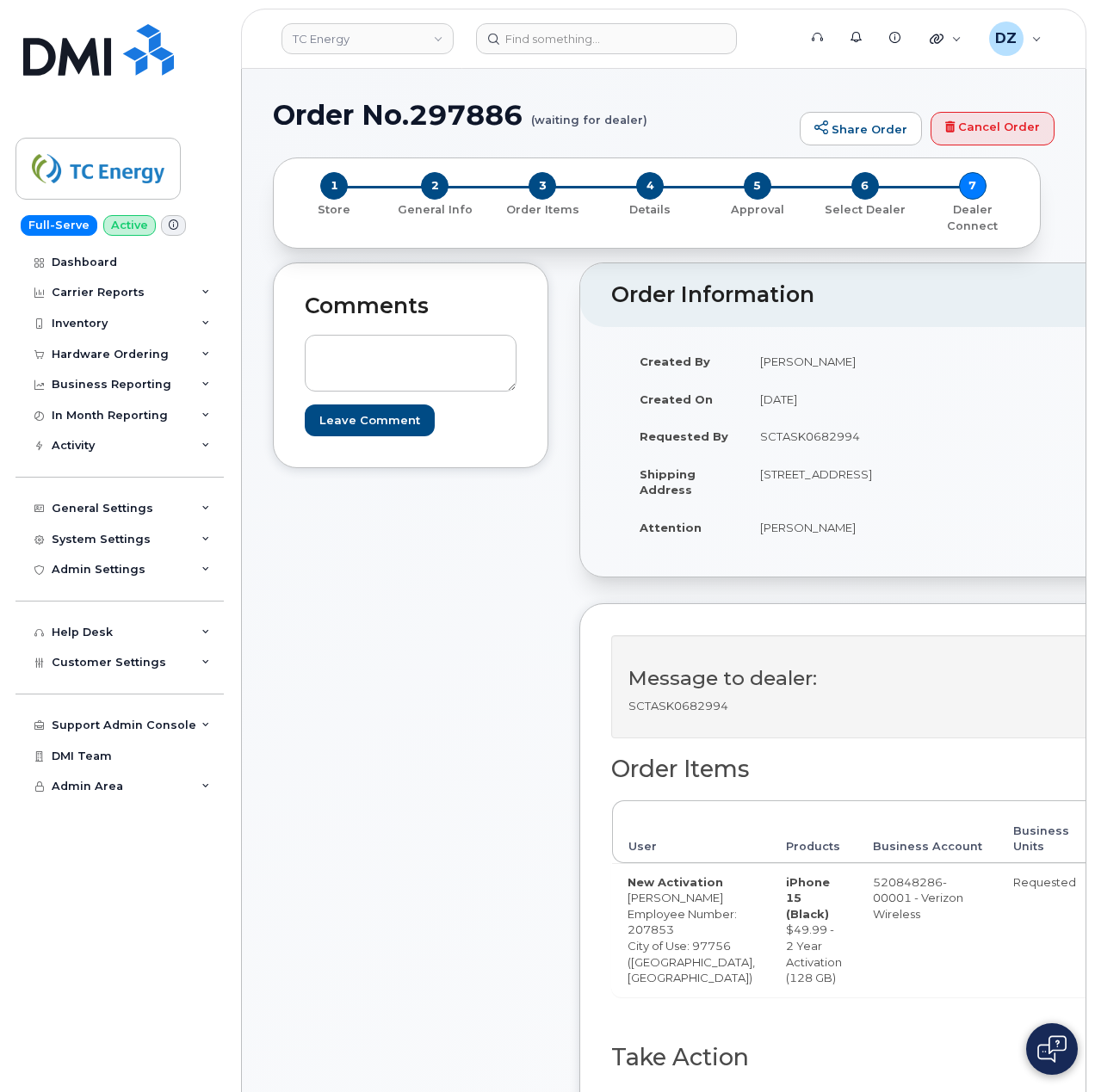
click at [306, 107] on h1 "Order No.297886 (waiting for dealer)" at bounding box center [532, 114] width 519 height 30
click at [472, 117] on h1 "Order No.297886 (waiting for dealer)" at bounding box center [532, 114] width 519 height 30
copy h1 "Order No.297886"
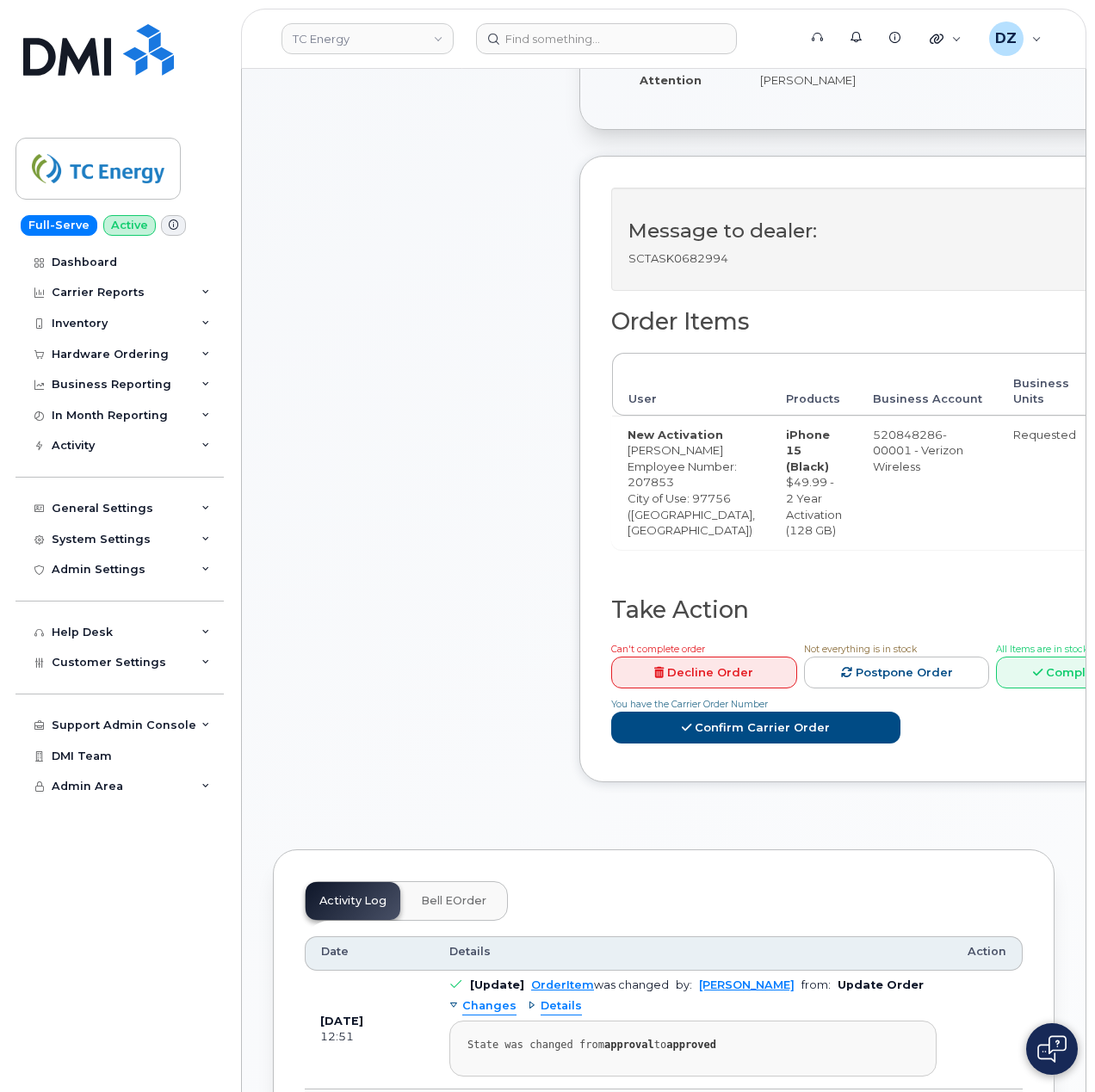
scroll to position [574, 0]
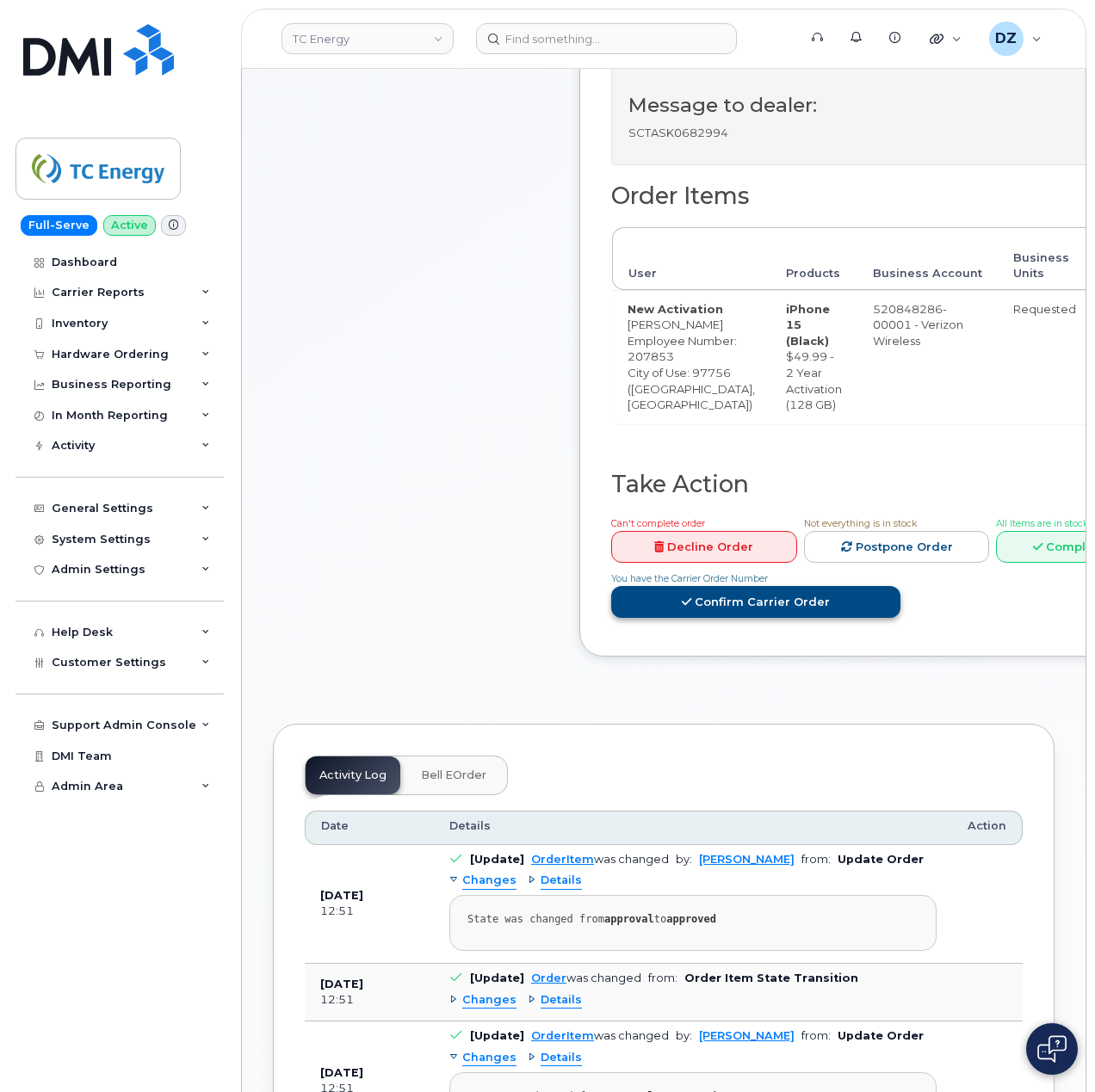
click at [721, 618] on link "Confirm Carrier Order" at bounding box center [756, 602] width 290 height 32
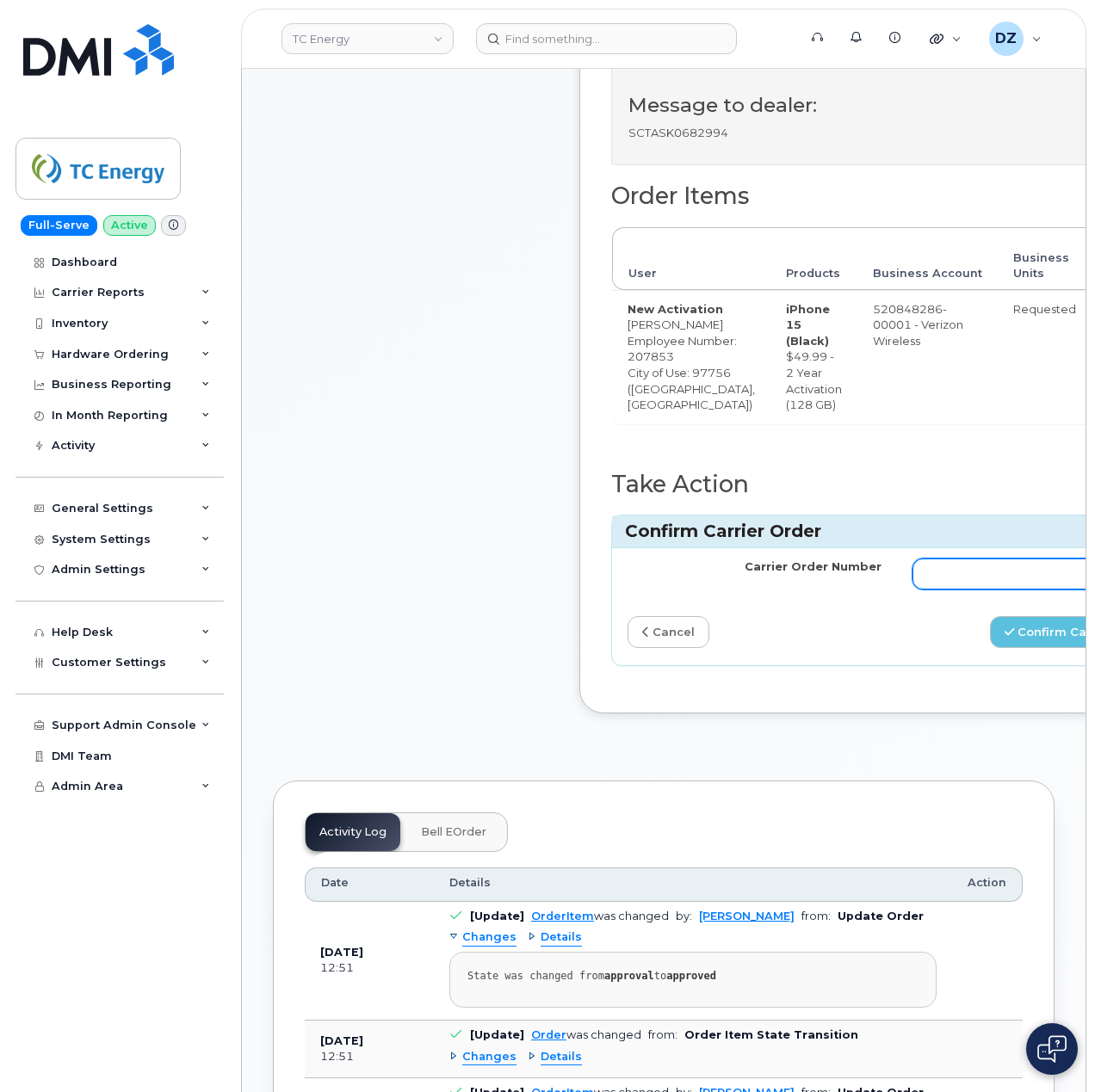
click at [956, 590] on input "Carrier Order Number" at bounding box center [1039, 574] width 254 height 31
paste input "MB3000586516902"
type input "MB3000586516902"
click at [990, 648] on button "Confirm Carrier Order" at bounding box center [1079, 631] width 178 height 32
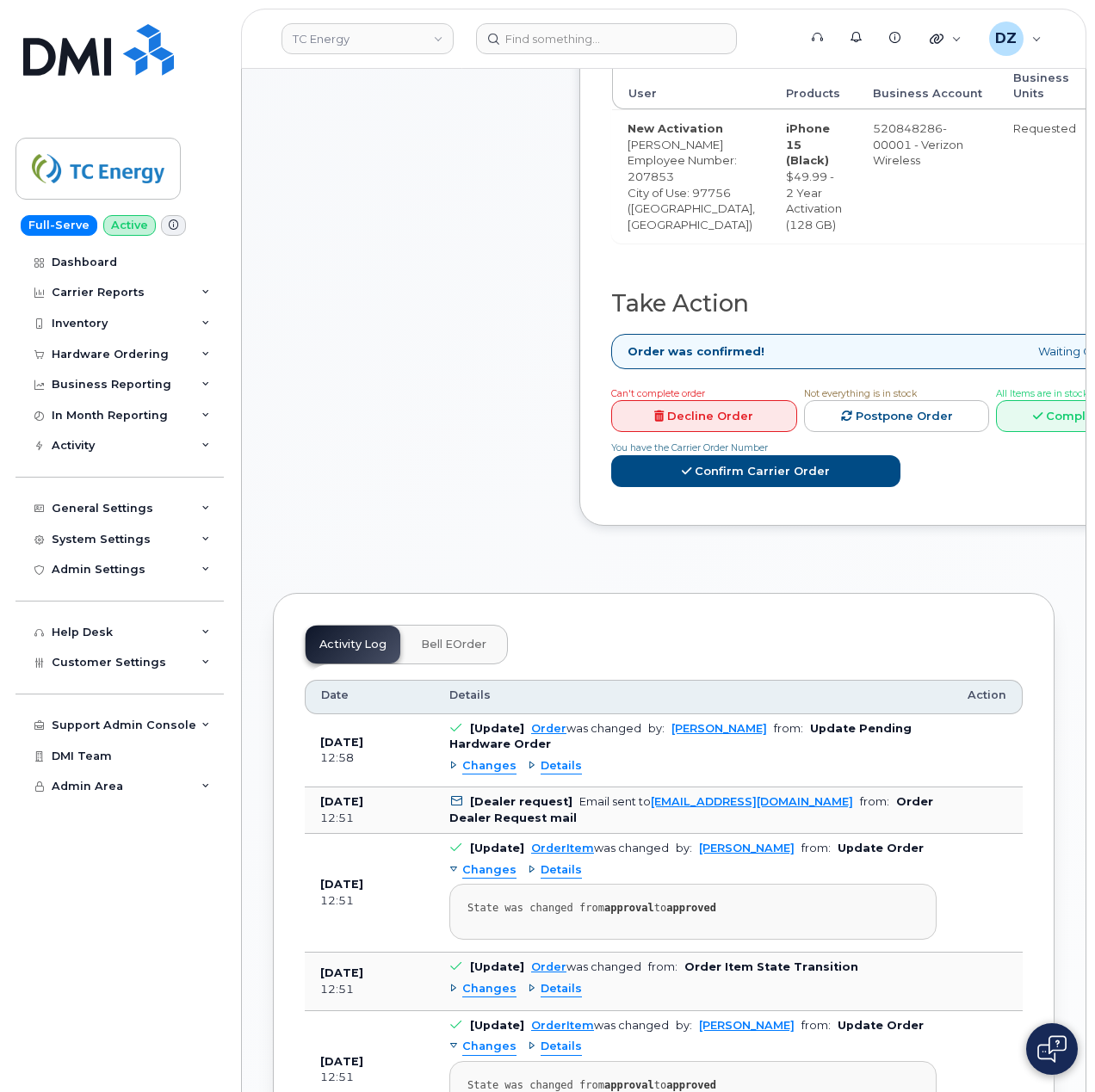
scroll to position [345, 0]
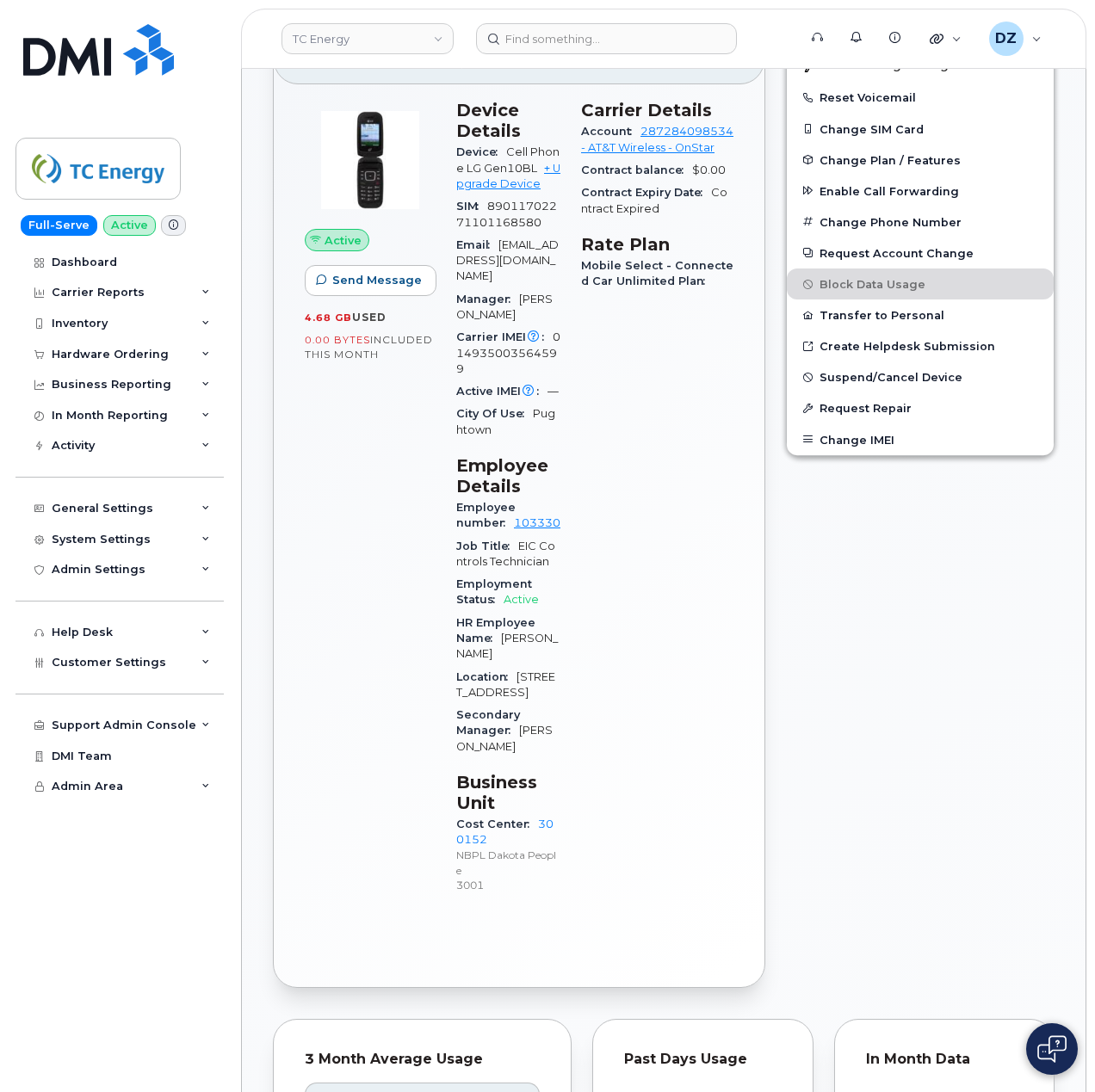
scroll to position [481, 0]
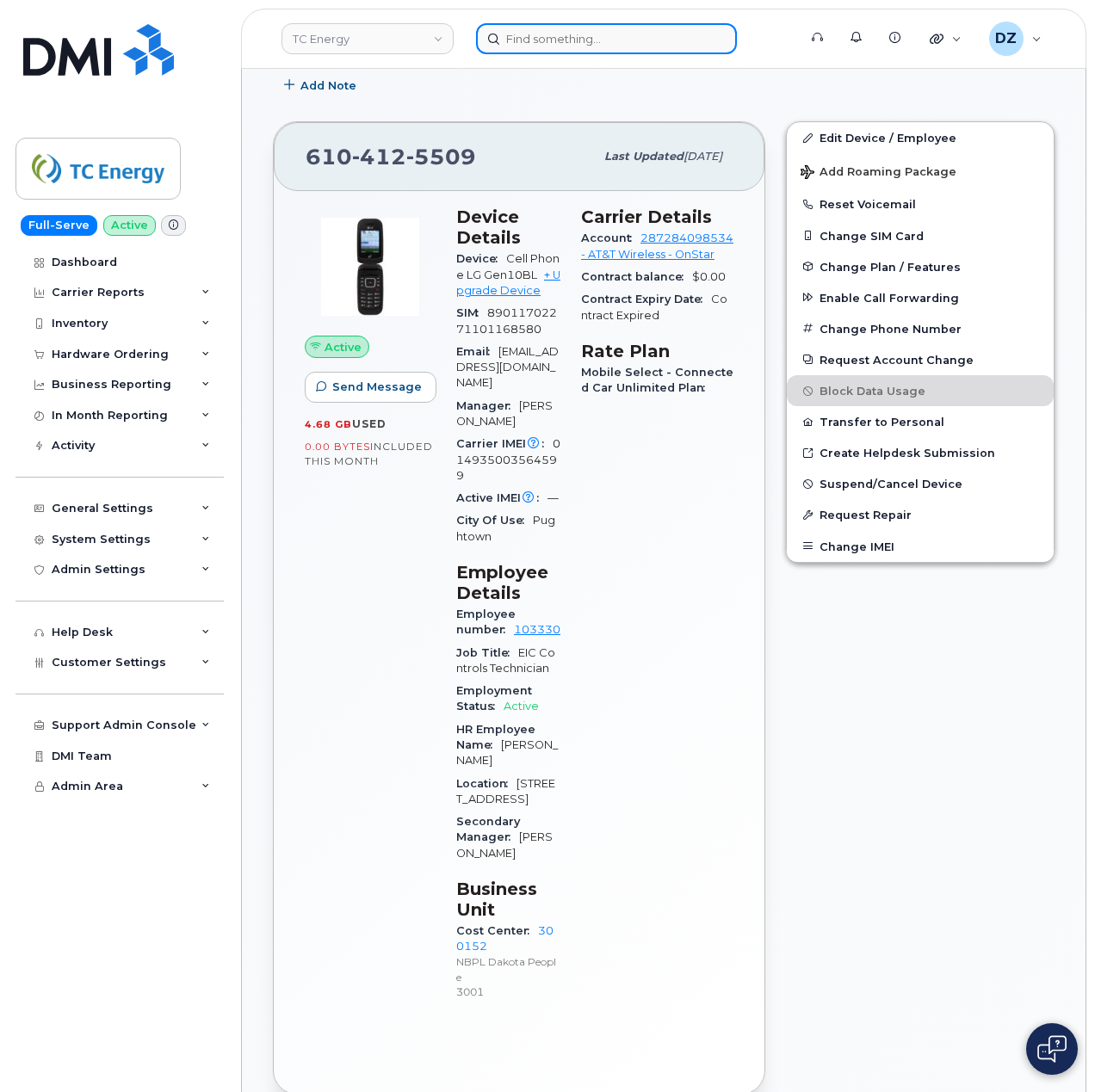
click at [546, 43] on input at bounding box center [606, 39] width 261 height 31
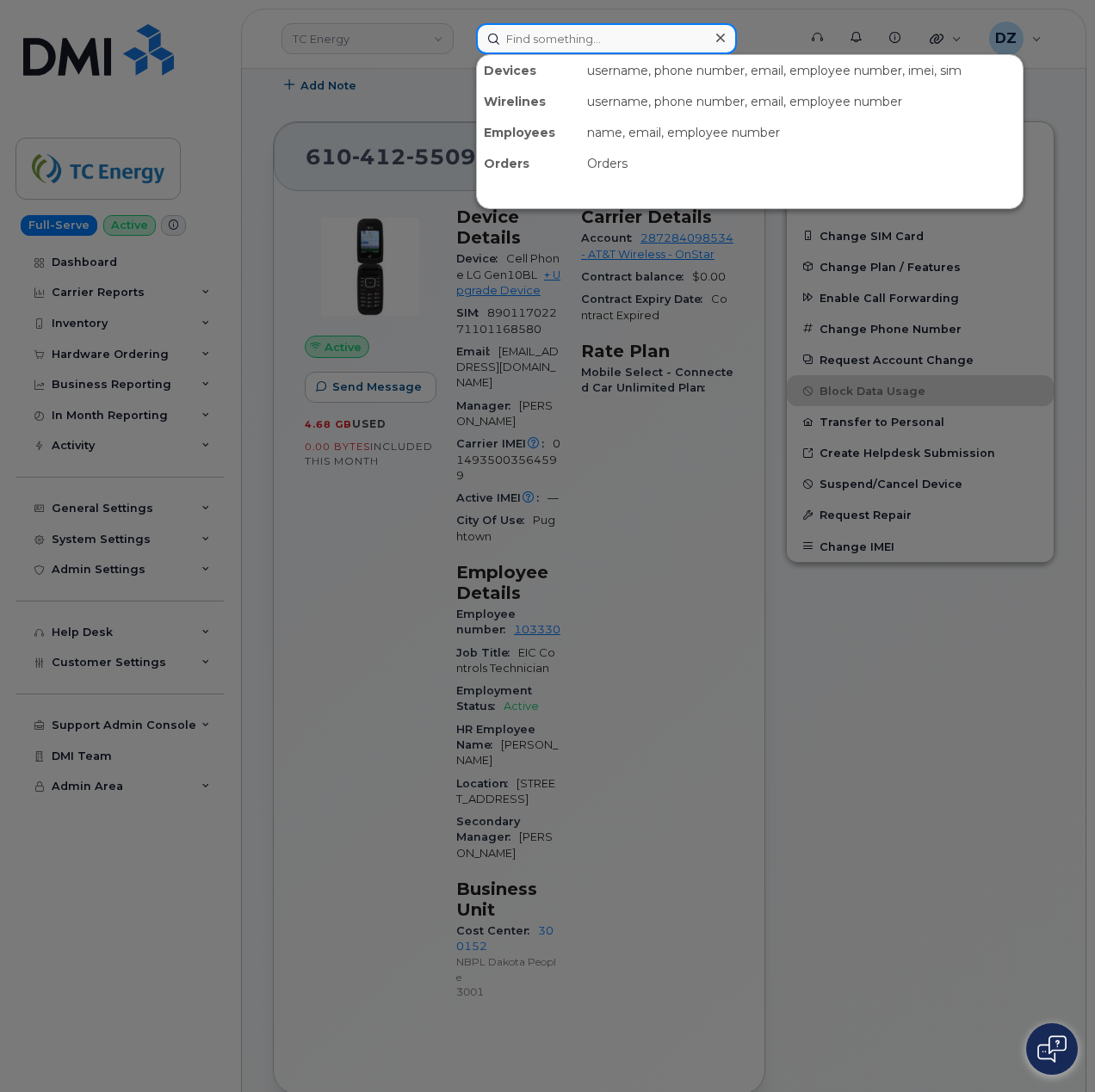
paste input "4038357746"
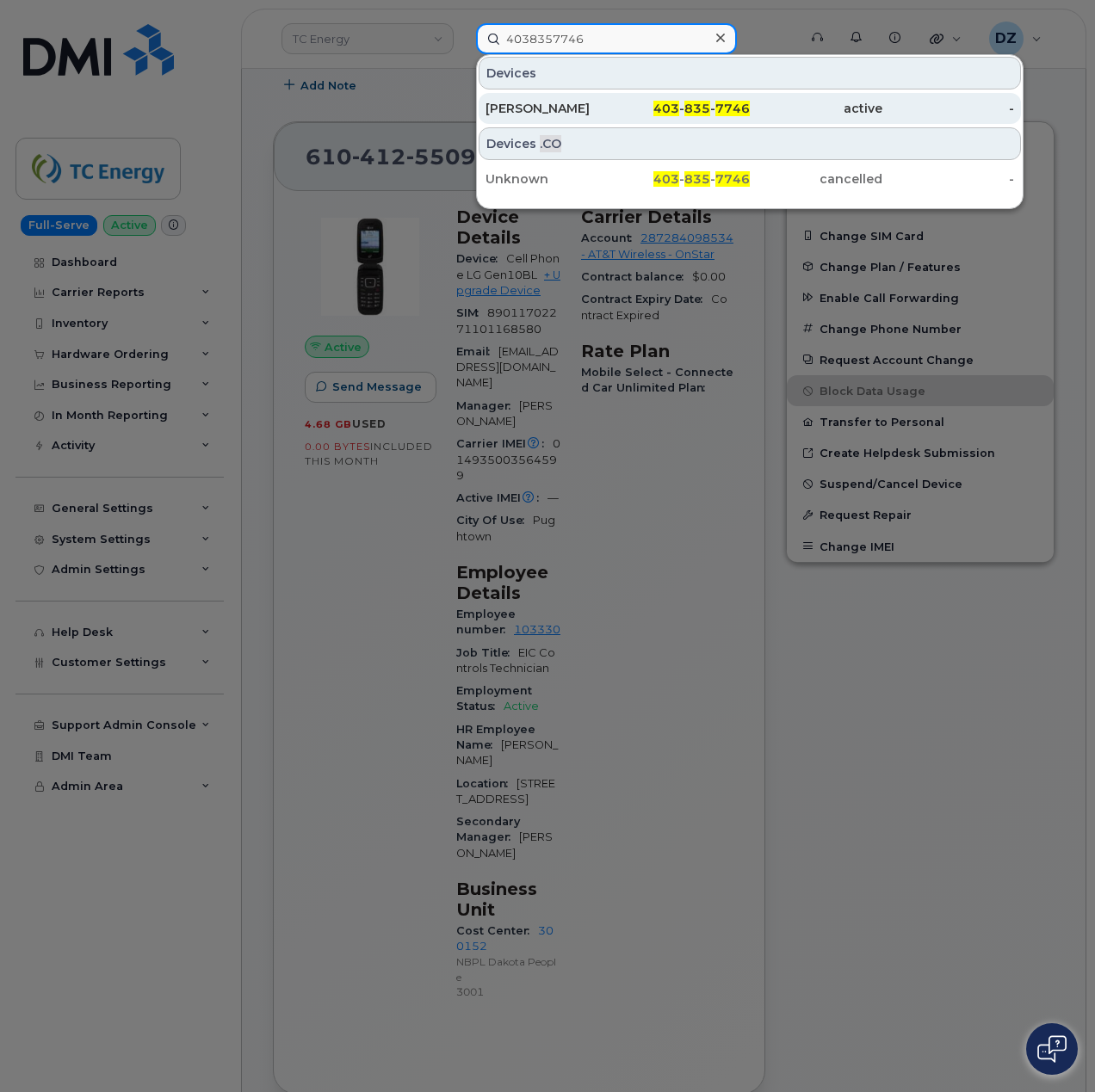
type input "4038357746"
click at [600, 101] on div "Emma Maddox" at bounding box center [551, 108] width 132 height 17
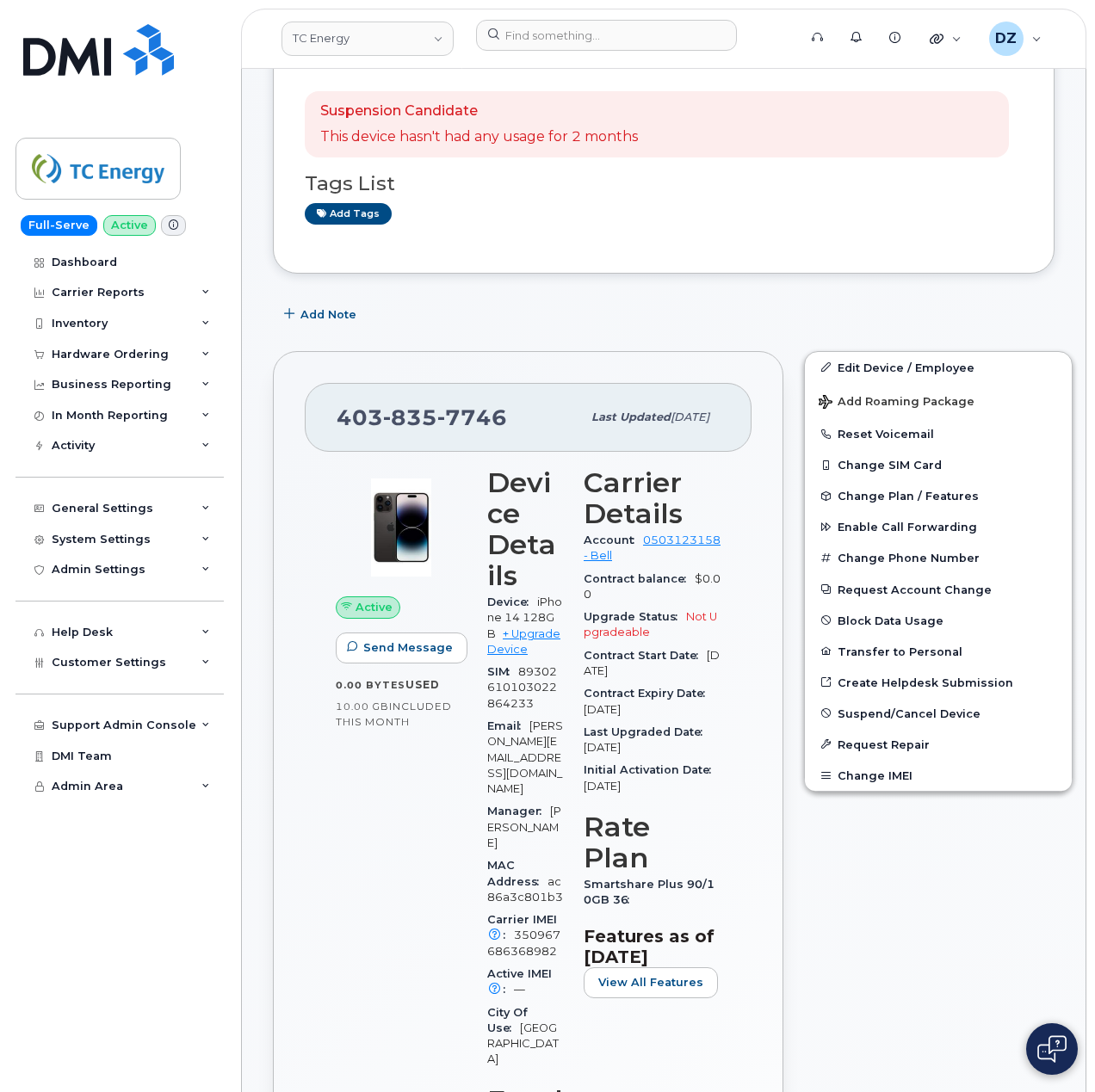
scroll to position [115, 0]
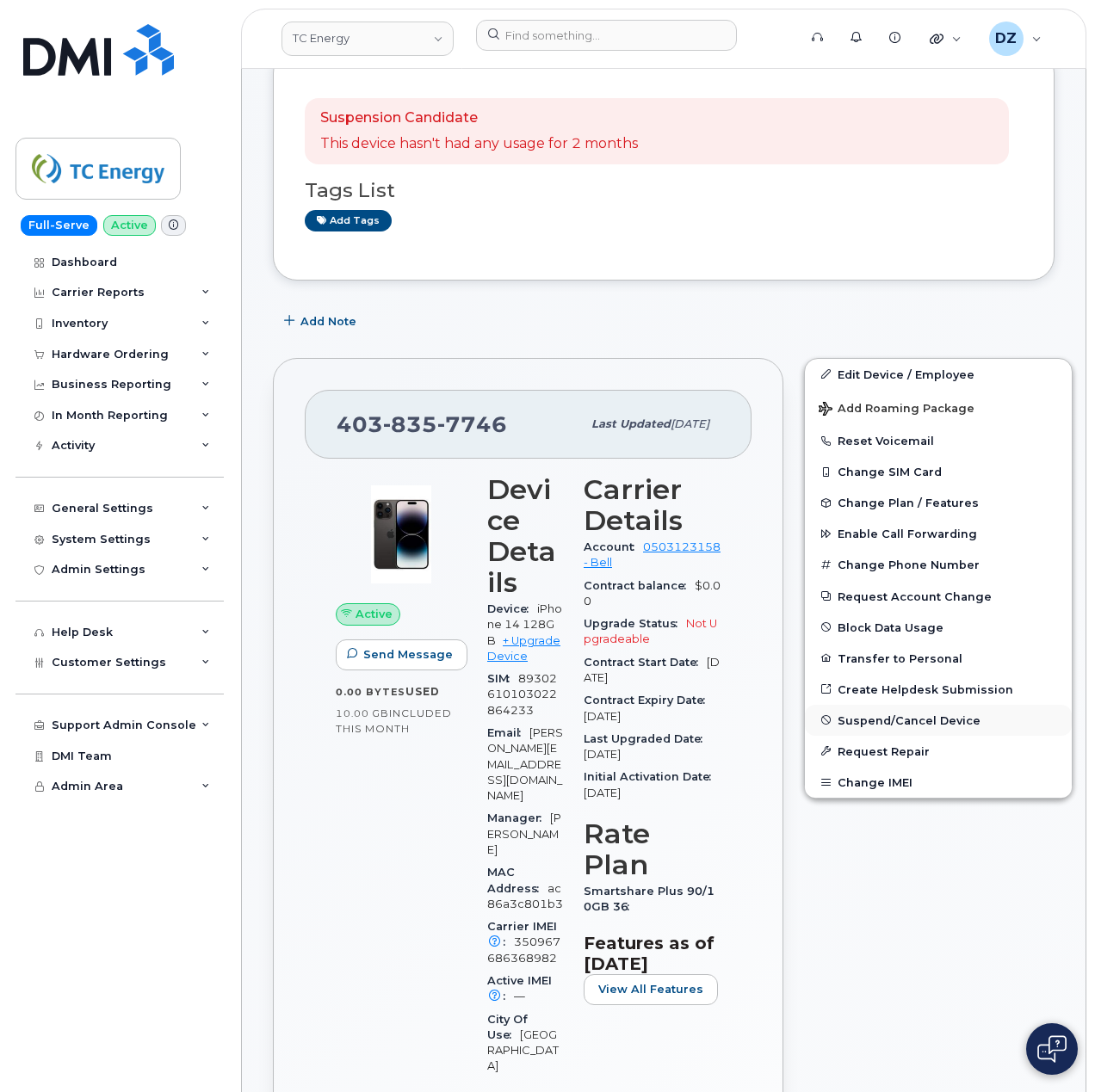
click at [883, 717] on span "Suspend/Cancel Device" at bounding box center [910, 719] width 143 height 13
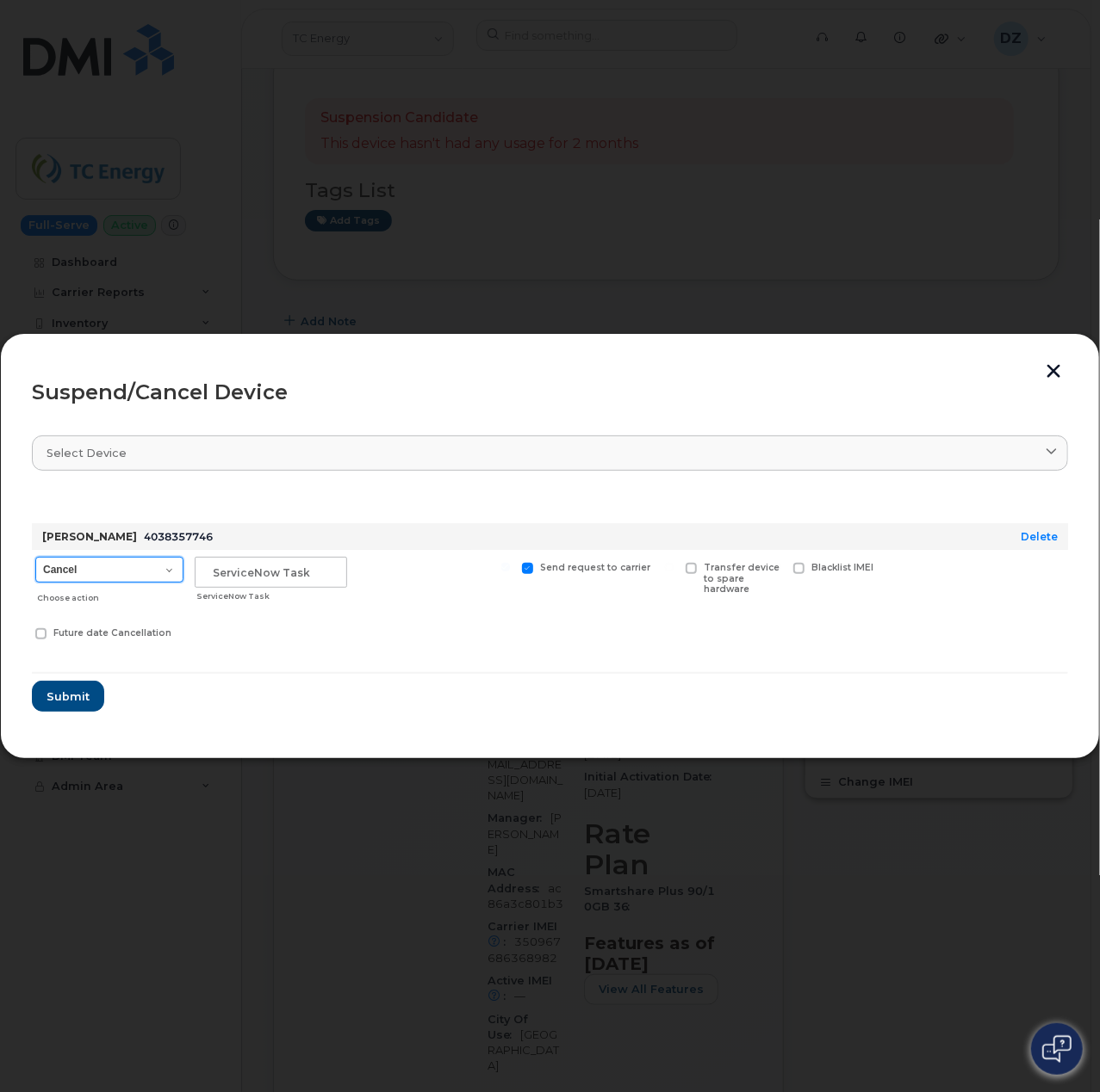
click at [146, 565] on select "Cancel Suspend - Extend Suspension Suspend - Reduced Rate Suspend - Full Rate S…" at bounding box center [109, 570] width 148 height 26
select select "[object Object]"
click at [36, 557] on select "Cancel Suspend - Extend Suspension Suspend - Reduced Rate Suspend - Full Rate S…" at bounding box center [109, 570] width 148 height 26
click at [263, 576] on input "text" at bounding box center [270, 573] width 153 height 31
paste input "SCTASK0682839"
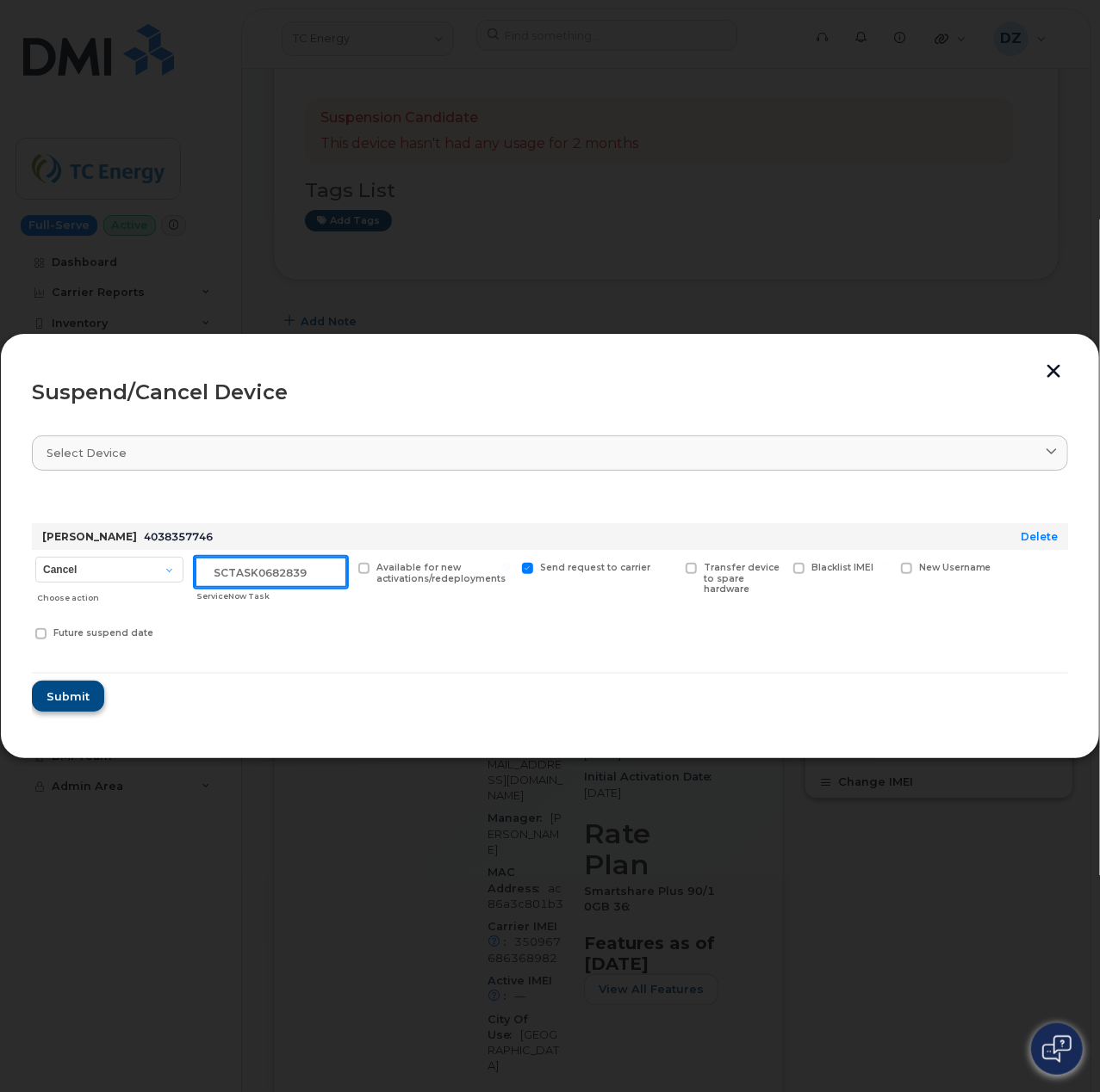
type input "SCTASK0682839"
click at [87, 689] on span "Submit" at bounding box center [67, 696] width 43 height 16
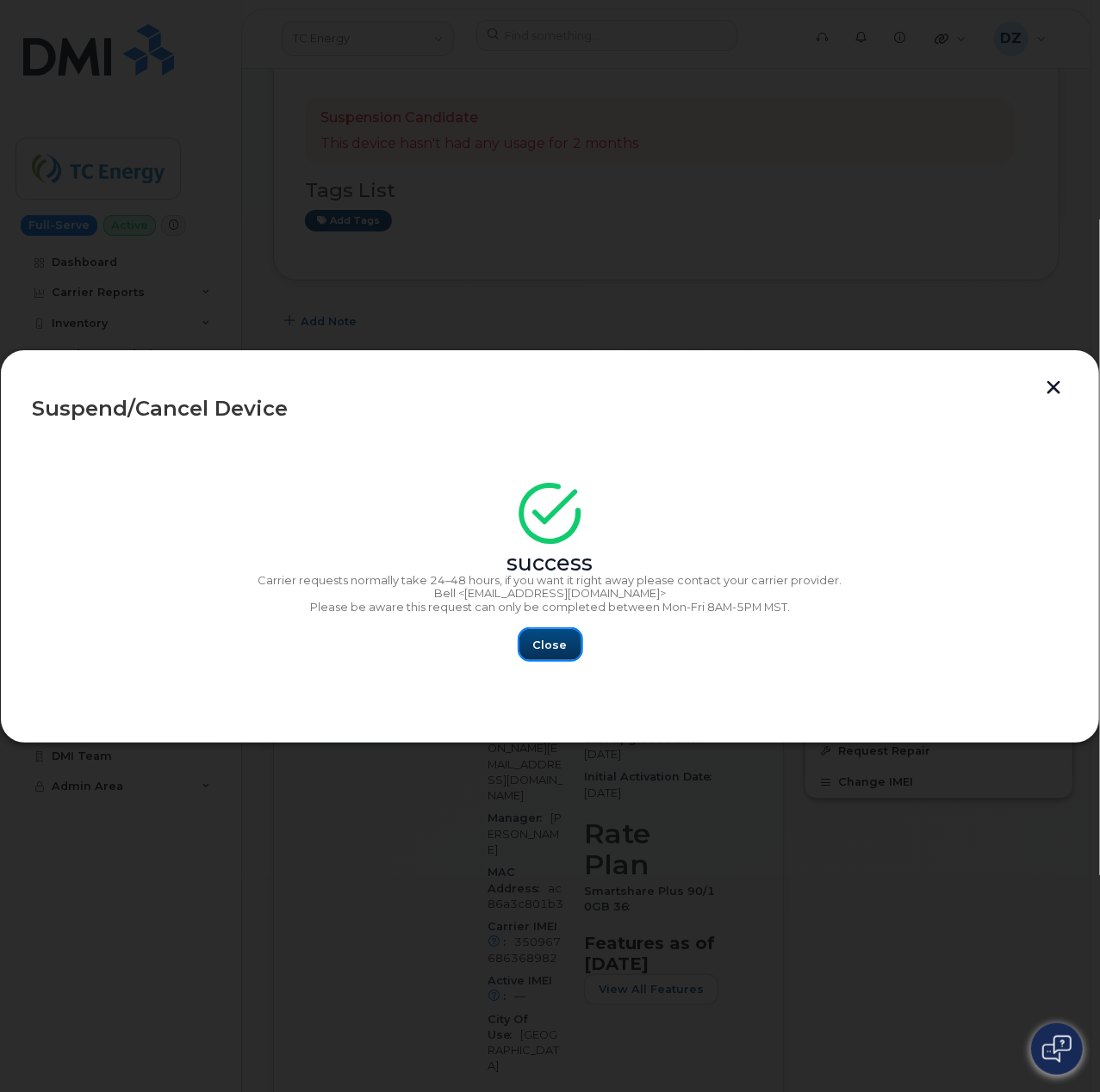
click at [560, 646] on span "Close" at bounding box center [550, 645] width 35 height 16
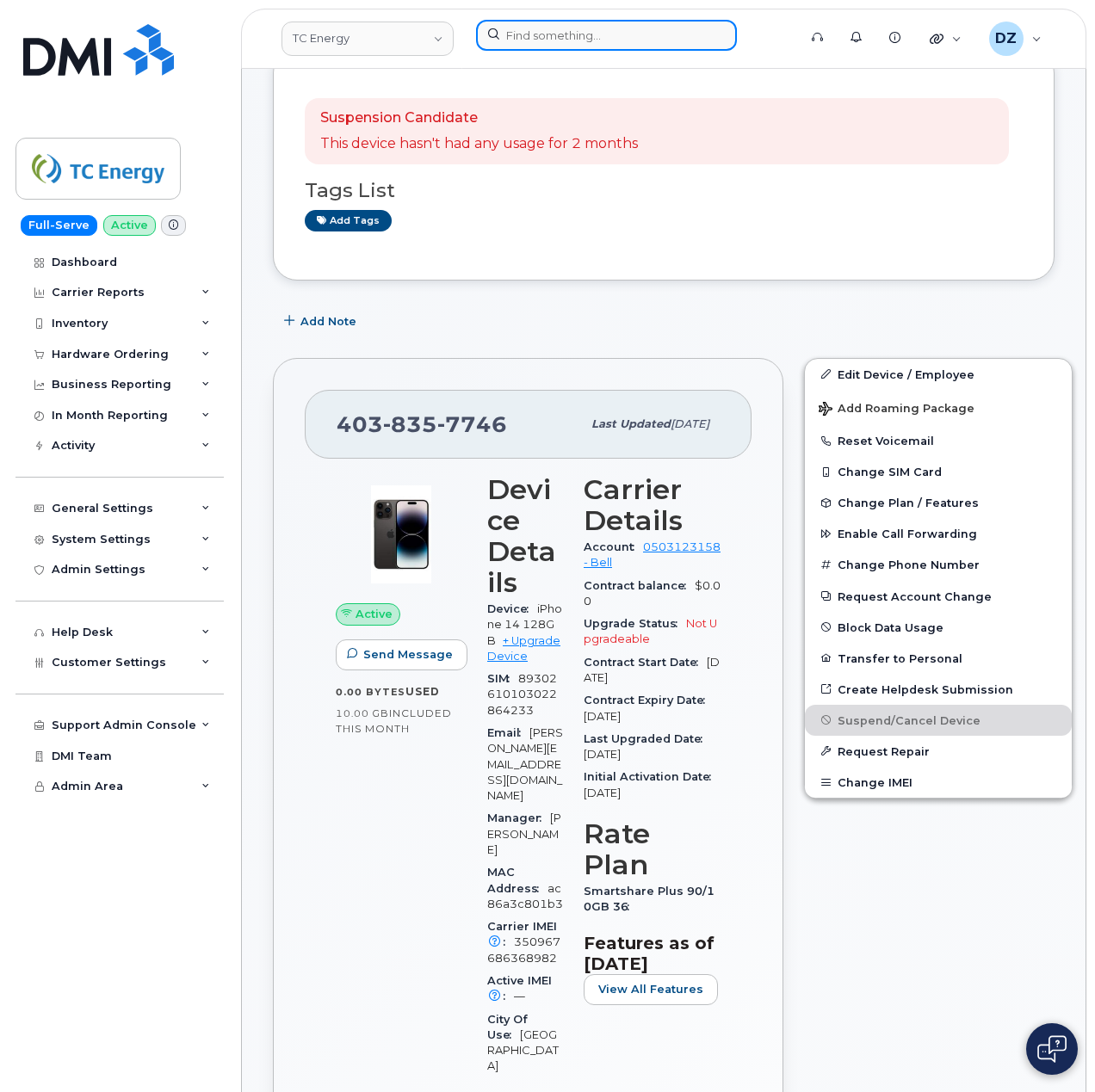
click at [552, 44] on input at bounding box center [606, 36] width 261 height 31
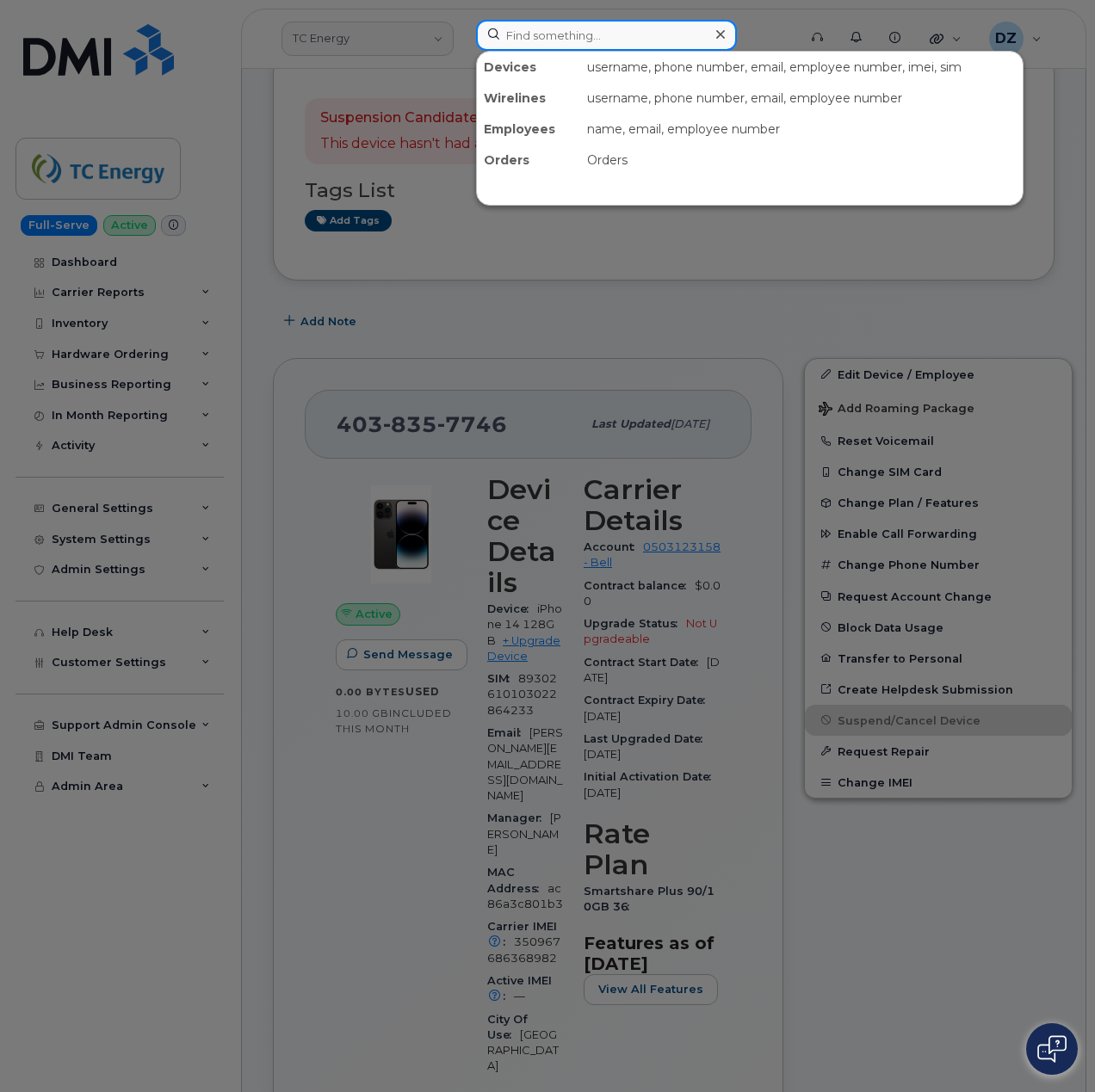
paste input "Frank Cox"
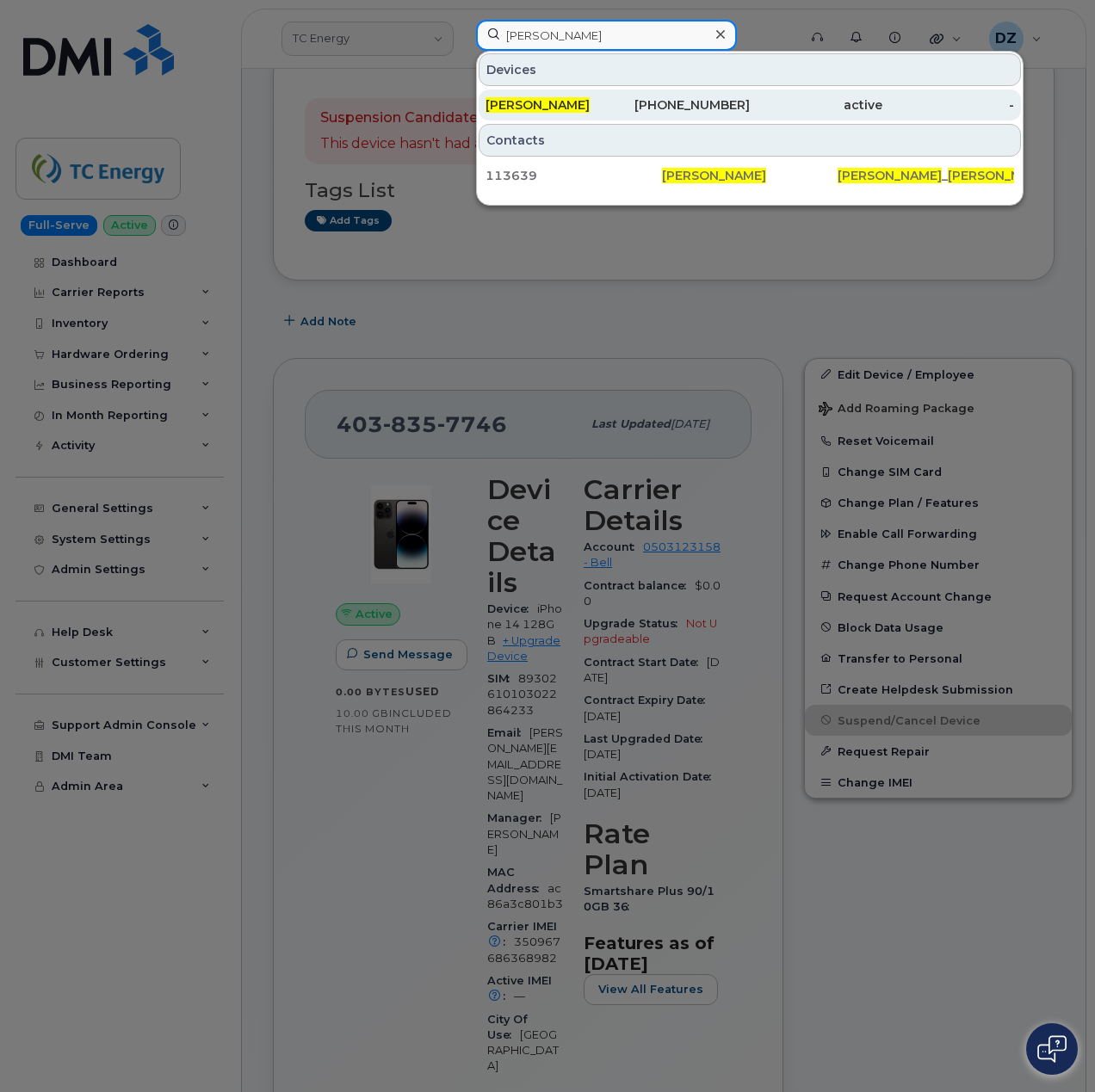
type input "Frank Cox"
click at [618, 101] on div "403-461-5143" at bounding box center [684, 105] width 132 height 17
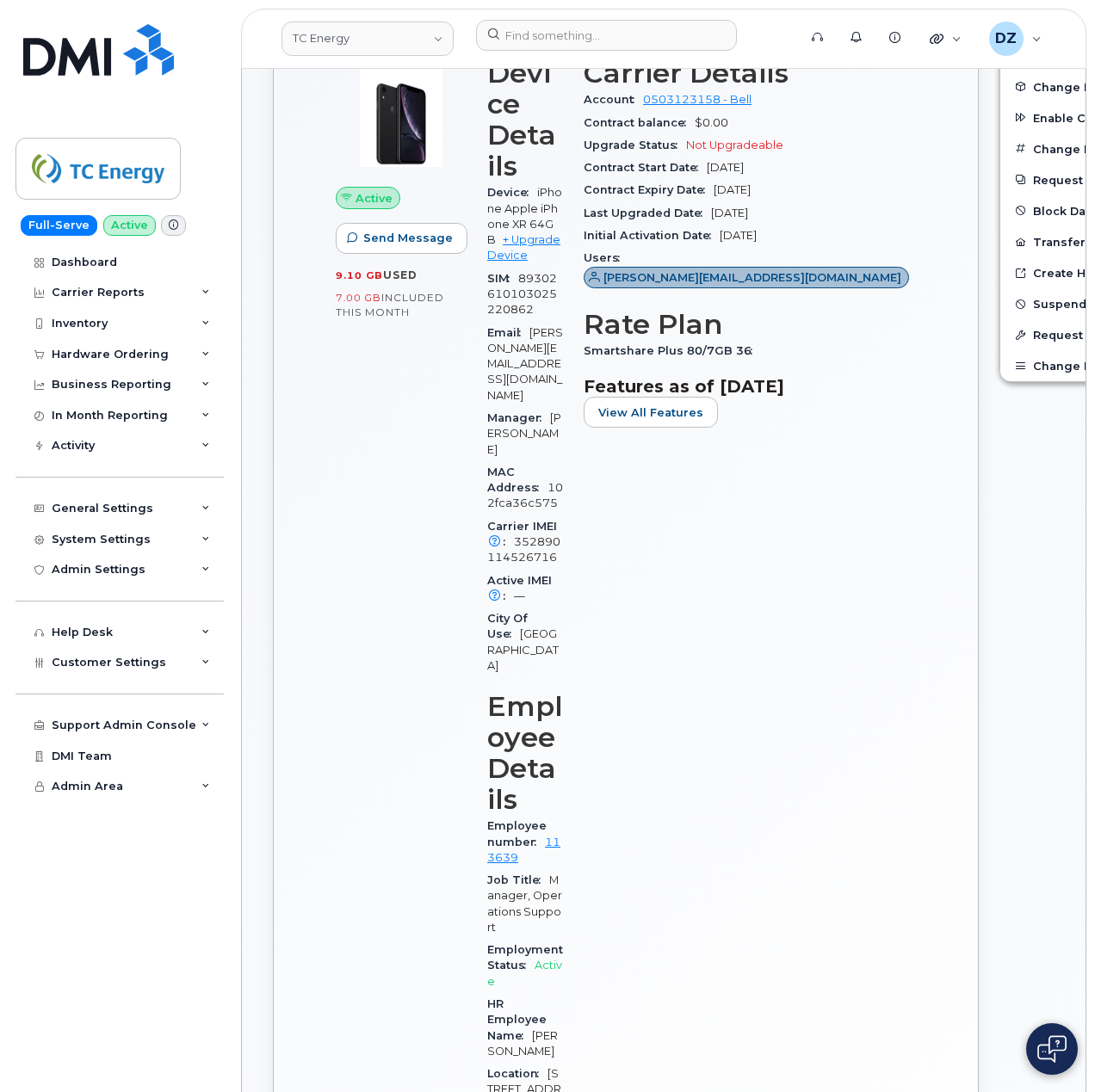
scroll to position [459, 0]
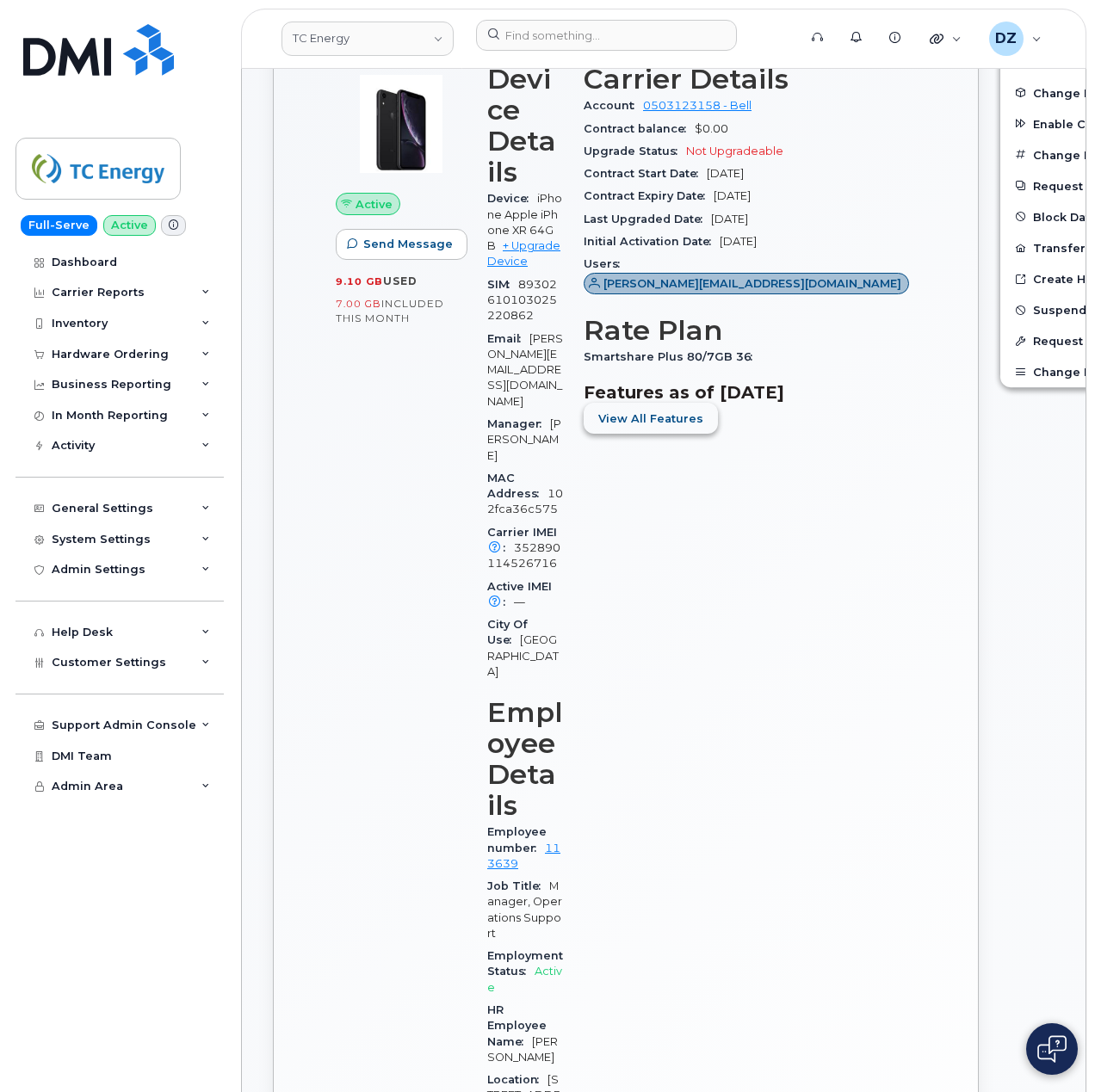
click at [669, 427] on span "View All Features" at bounding box center [651, 418] width 105 height 16
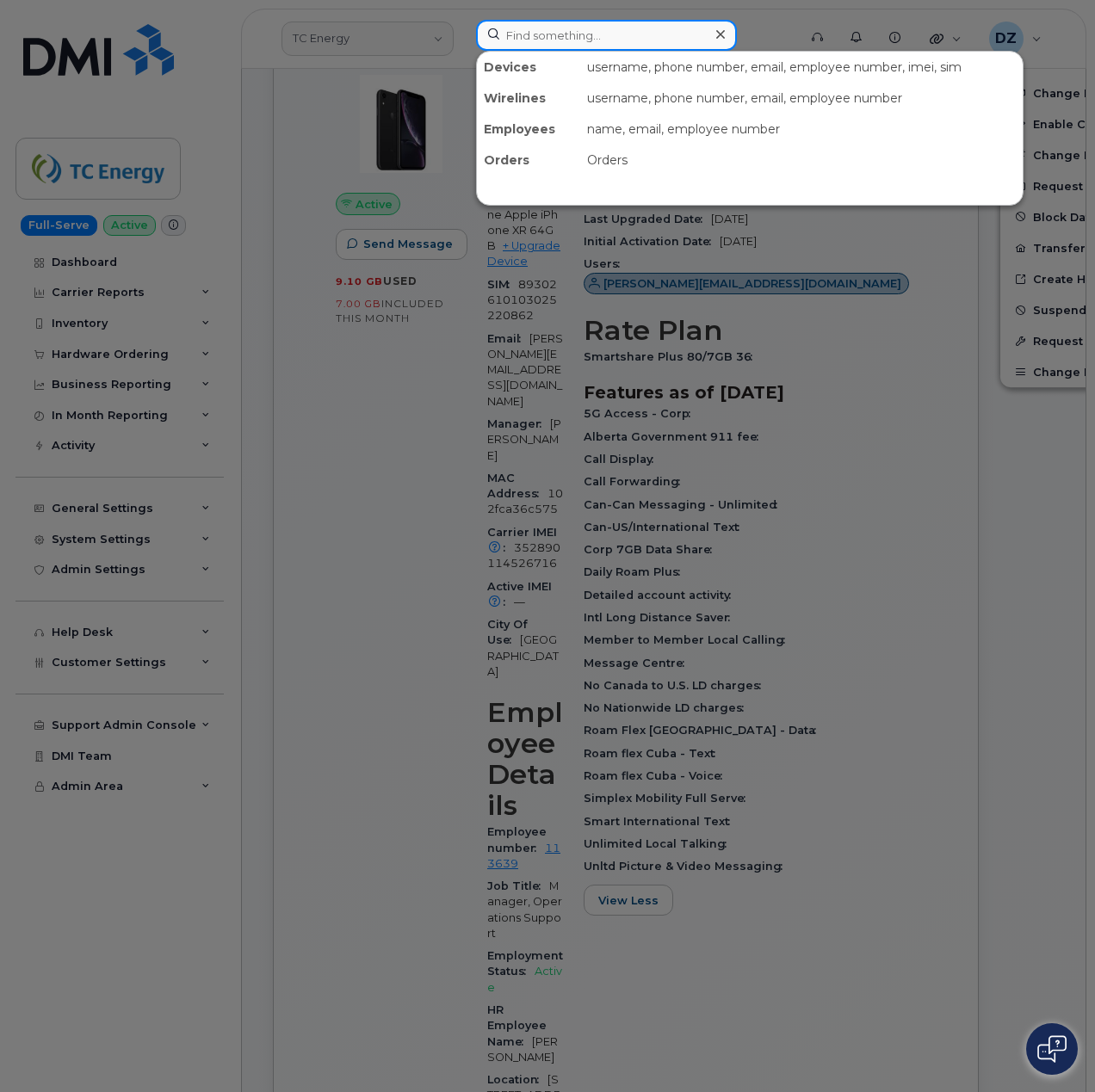
click at [531, 25] on input at bounding box center [606, 36] width 261 height 31
paste input "Jaie Walker"
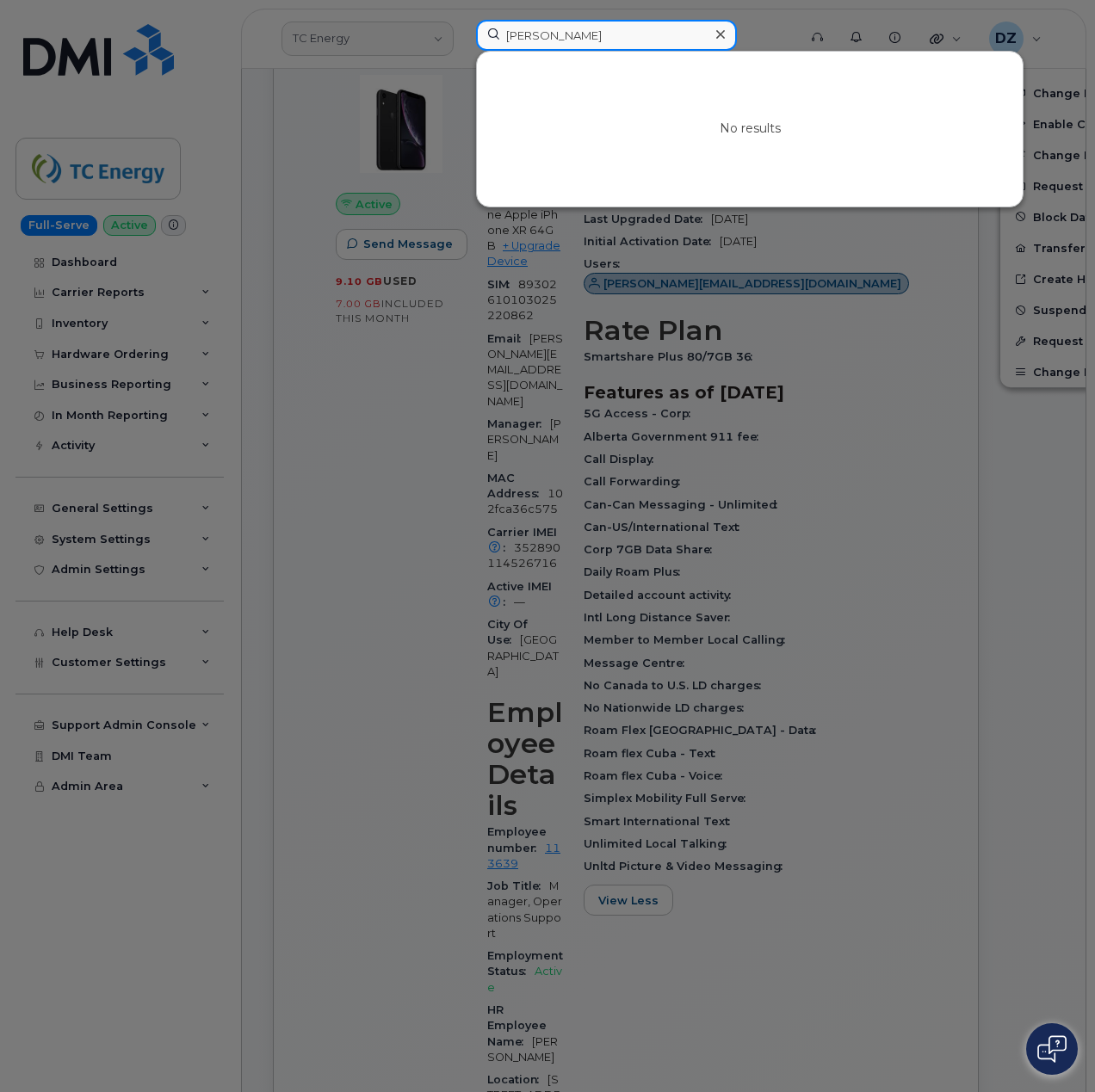
type input "Jaie Walker"
click at [719, 35] on icon at bounding box center [720, 34] width 9 height 9
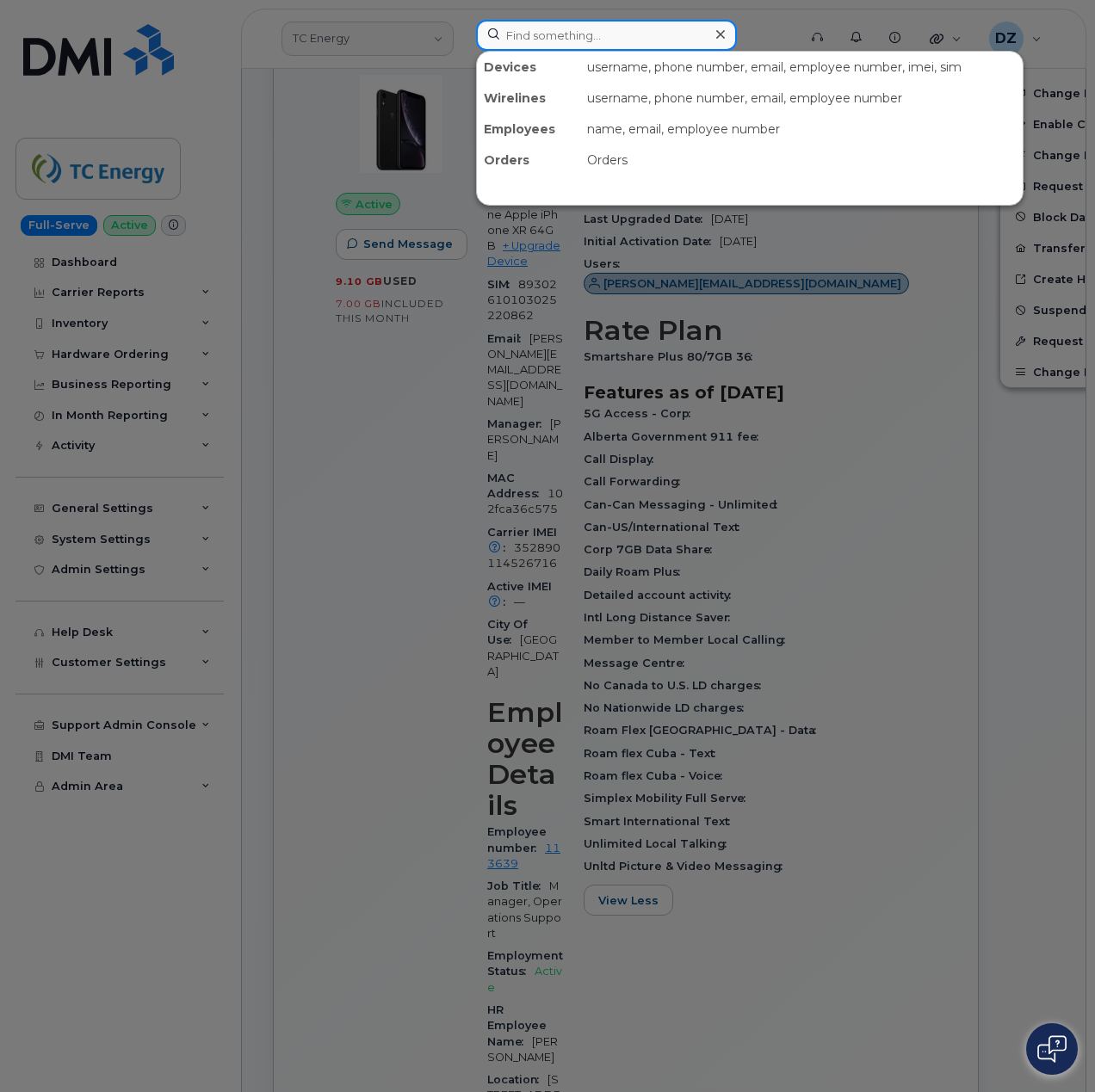
click at [631, 42] on input at bounding box center [606, 36] width 261 height 31
paste input "8596440519"
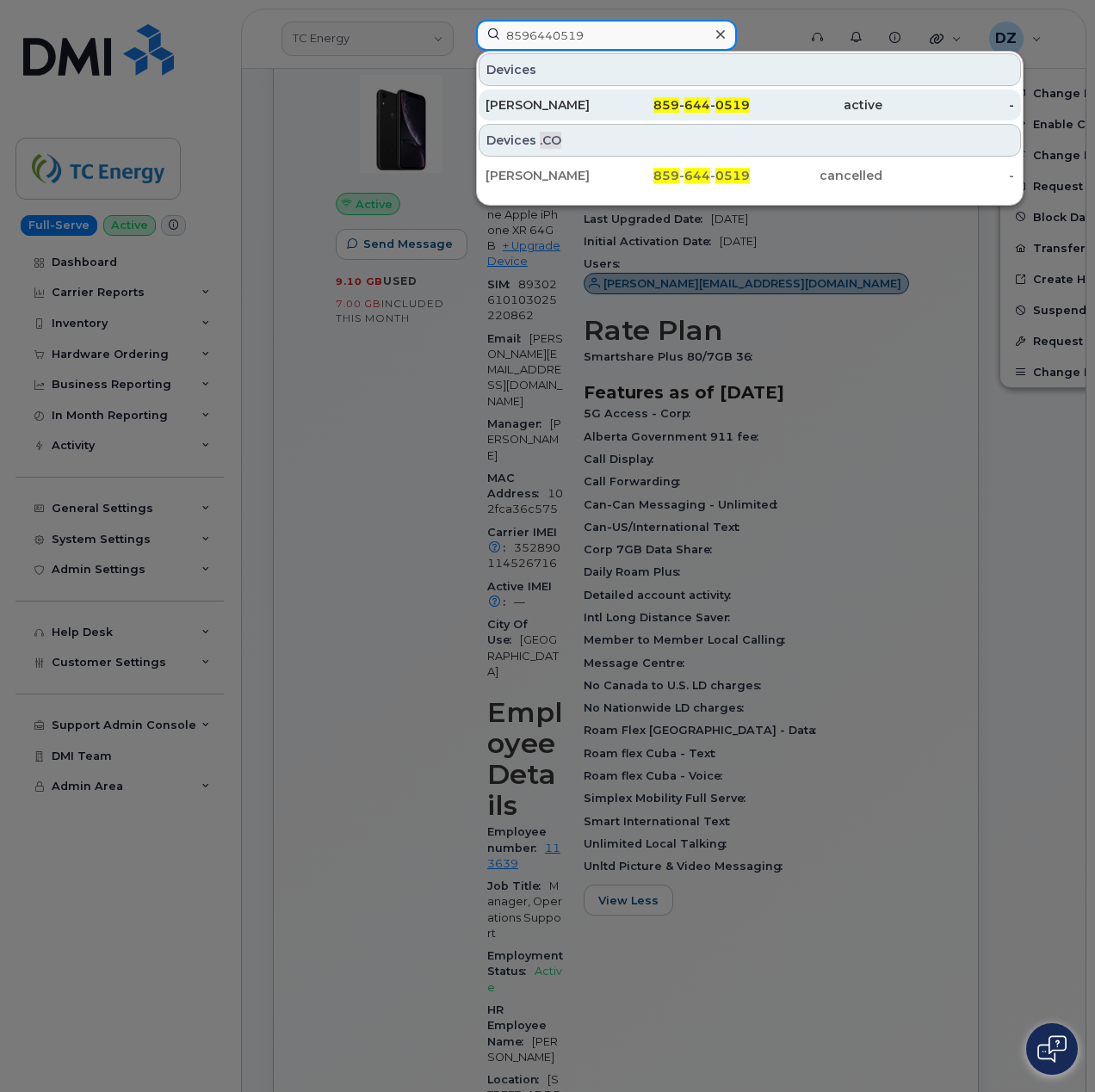
type input "8596440519"
click at [593, 108] on div "Patrick H Norris" at bounding box center [551, 105] width 132 height 17
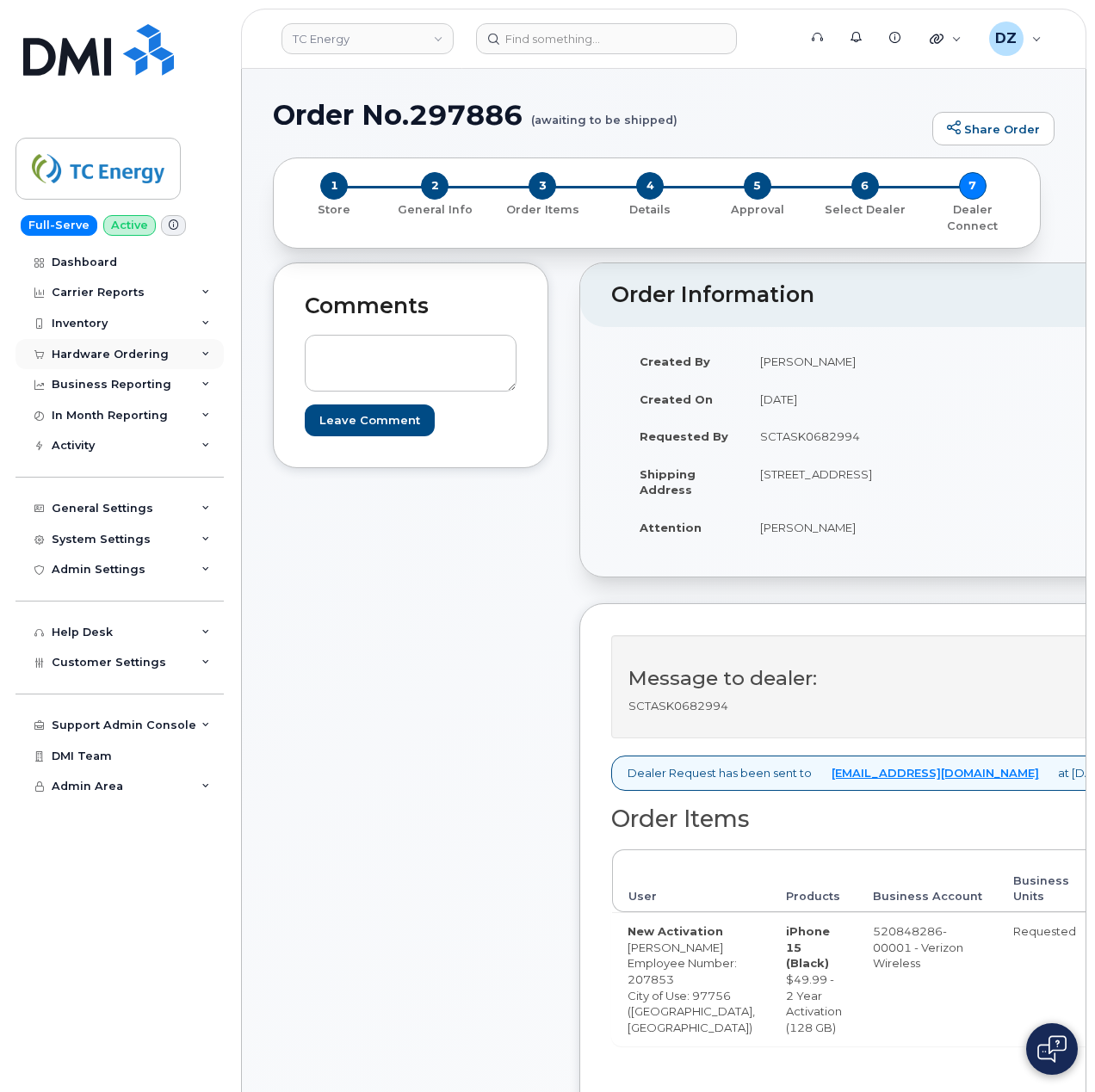
click at [149, 352] on div "Hardware Ordering" at bounding box center [109, 354] width 117 height 14
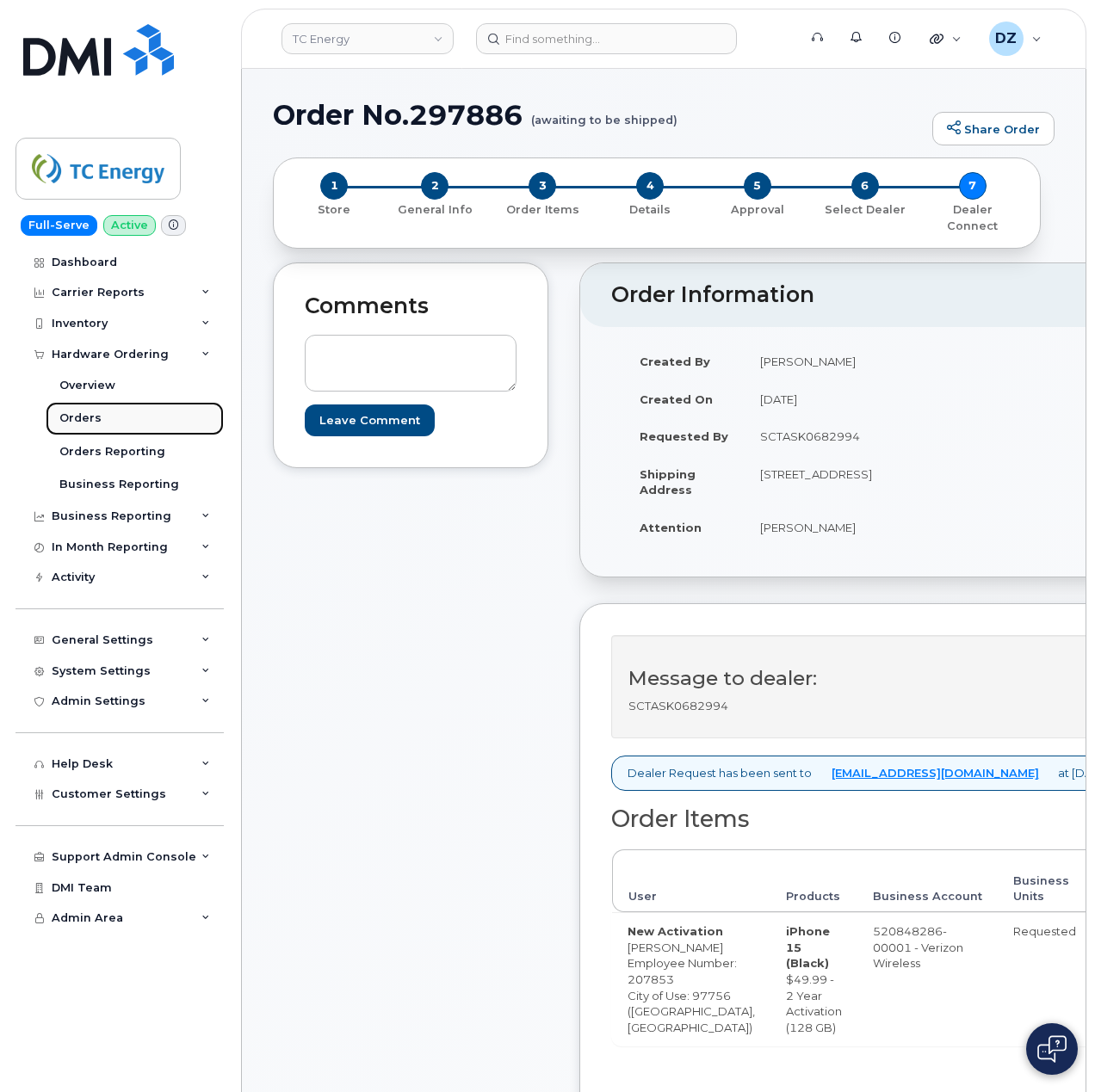
click at [131, 417] on link "Orders" at bounding box center [134, 418] width 179 height 33
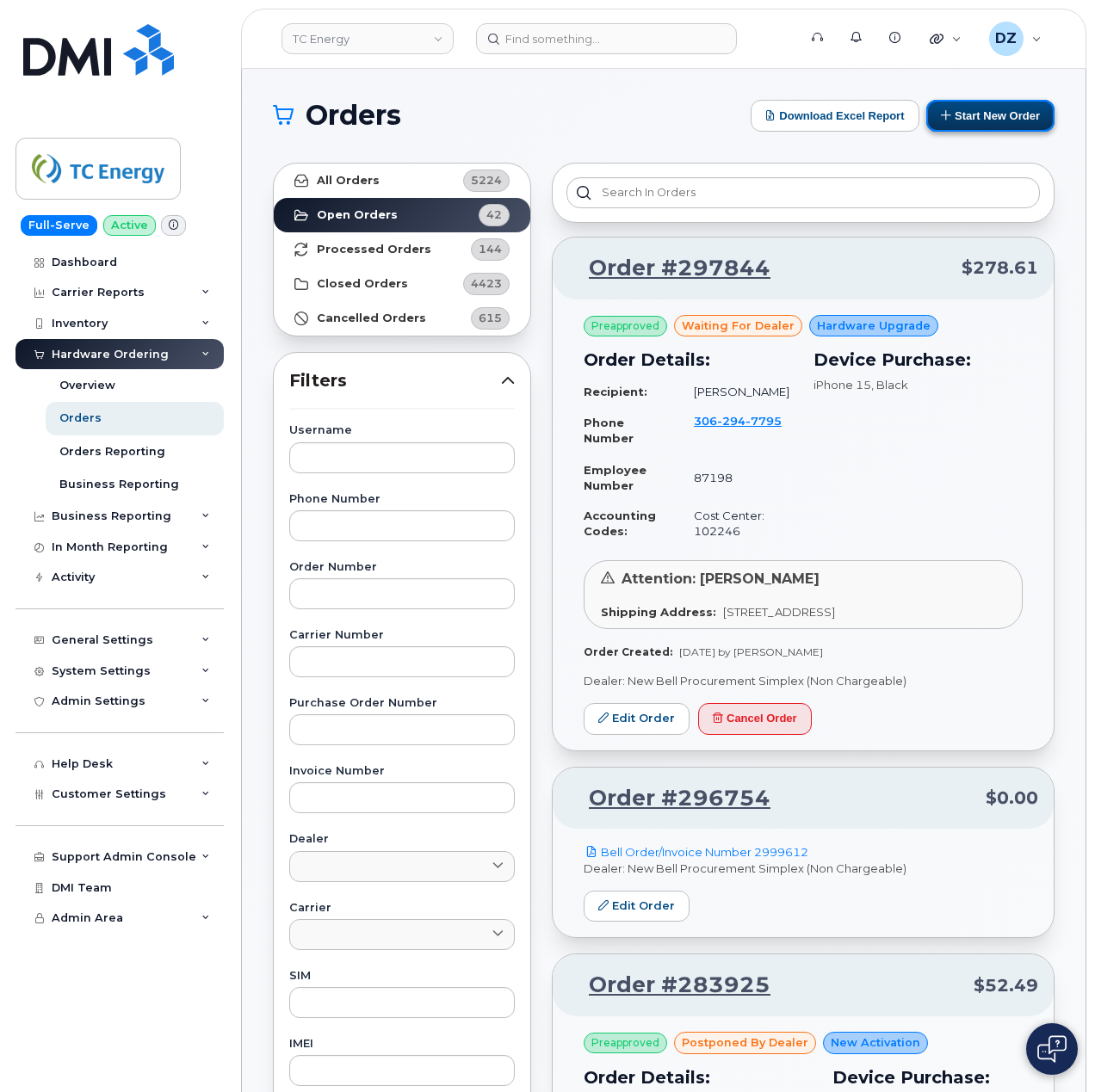
click at [999, 110] on button "Start New Order" at bounding box center [990, 115] width 128 height 32
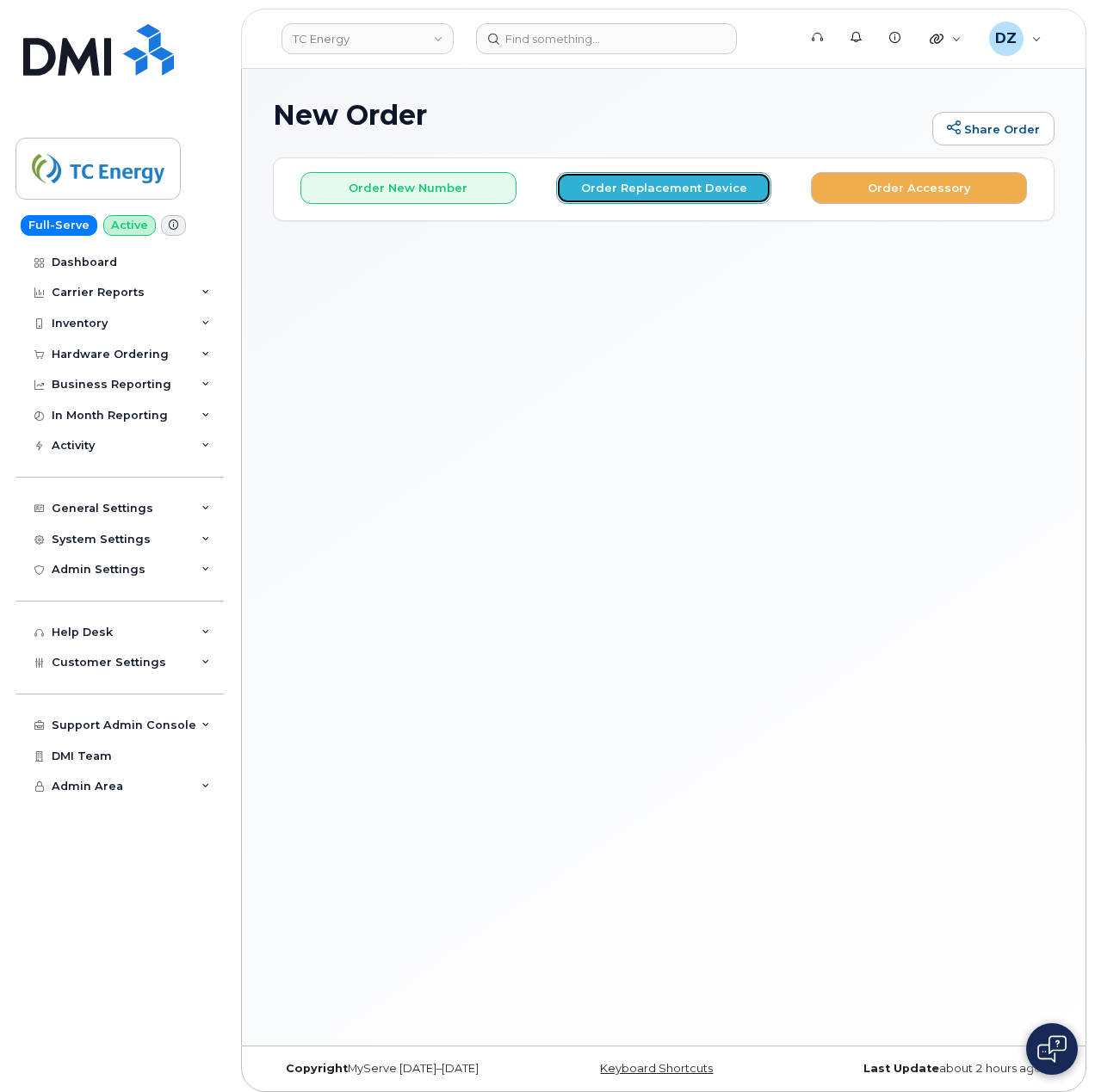
click at [648, 187] on button "Order Replacement Device" at bounding box center [664, 187] width 216 height 32
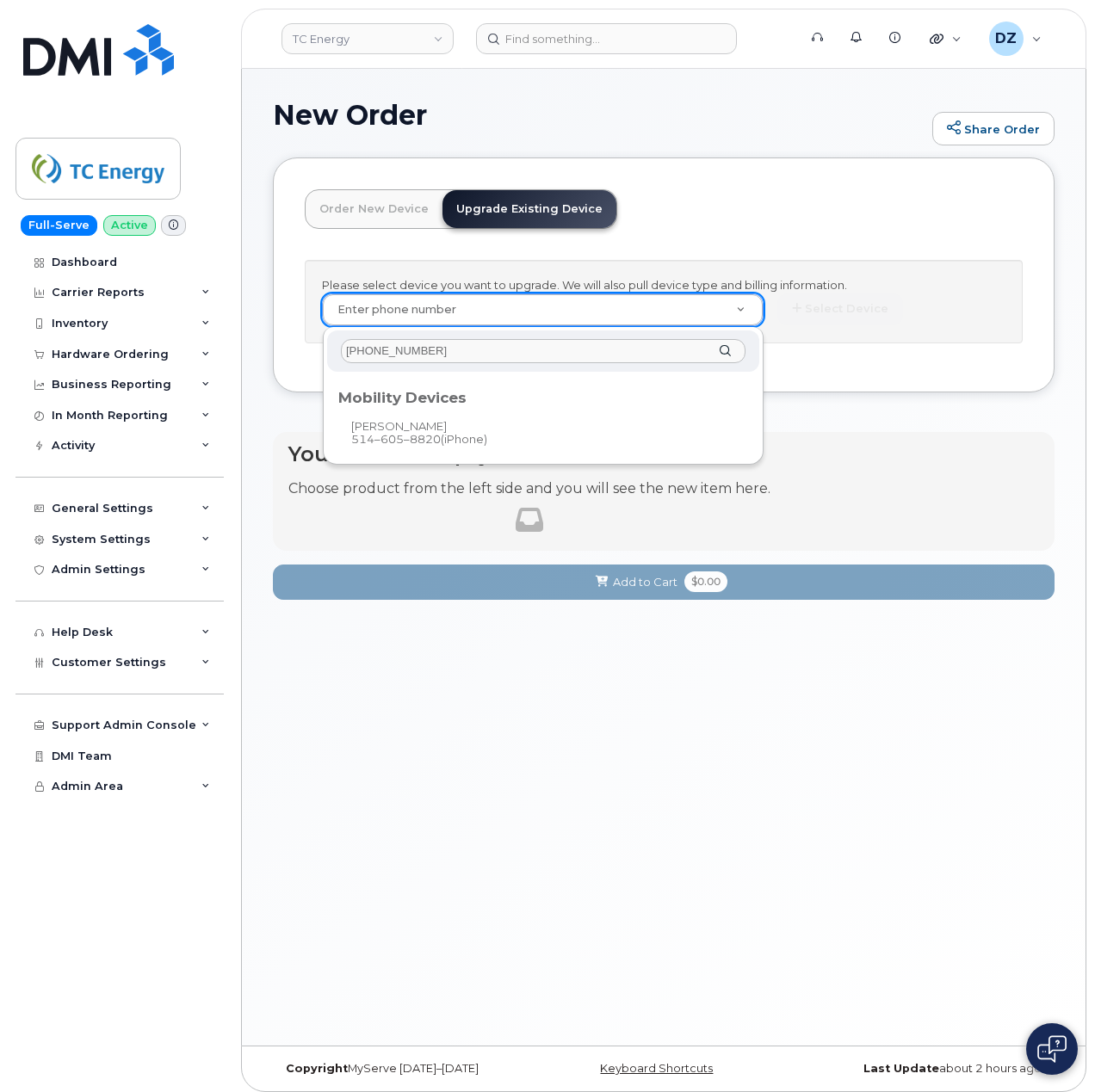
type input "[PHONE_NUMBER]"
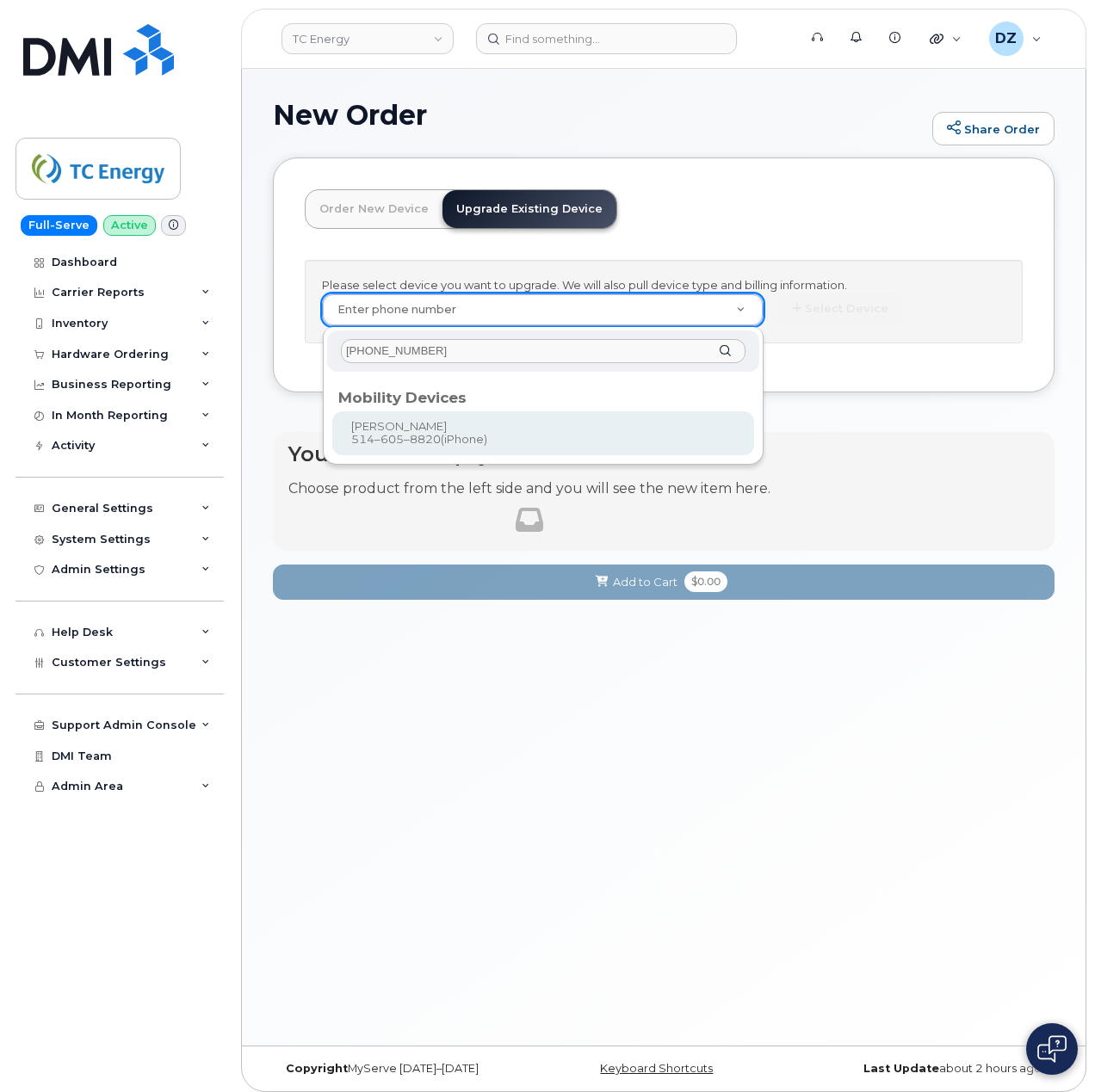
type input "868326"
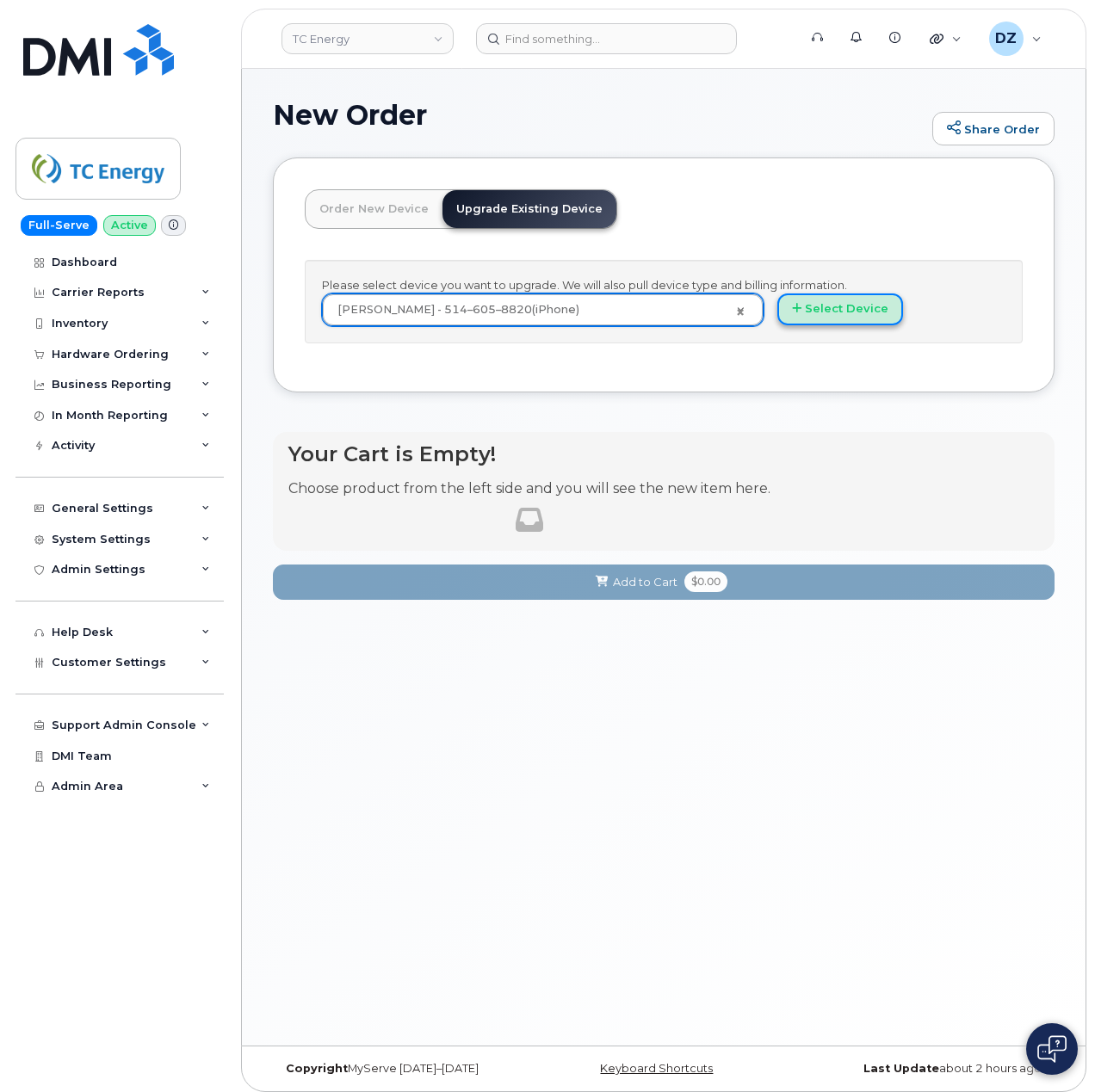
click at [855, 311] on button "Select Device" at bounding box center [840, 309] width 126 height 32
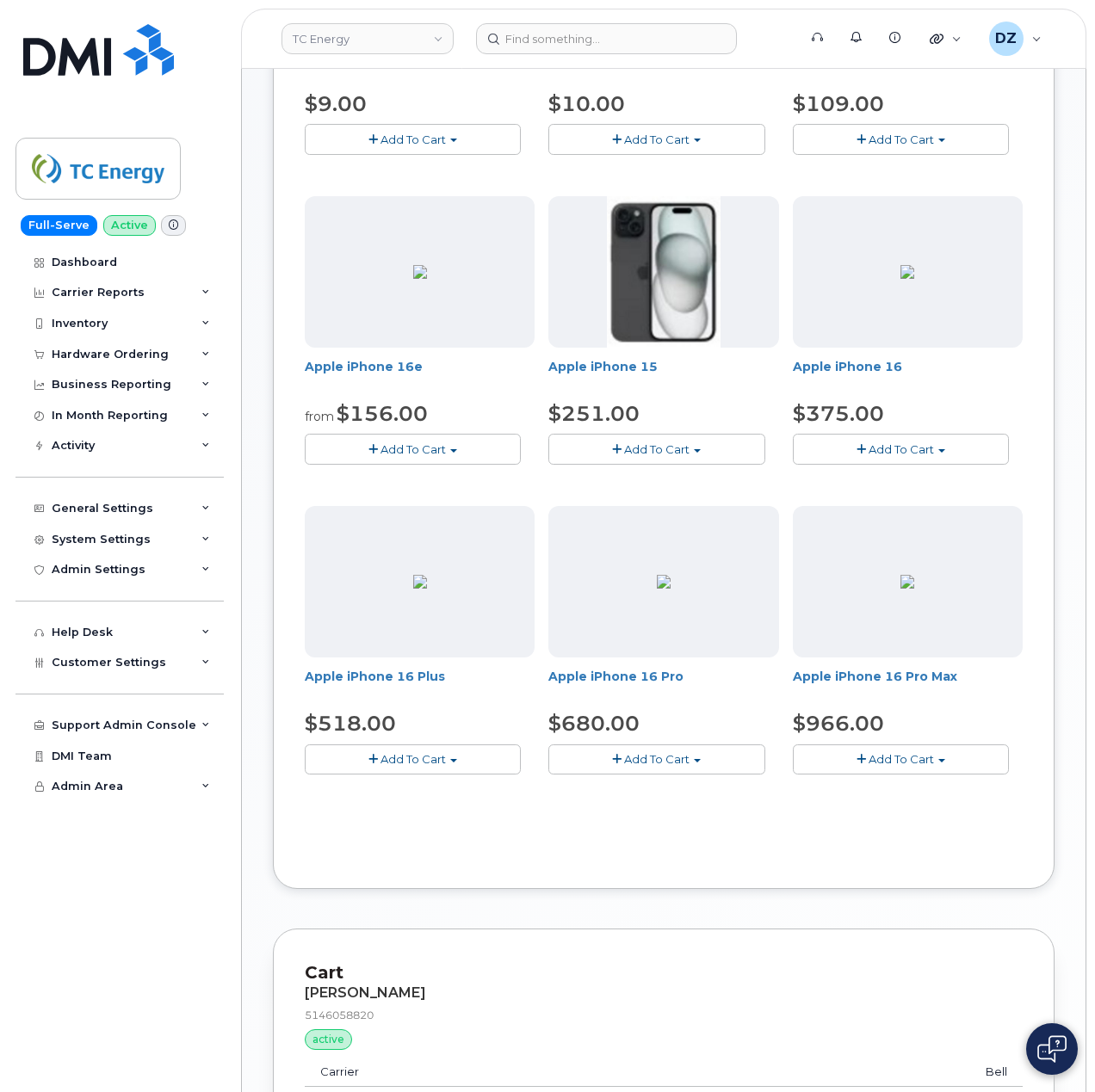
scroll to position [229, 0]
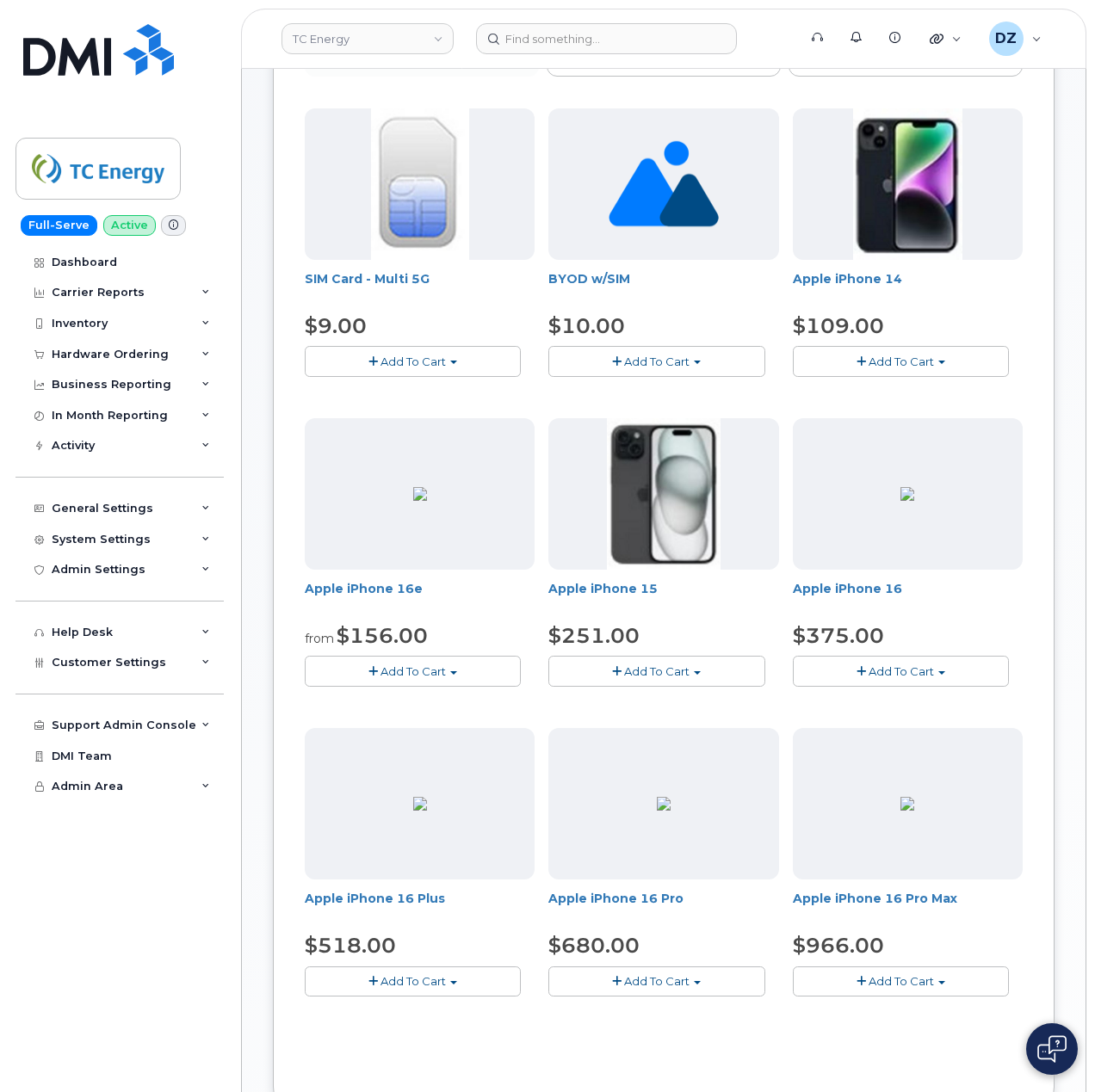
click at [675, 673] on span "Add To Cart" at bounding box center [657, 671] width 66 height 14
click at [715, 725] on link "$251.00 - 3-year upgrade (128GB model)" at bounding box center [688, 724] width 270 height 21
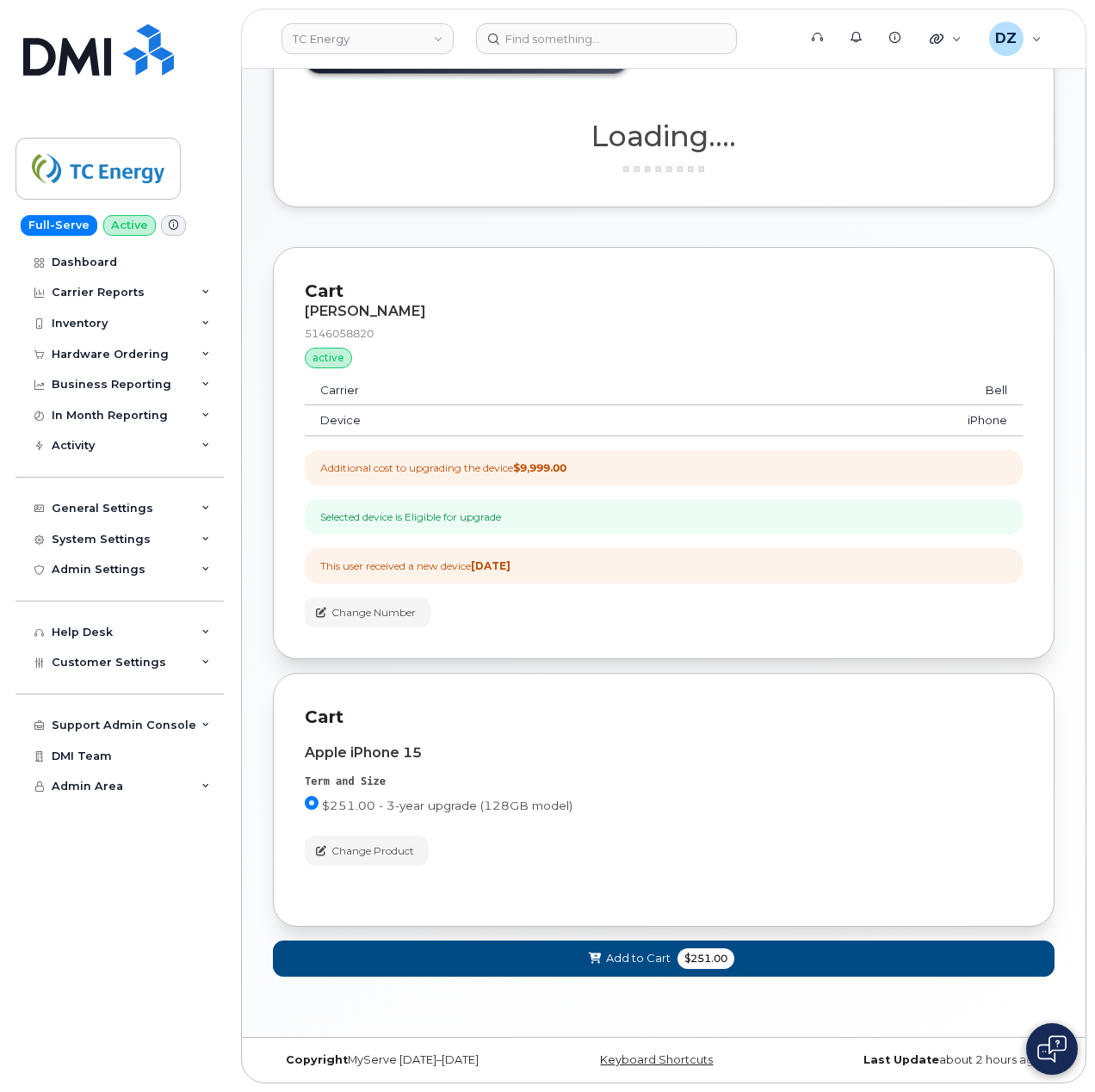
scroll to position [162, 0]
click at [658, 950] on span "Add to Cart" at bounding box center [638, 958] width 65 height 16
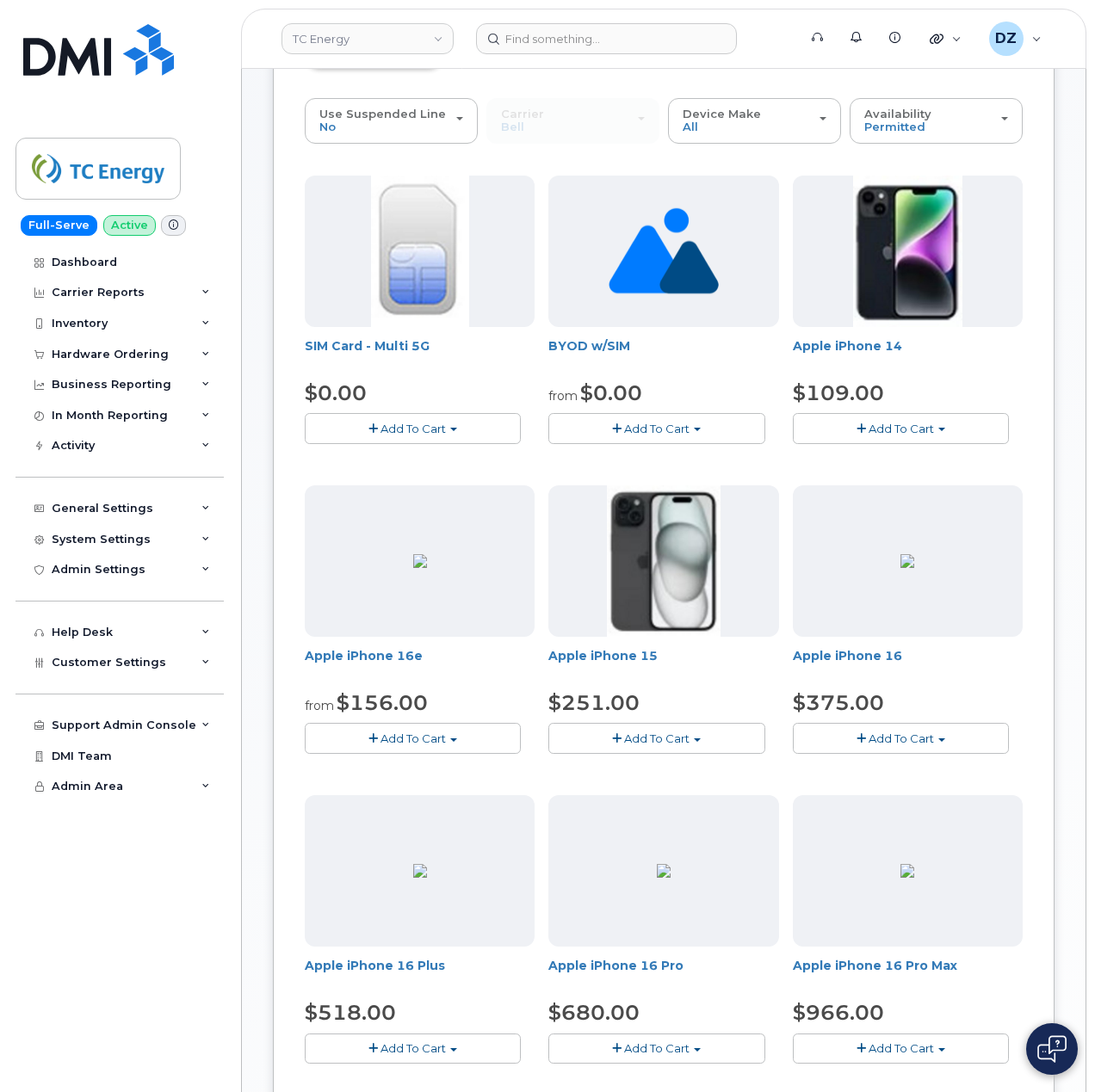
click at [687, 735] on span "Add To Cart" at bounding box center [657, 739] width 66 height 14
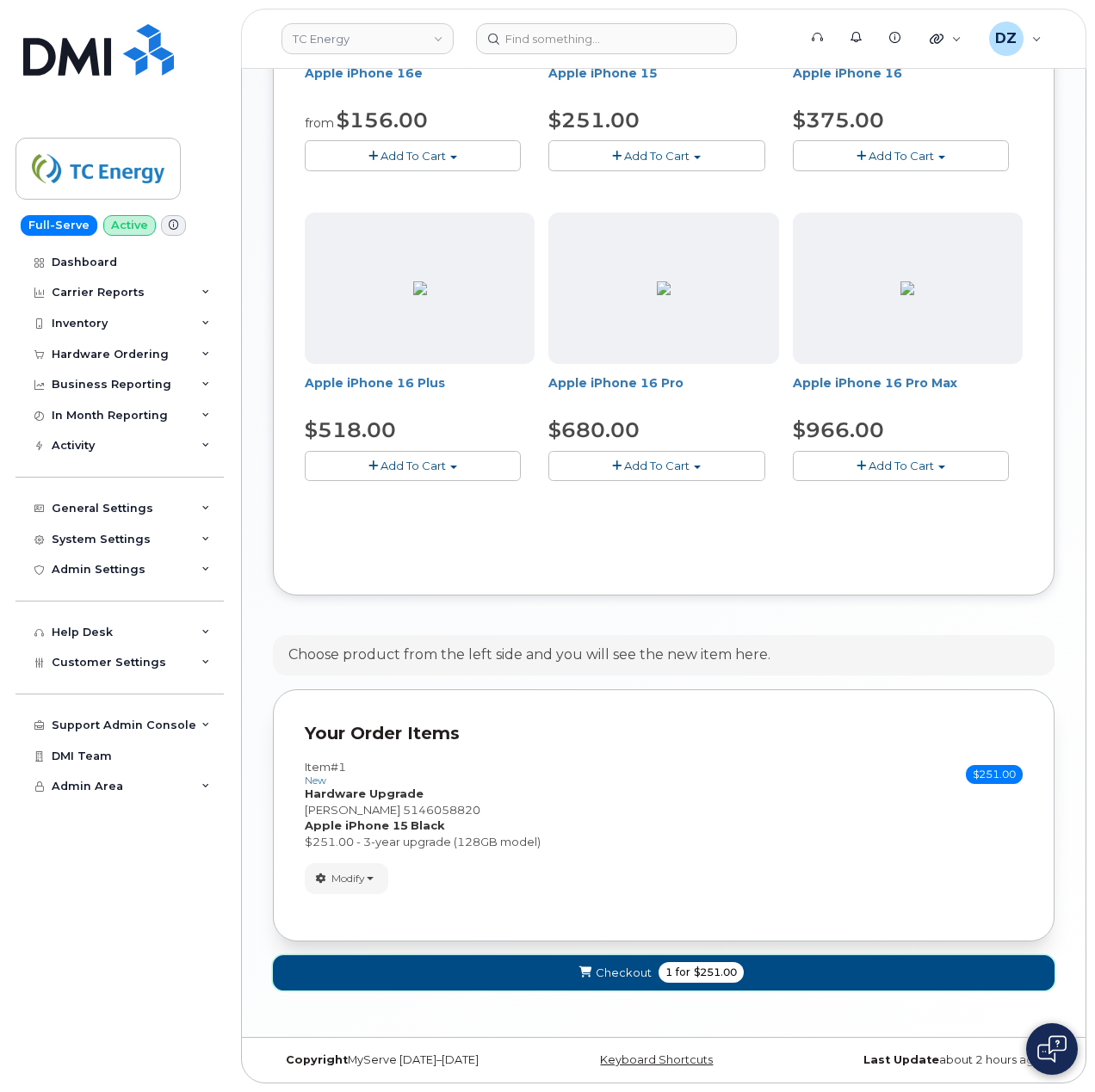
click at [664, 983] on button "Checkout 1 for $251.00" at bounding box center [664, 973] width 782 height 36
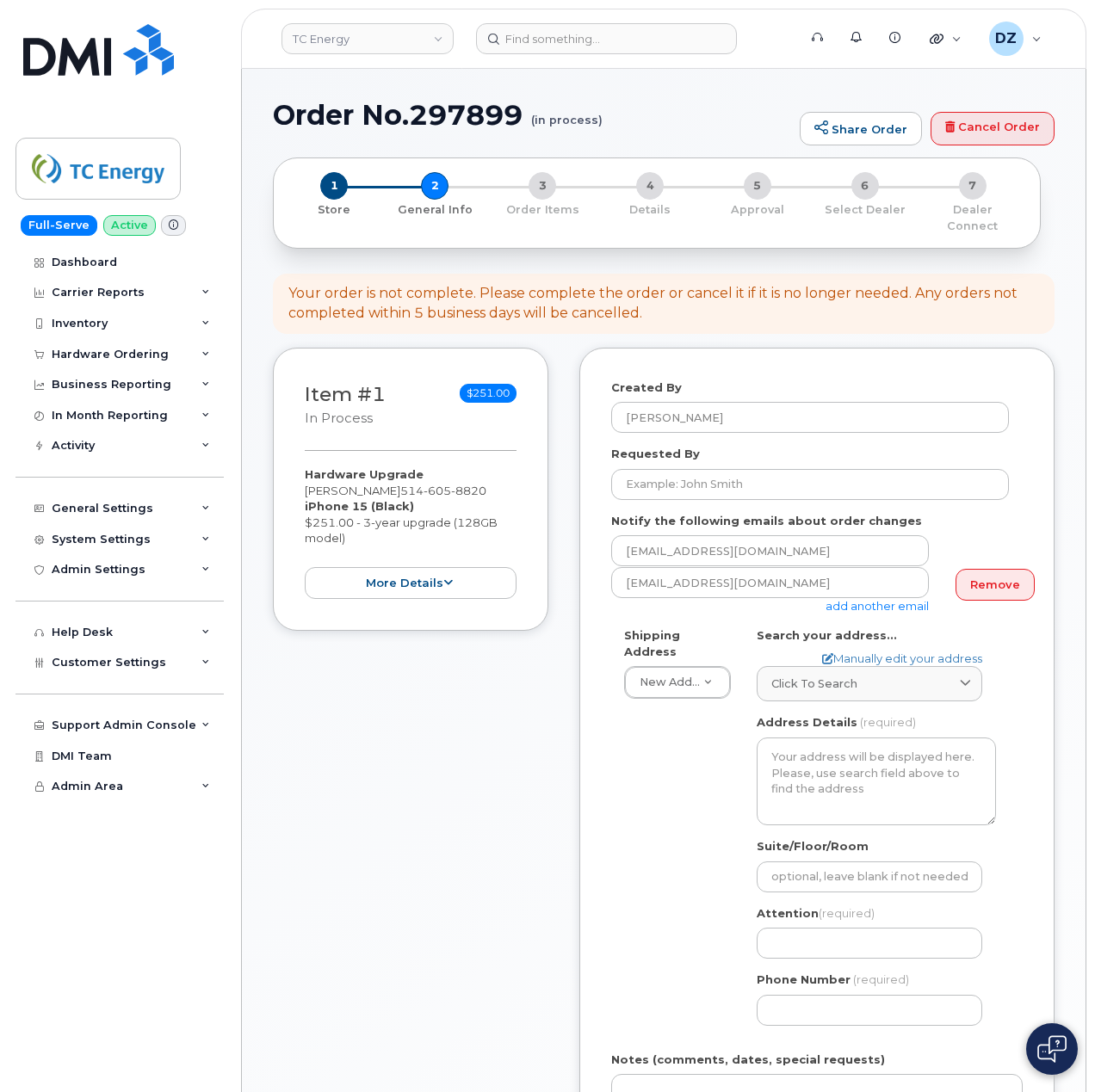
select select
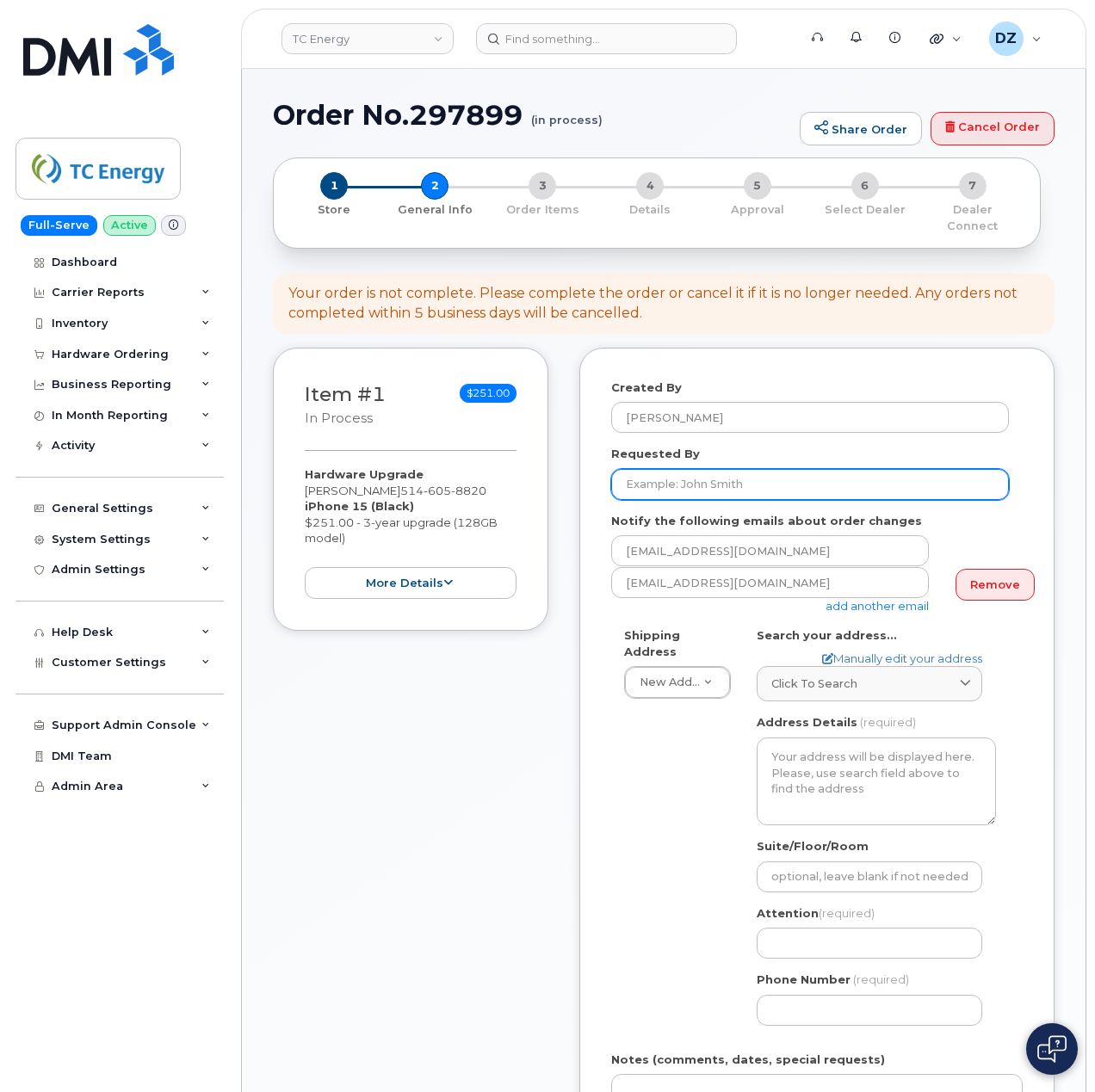
click at [716, 479] on input "Requested By" at bounding box center [810, 485] width 398 height 31
paste input "SCTASK0683036"
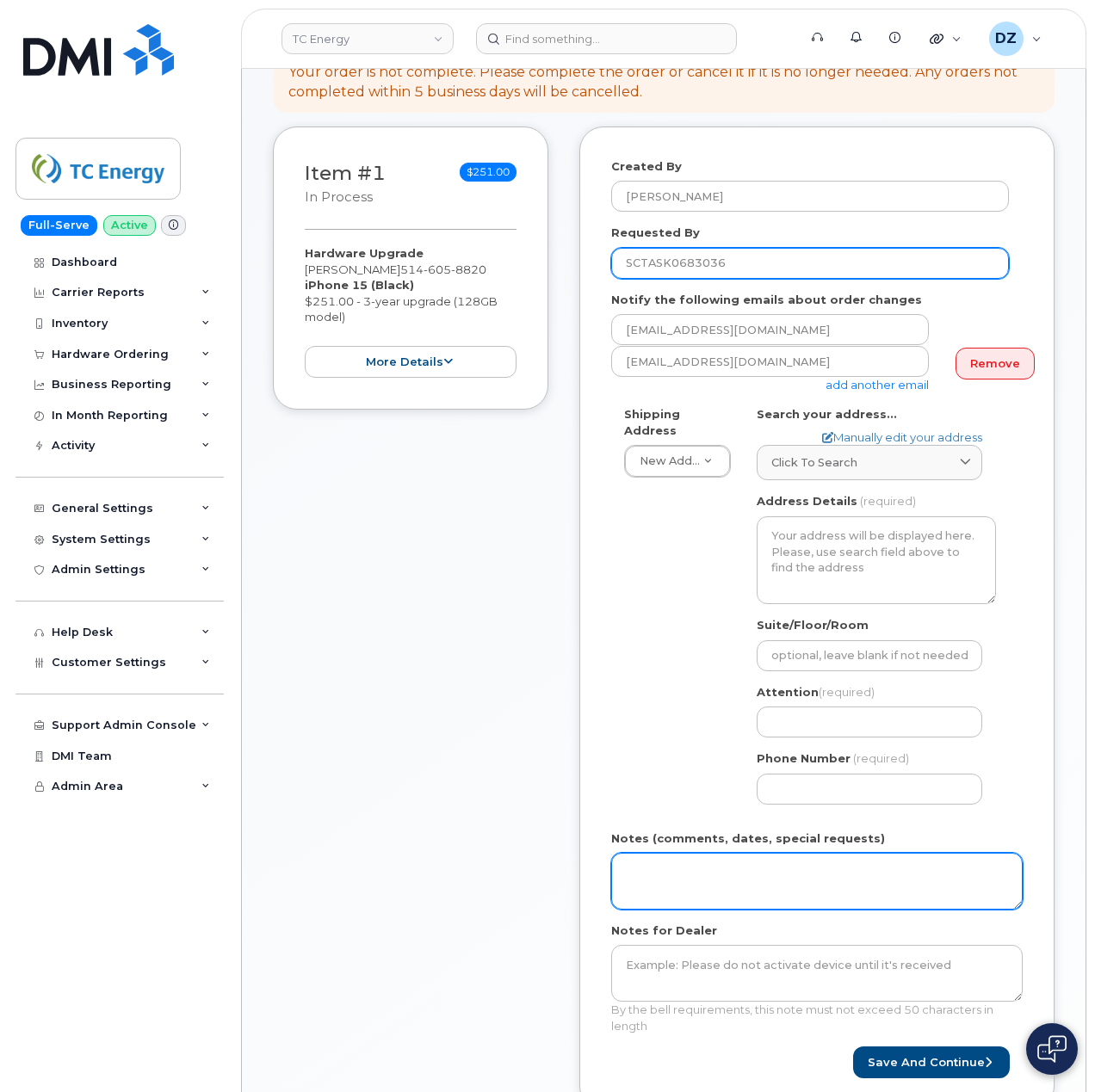
scroll to position [229, 0]
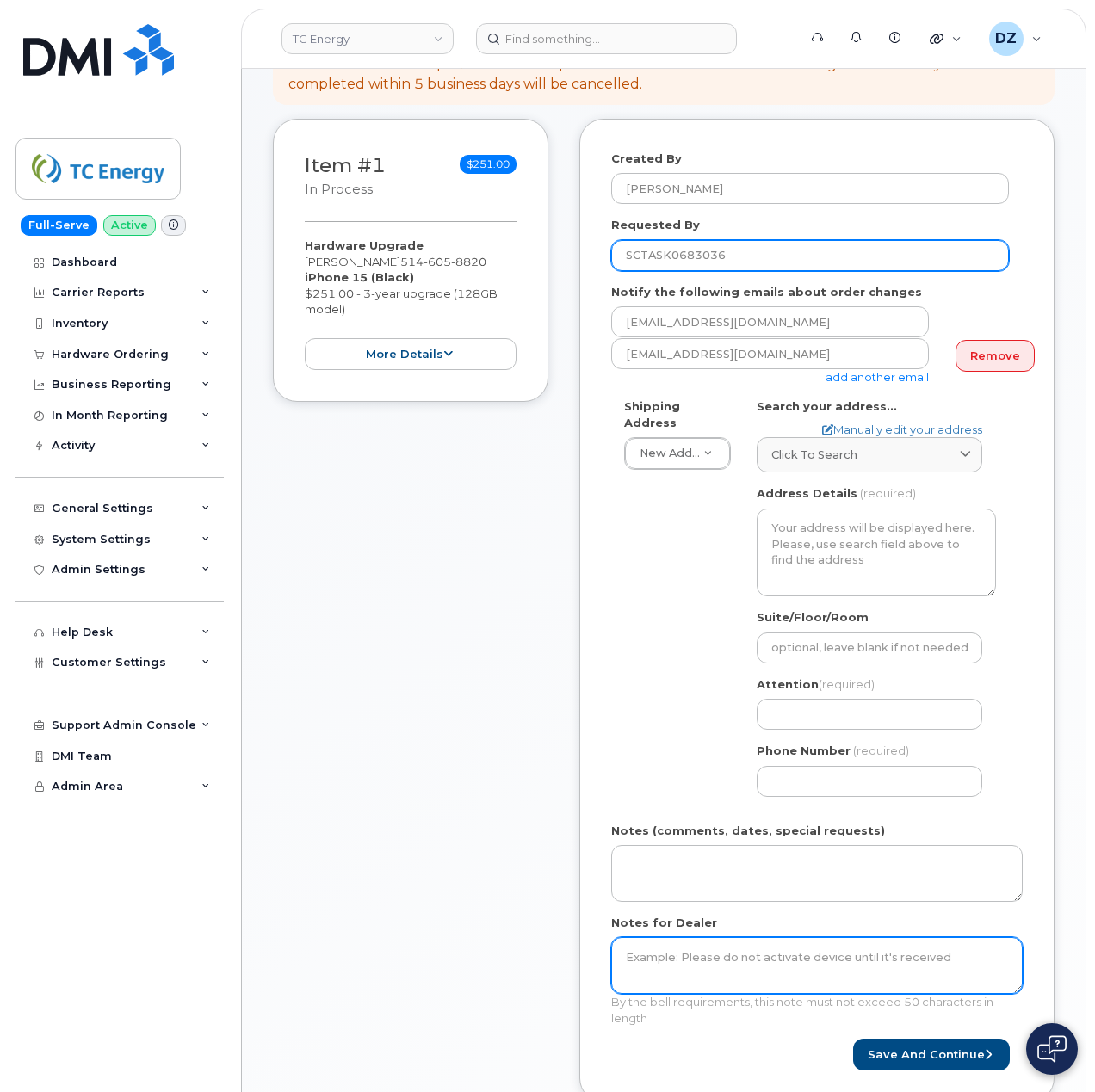
type input "SCTASK0683036"
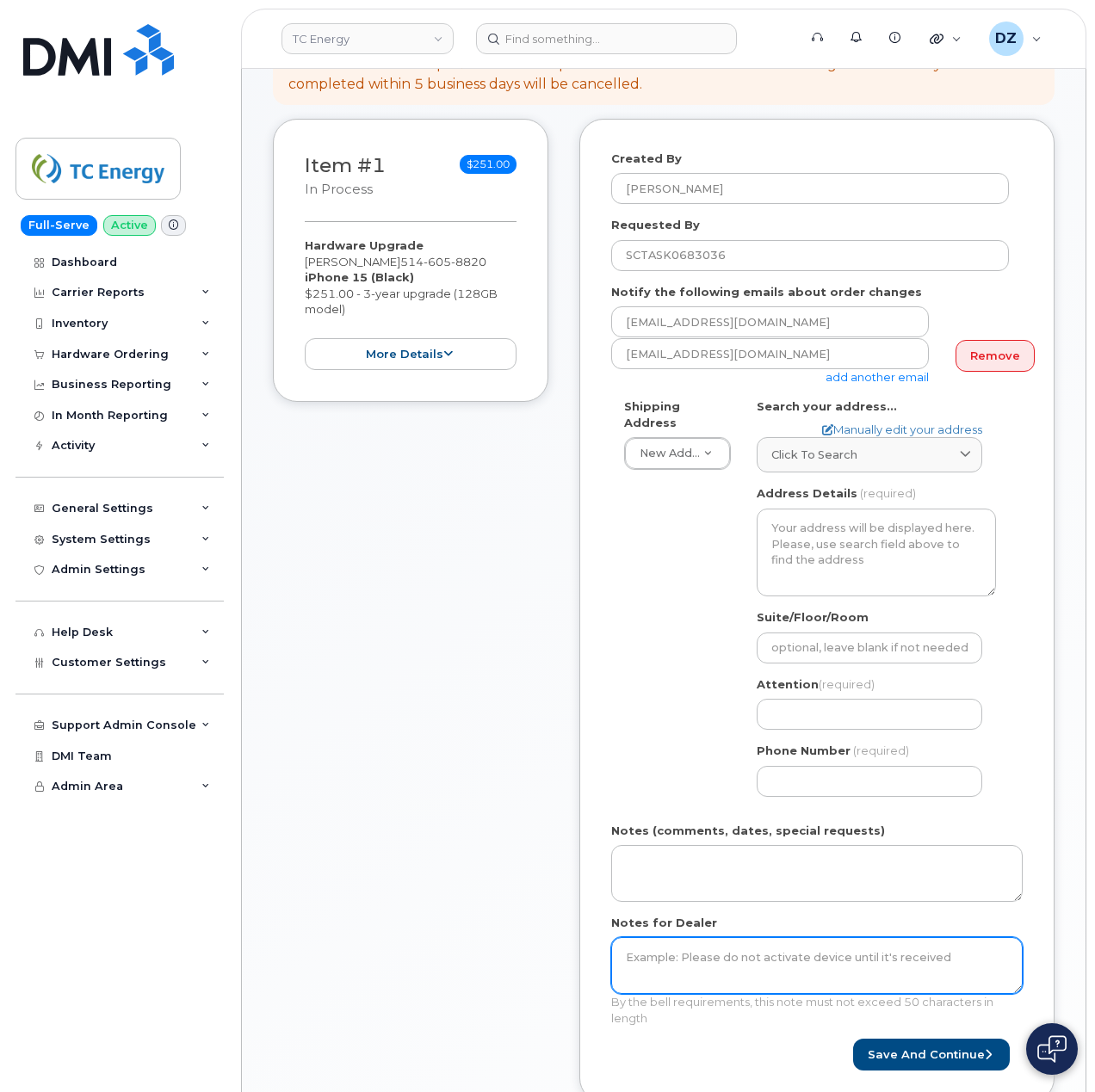
click at [686, 974] on textarea "Notes for Dealer" at bounding box center [817, 966] width 411 height 57
paste textarea "SCTASK0683036"
type textarea "SCTASK0683036"
click at [441, 255] on span "[PHONE_NUMBER]" at bounding box center [443, 262] width 86 height 14
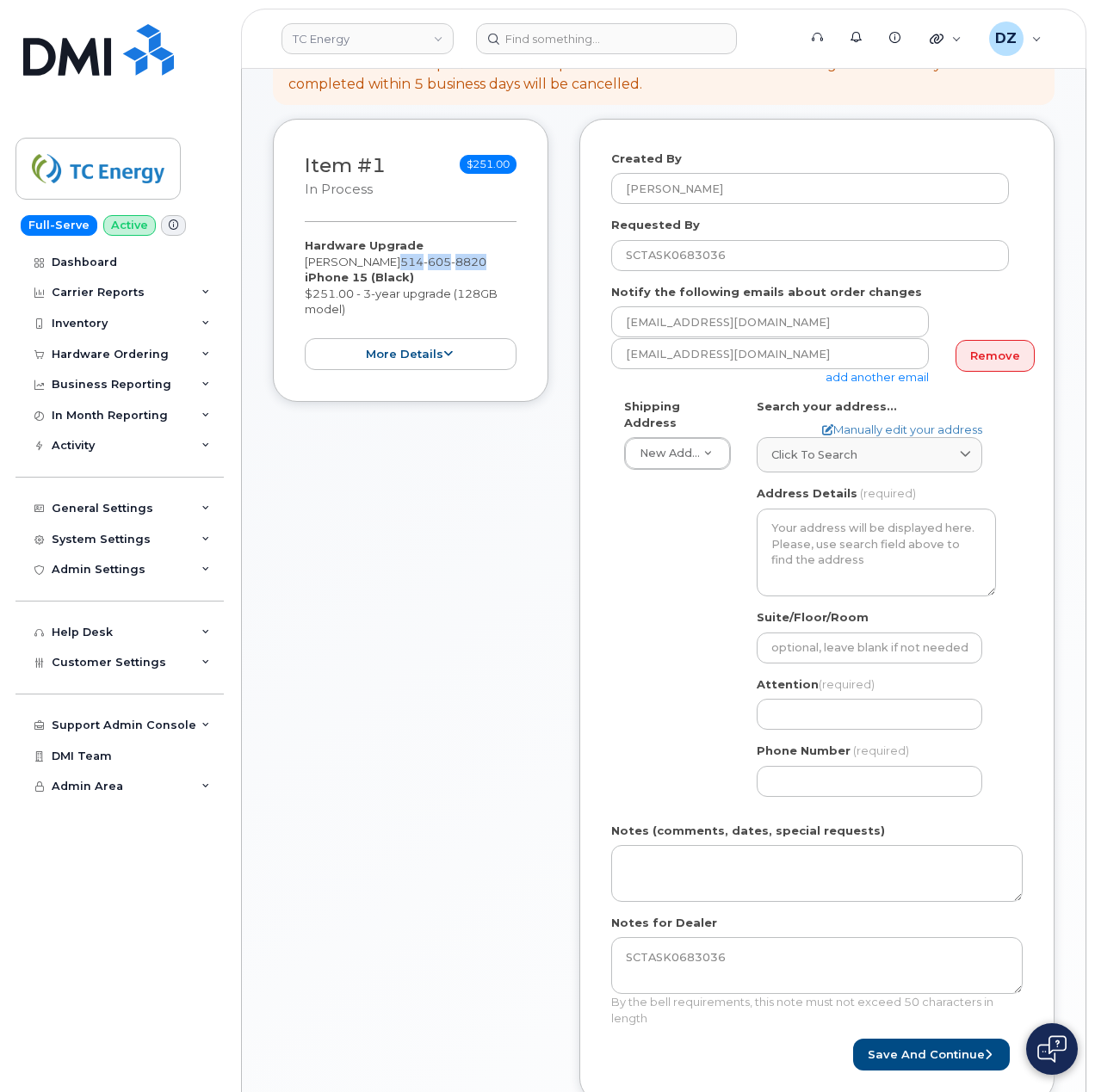
copy span "[PHONE_NUMBER]"
click at [798, 767] on input "Phone Number" at bounding box center [870, 782] width 226 height 31
paste input "5146058820"
type input "5146058820"
select select
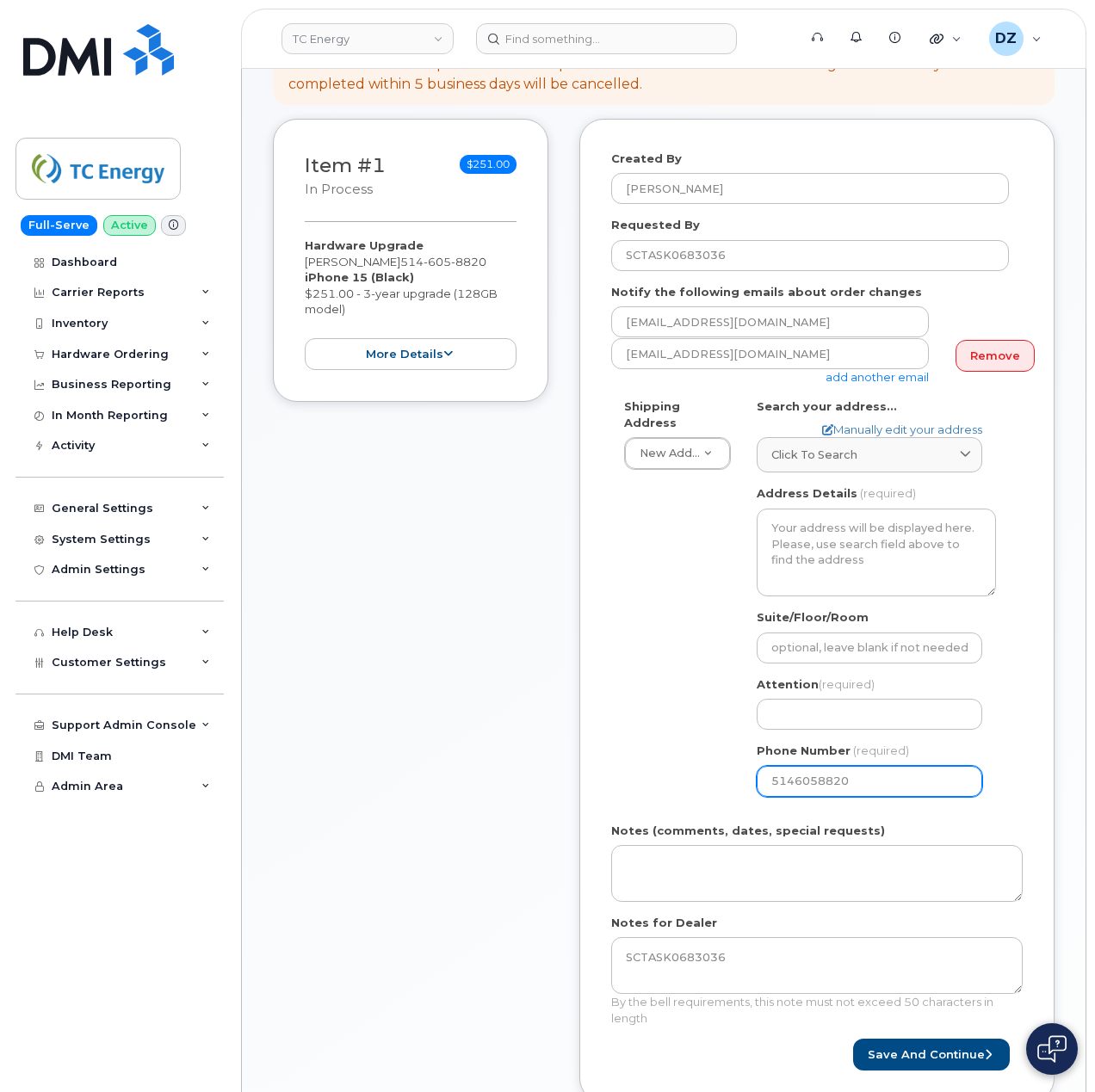
type input "5146058820"
click at [861, 699] on input "Attention (required)" at bounding box center [870, 714] width 226 height 31
paste input "[PERSON_NAME]"
type input "[PERSON_NAME]"
select select
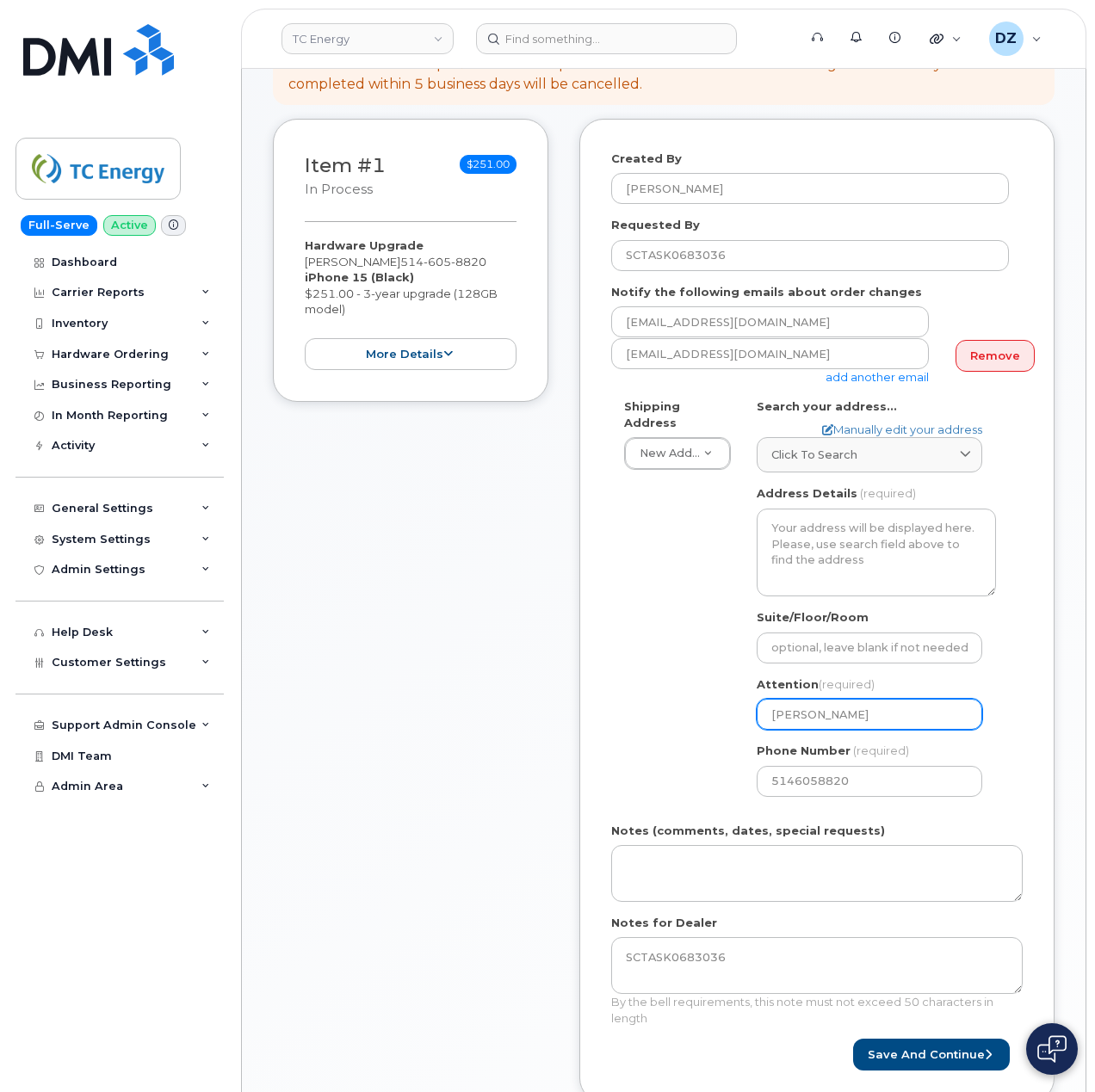
type input "[PERSON_NAME]"
click at [852, 447] on span "Click to search" at bounding box center [814, 455] width 86 height 16
paste input "800 louis-bleriot"
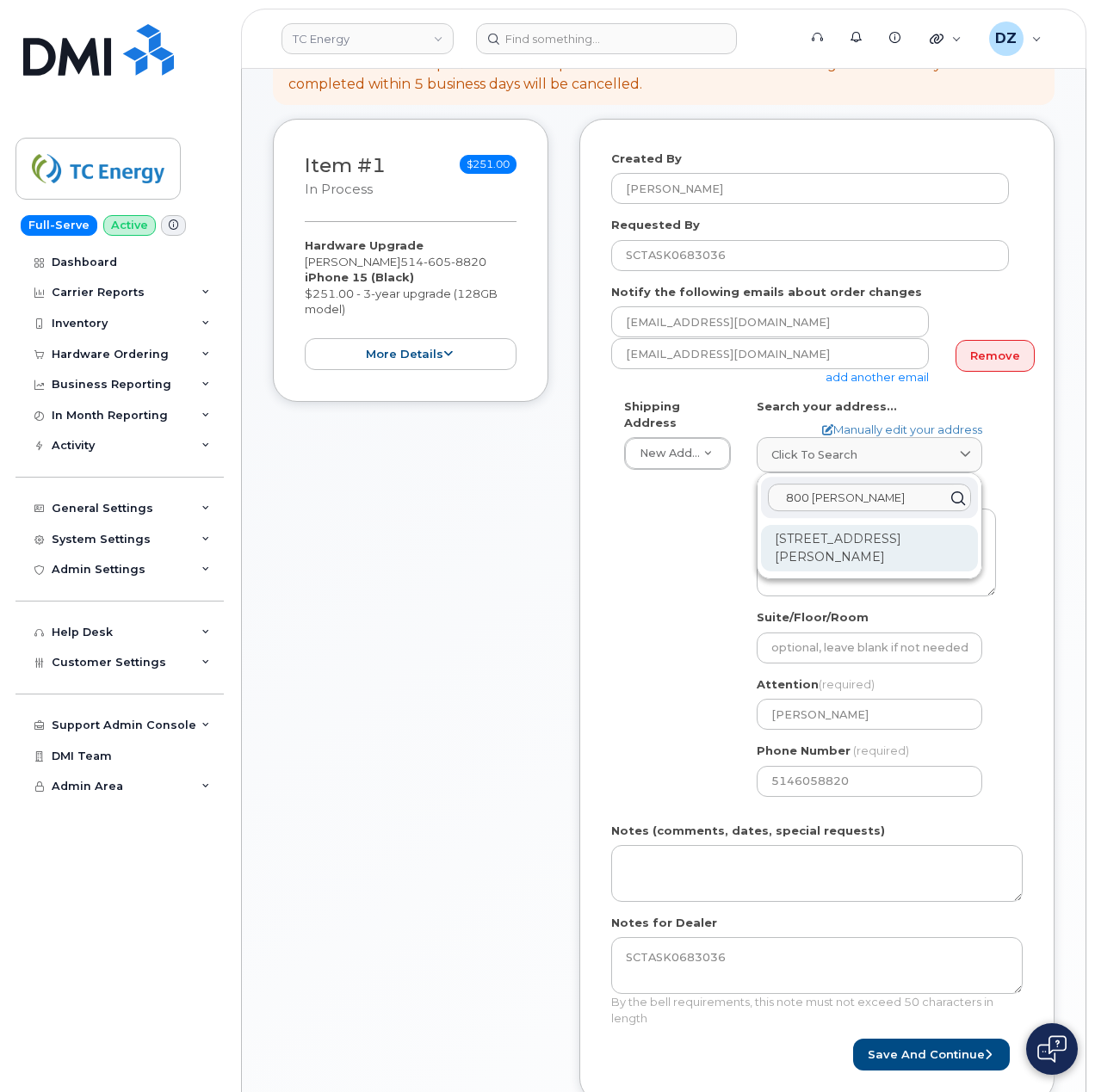
type input "800 louis-bleriot"
click at [947, 528] on div "800 Rue Louis-Blériot Mascouche QC J7K 3C1" at bounding box center [869, 548] width 217 height 46
select select
type textarea "800 Rue Louis-Blériot MASCOUCHE QC J7K 3C1 CANADA"
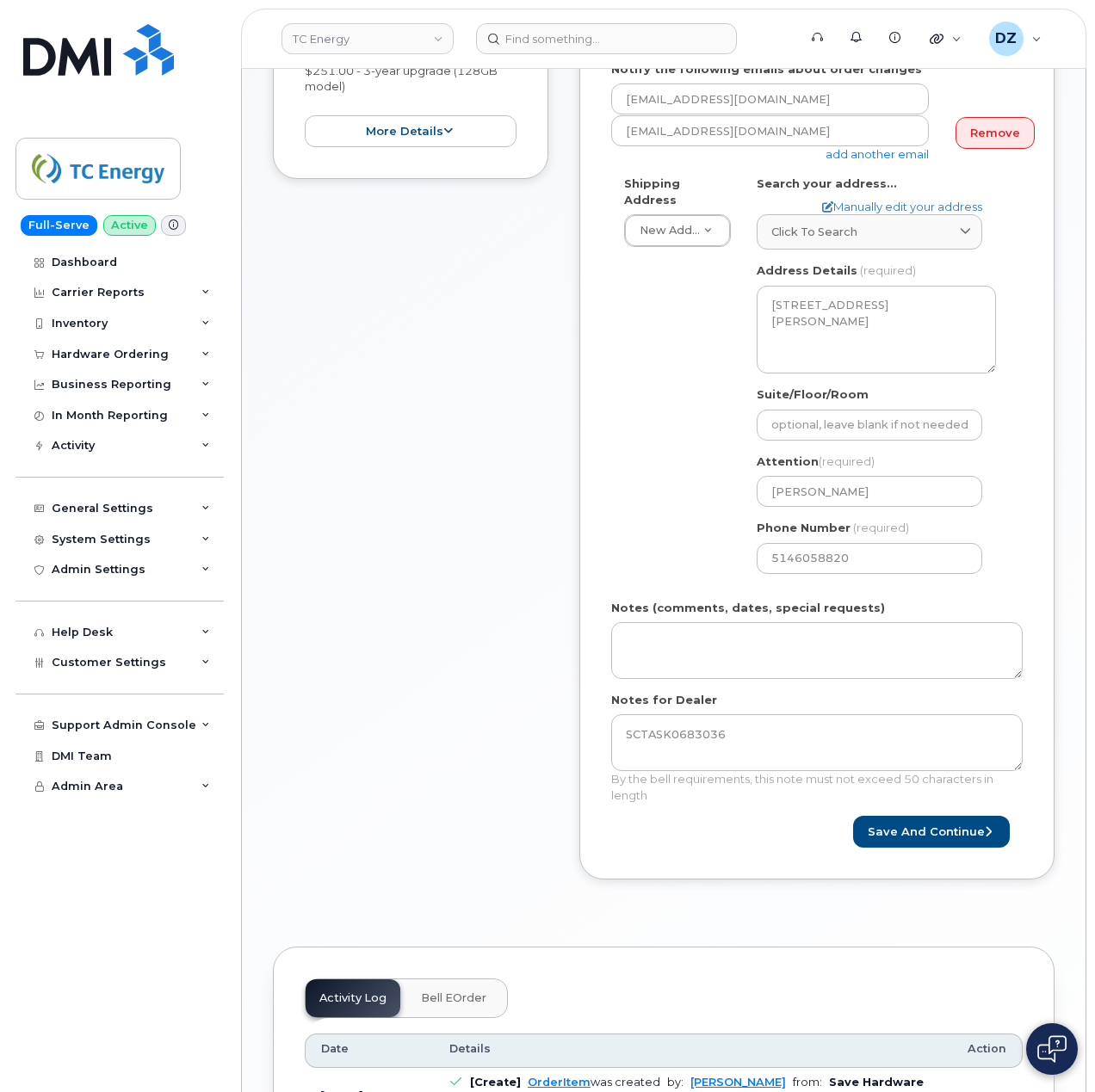
scroll to position [459, 0]
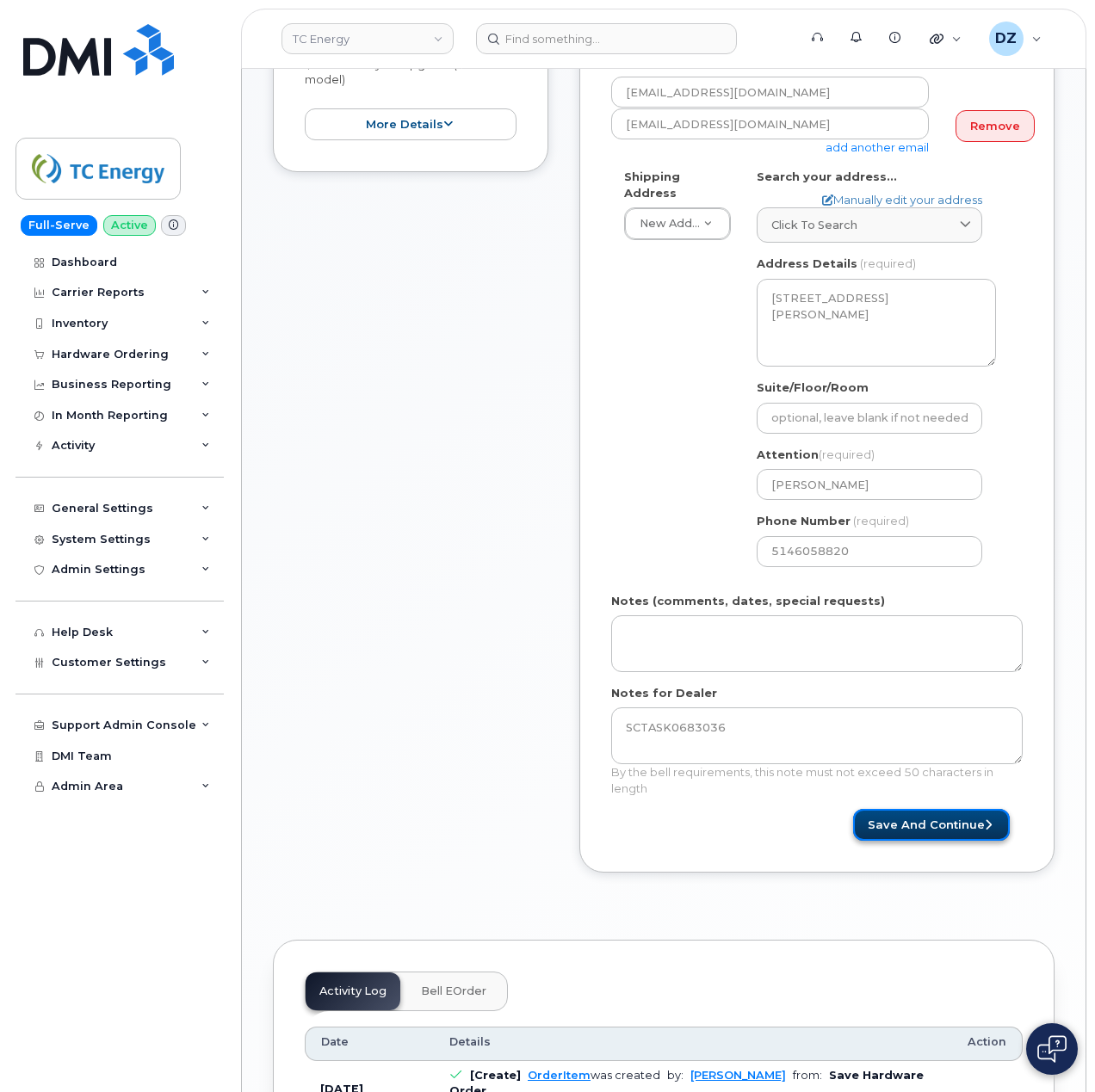
click at [972, 813] on button "Save and Continue" at bounding box center [932, 825] width 156 height 32
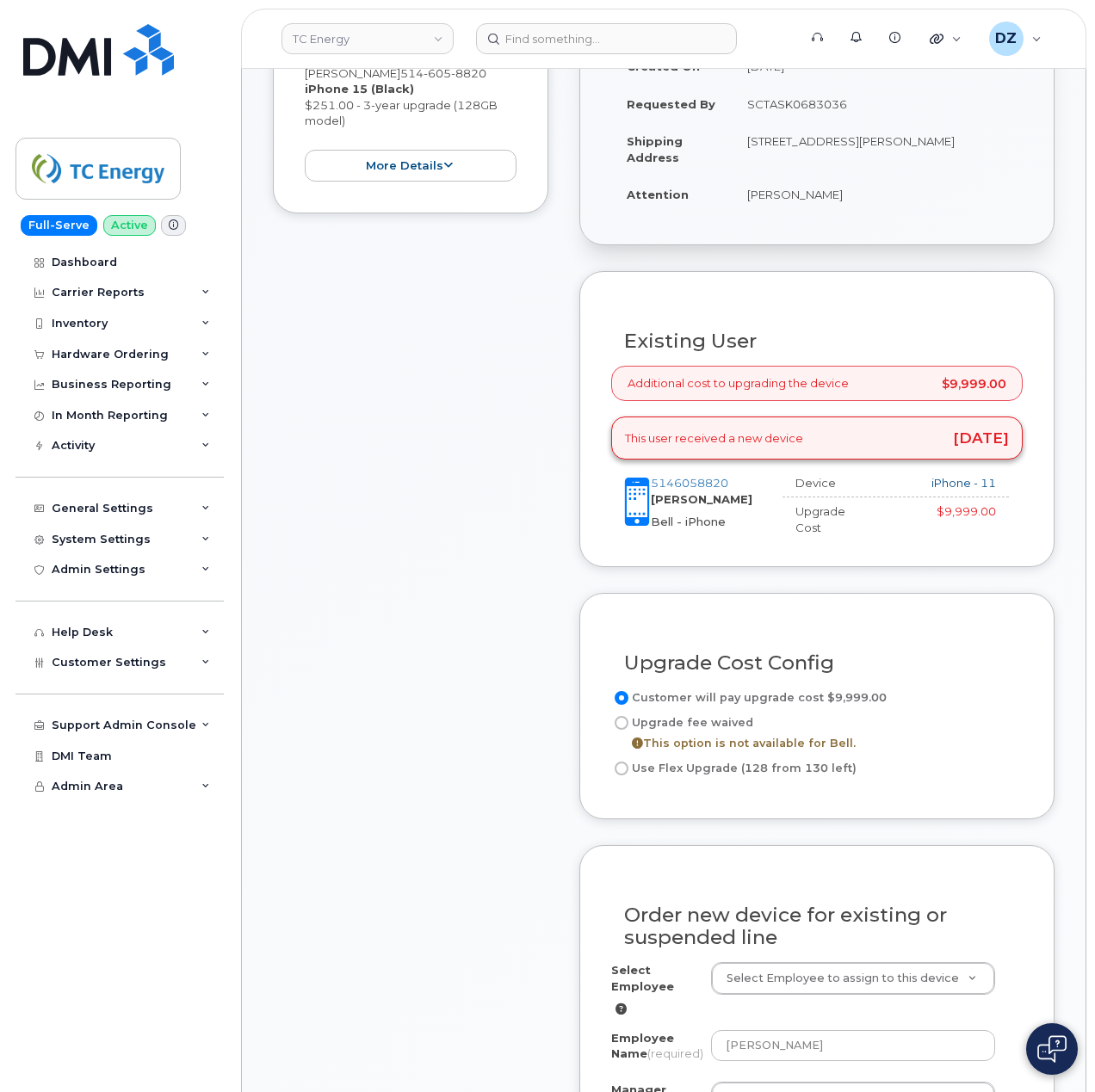
scroll to position [459, 0]
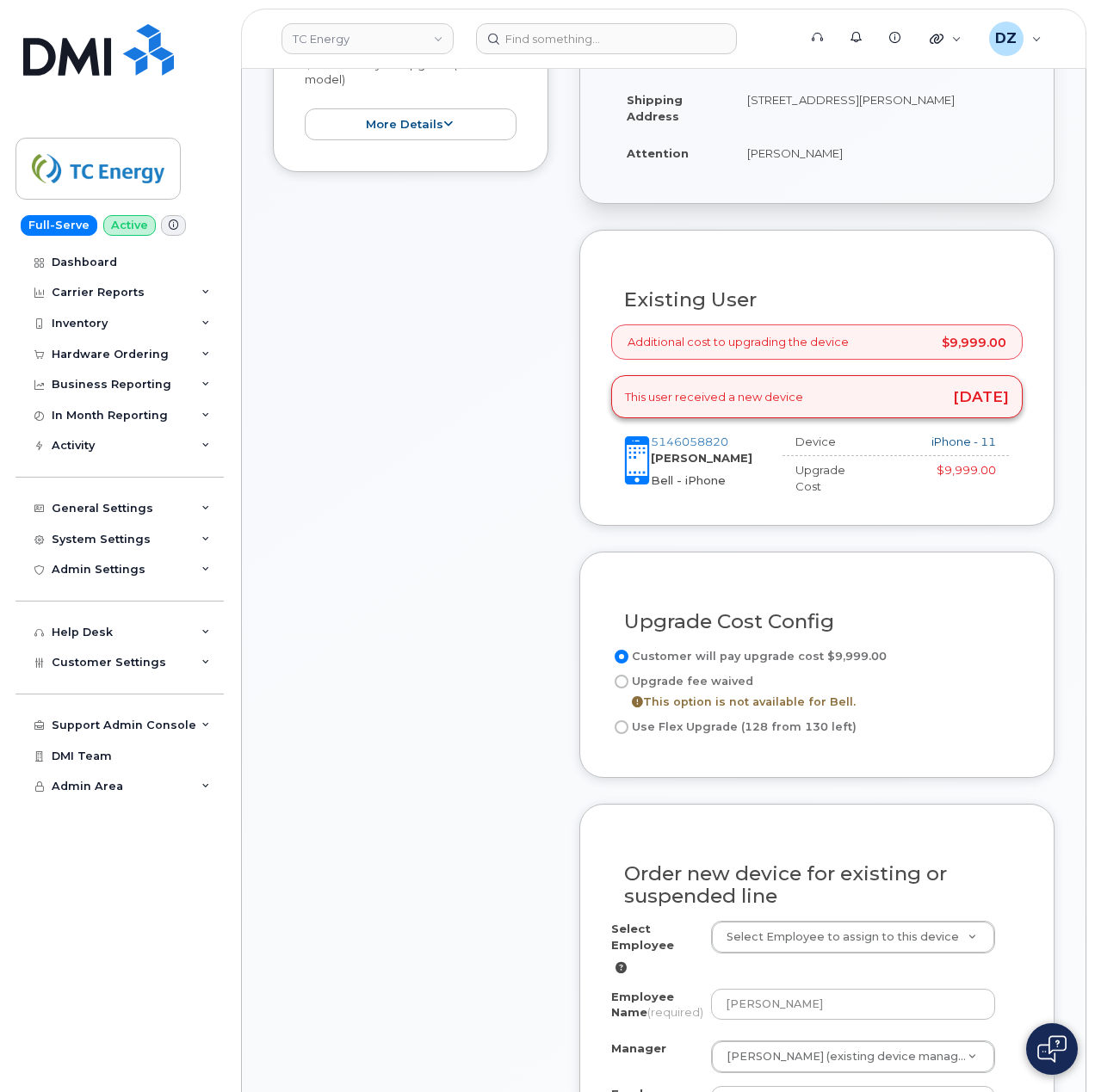
click at [620, 730] on input "Use Flex Upgrade (128 from 130 left)" at bounding box center [622, 727] width 14 height 14
radio input "true"
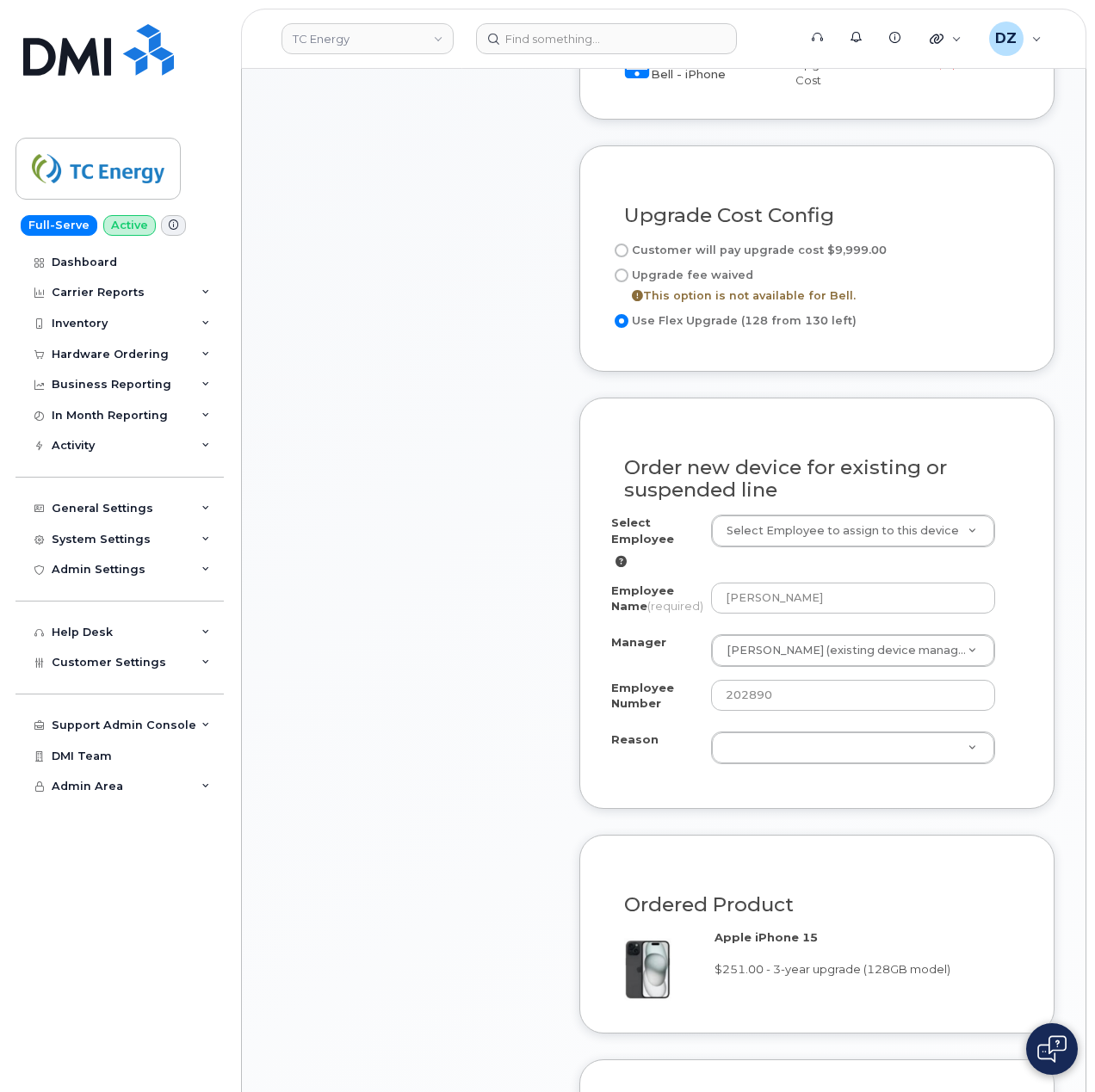
scroll to position [917, 0]
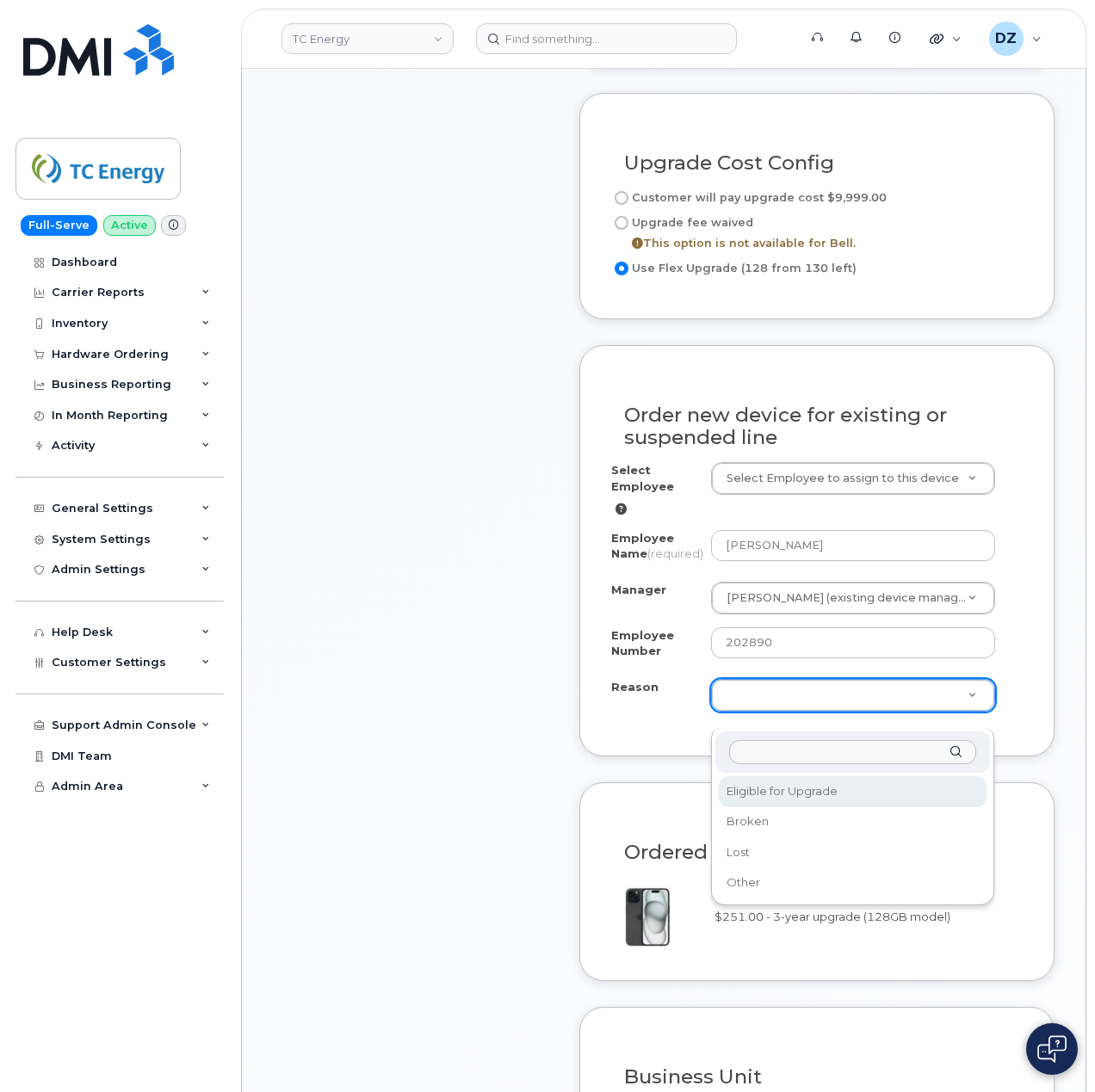
select select "eligible_for_upgrade"
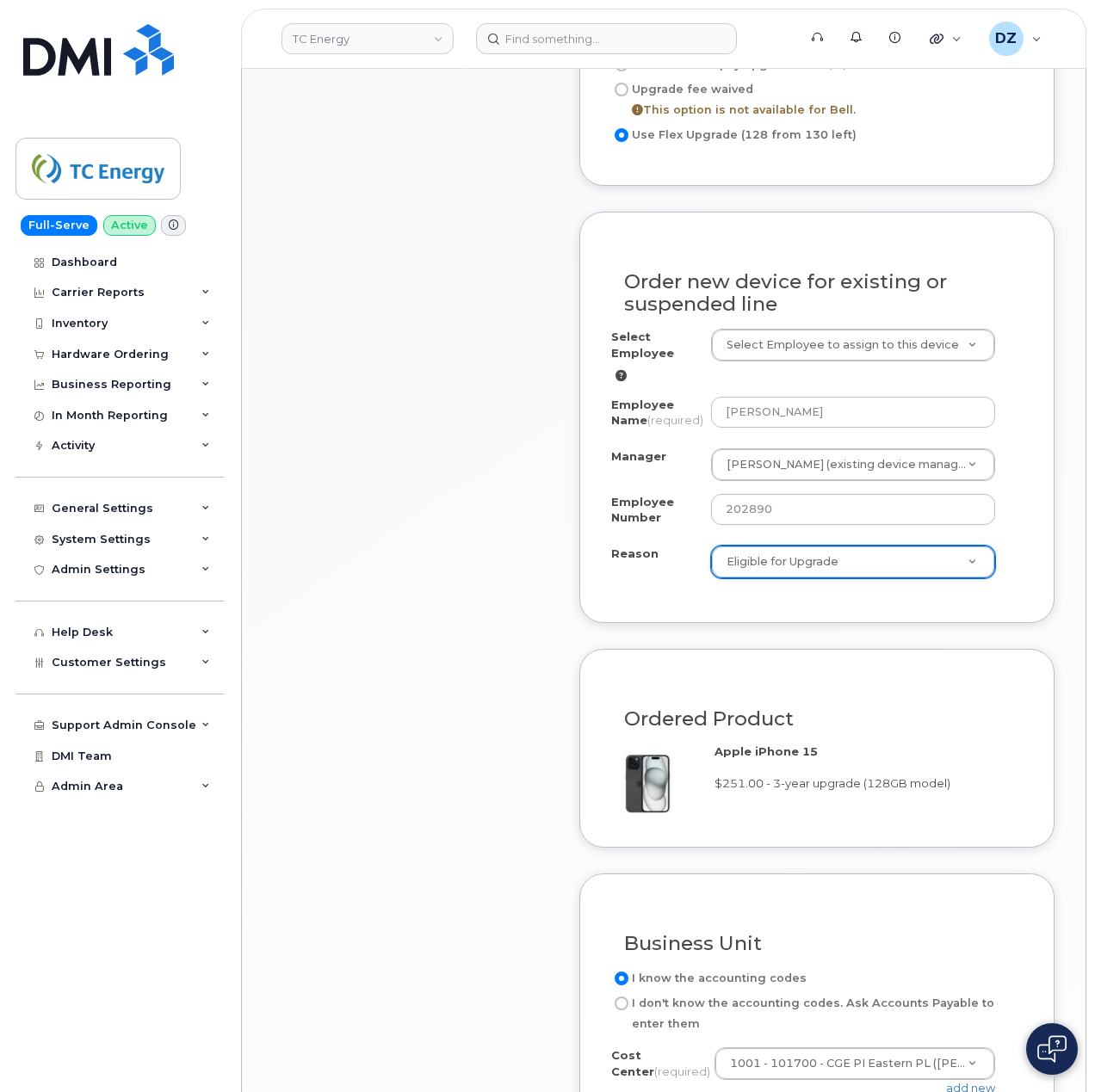
scroll to position [1262, 0]
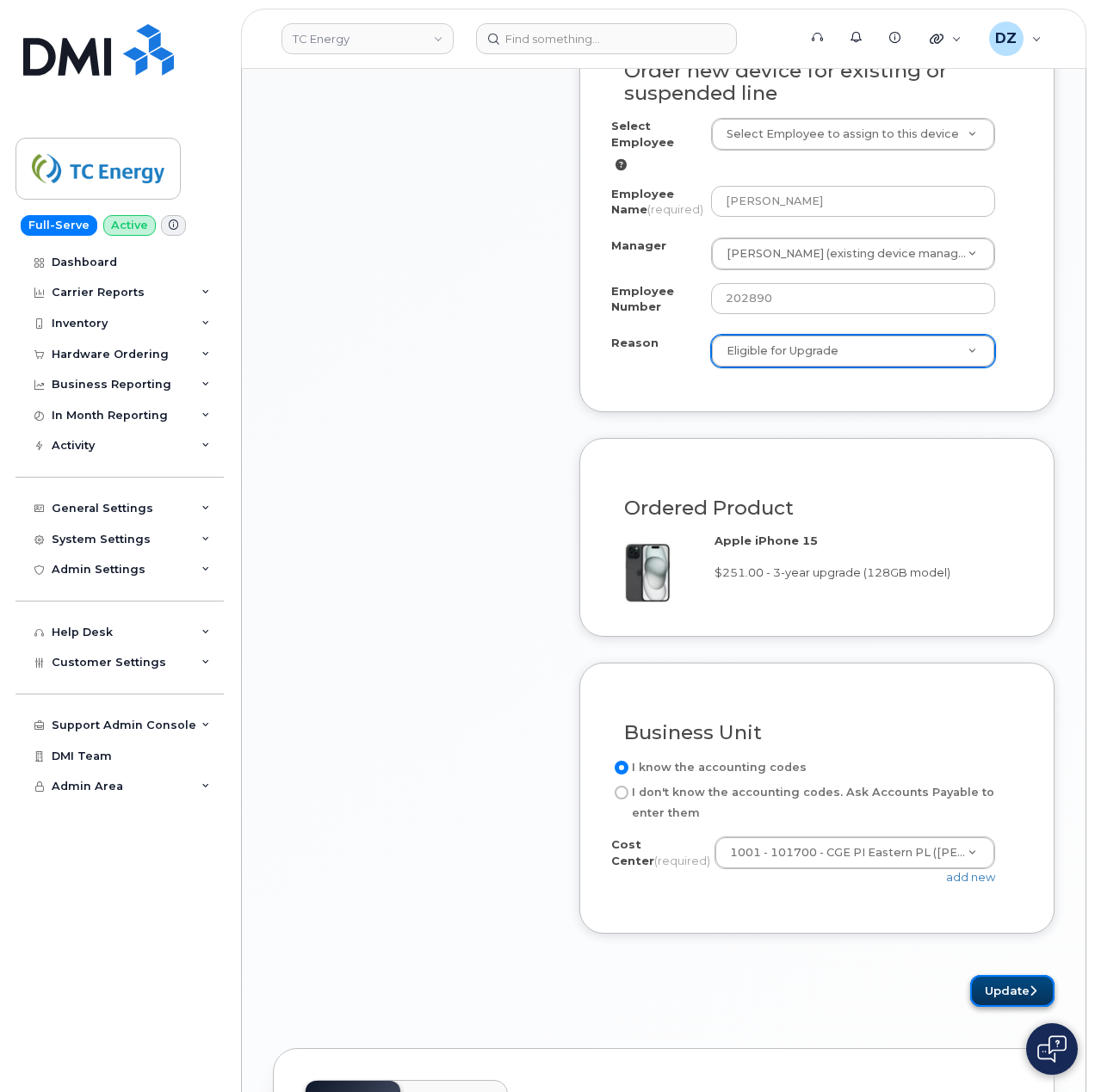
click at [981, 1007] on button "Update" at bounding box center [1012, 991] width 84 height 32
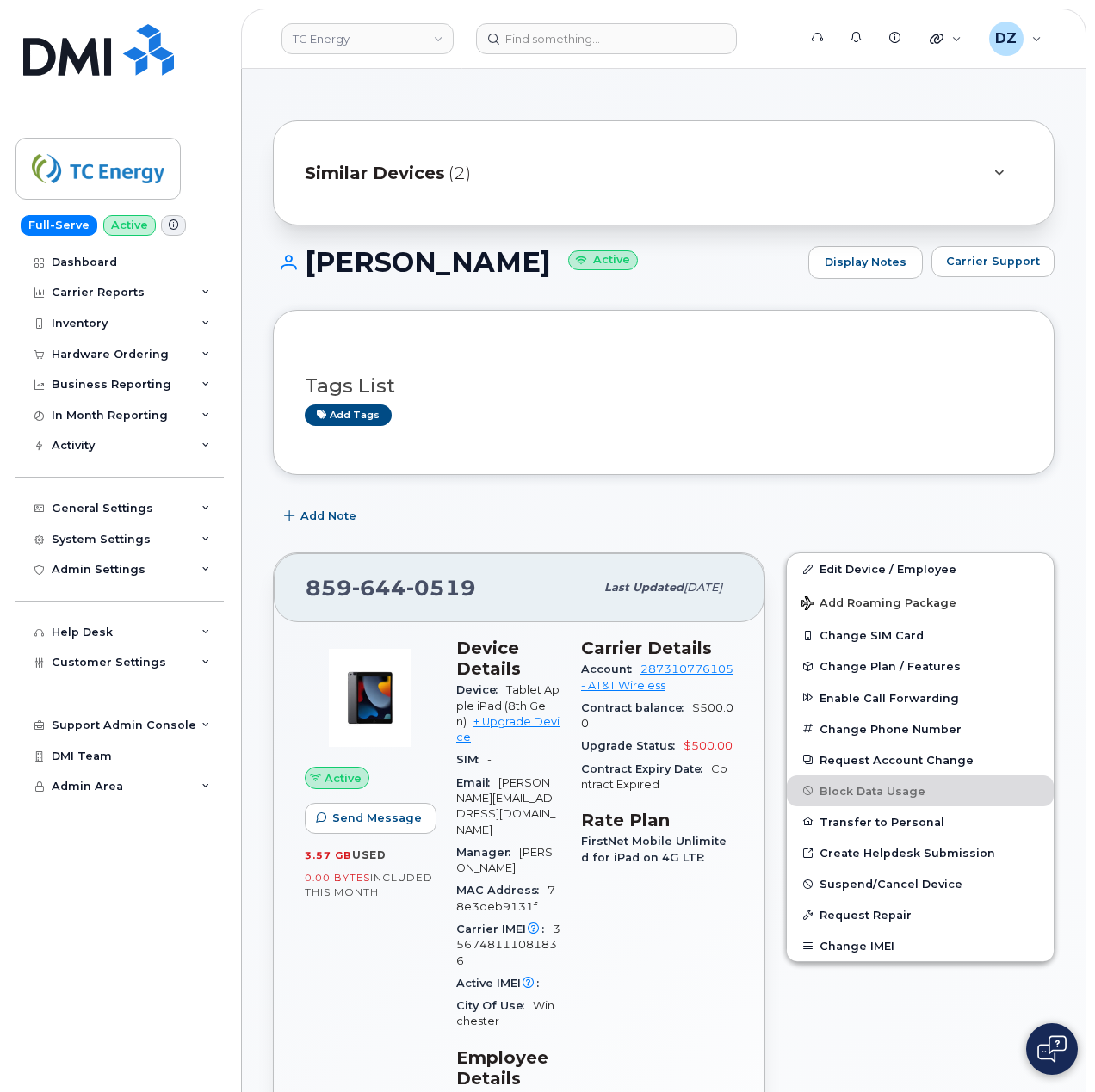
click at [407, 598] on span "644" at bounding box center [441, 588] width 70 height 26
copy span "[PHONE_NUMBER]"
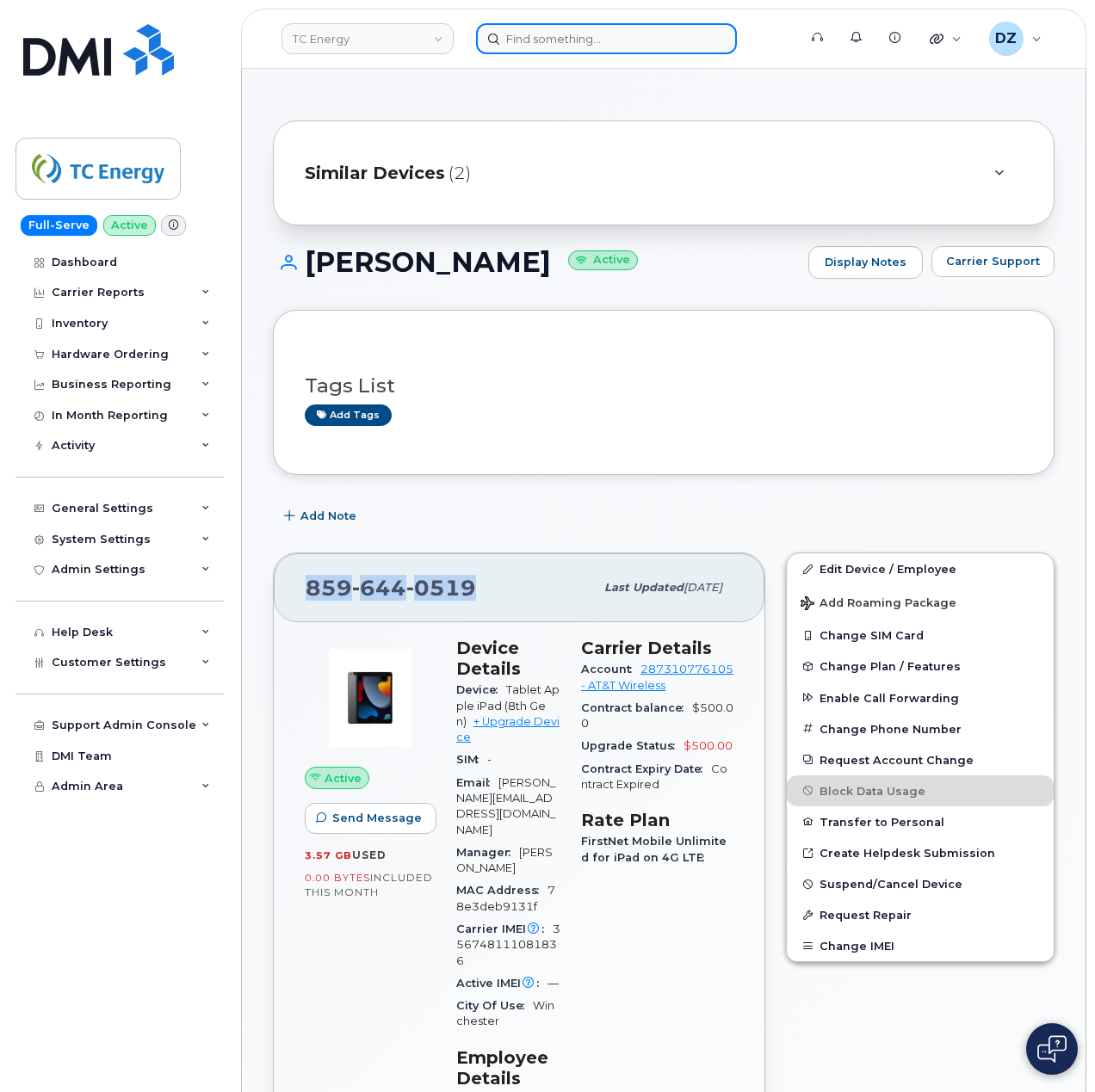
click at [532, 45] on input at bounding box center [606, 39] width 261 height 31
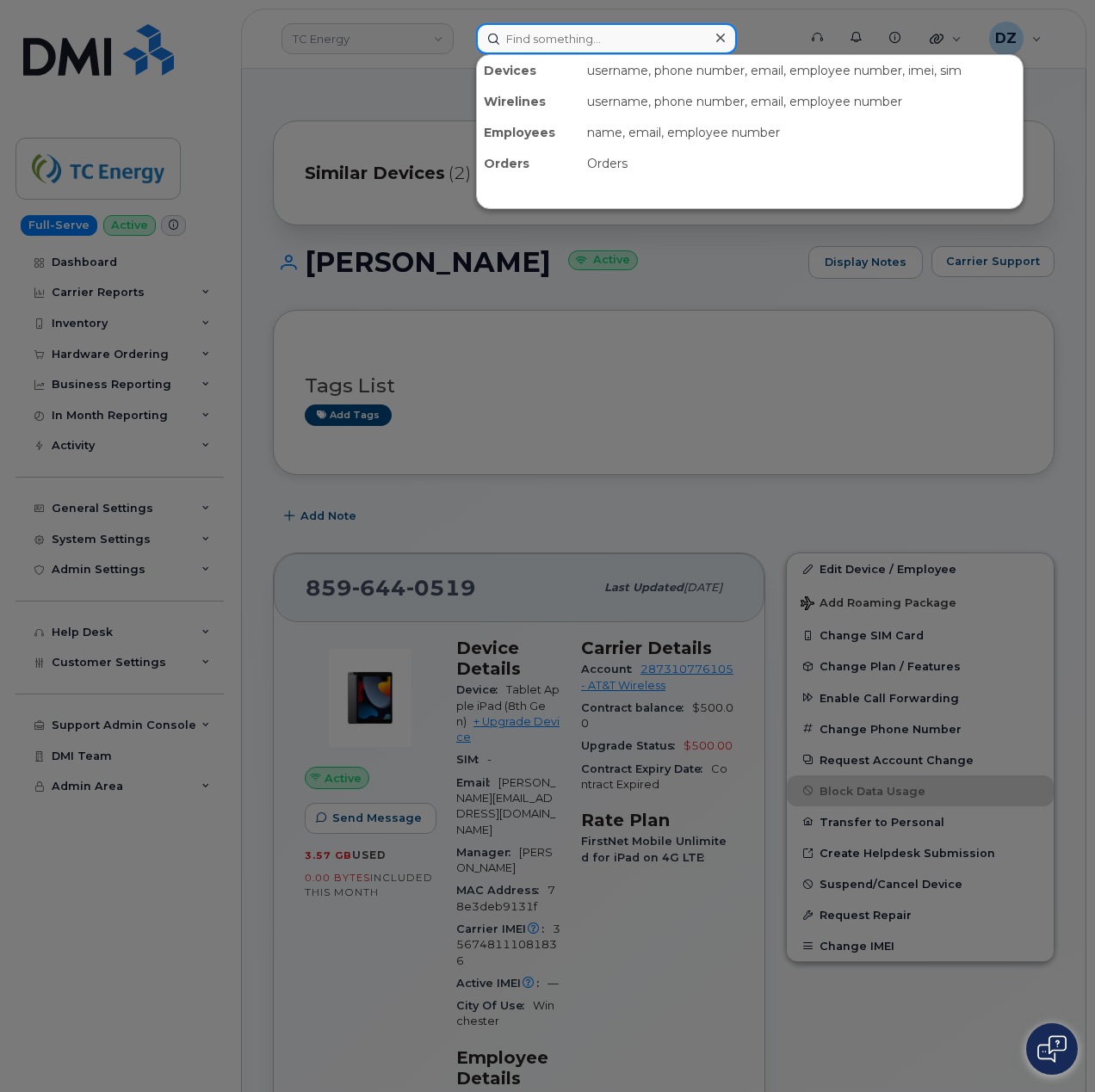
paste input "6076443065"
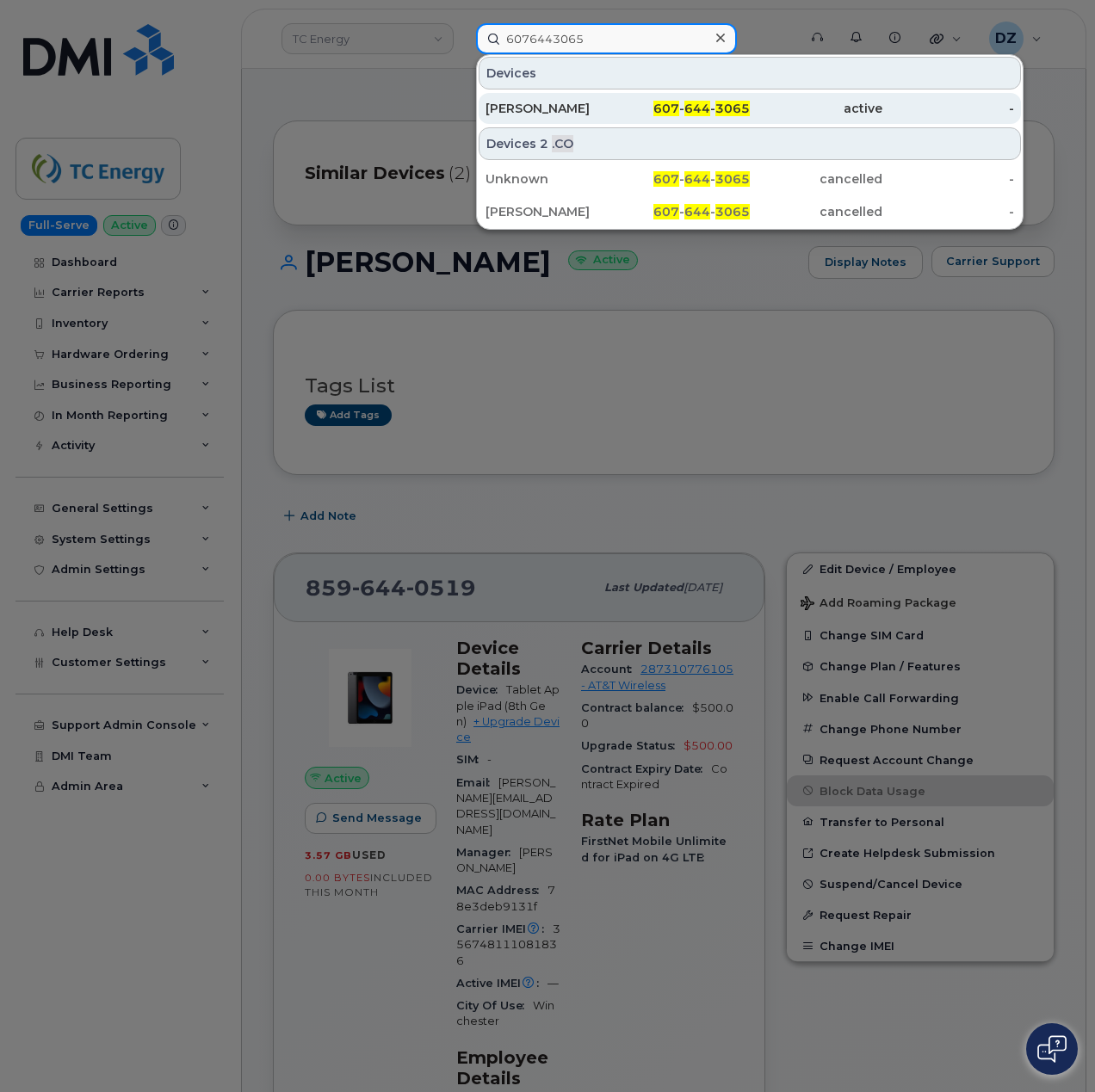
type input "6076443065"
click at [616, 107] on div "[PERSON_NAME]" at bounding box center [551, 108] width 132 height 17
